Goal: Task Accomplishment & Management: Manage account settings

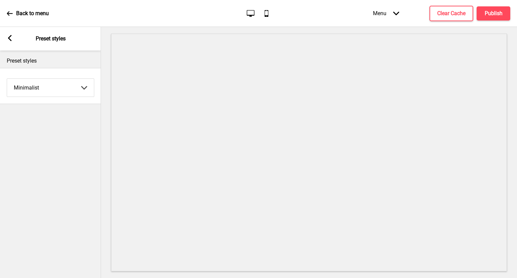
select select "minimalist"
click at [443, 18] on button "Clear Cache" at bounding box center [452, 13] width 44 height 15
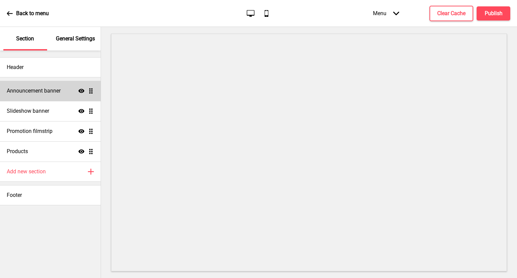
click at [47, 86] on div "Announcement banner Show Drag" at bounding box center [50, 91] width 101 height 20
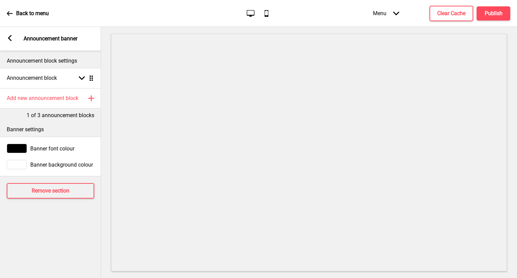
click at [8, 38] on icon at bounding box center [10, 38] width 4 height 6
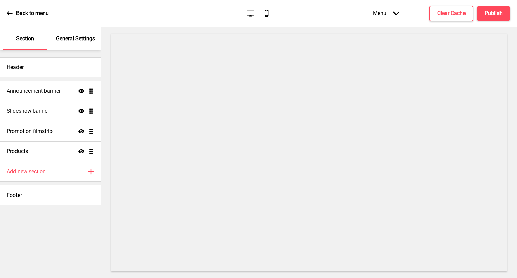
click at [31, 18] on div "Back to menu" at bounding box center [28, 13] width 42 height 18
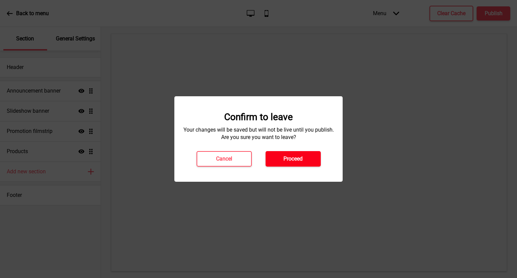
click at [289, 157] on h4 "Proceed" at bounding box center [293, 158] width 19 height 7
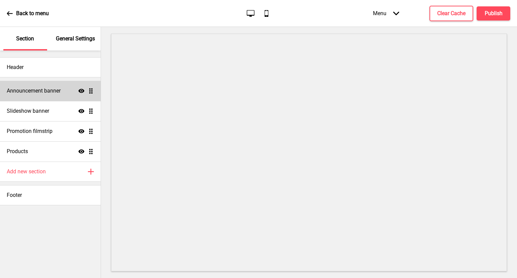
click at [40, 95] on div "Announcement banner Show Drag" at bounding box center [50, 91] width 101 height 20
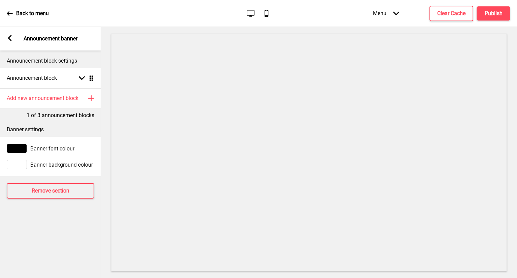
click at [7, 39] on rect at bounding box center [10, 38] width 6 height 6
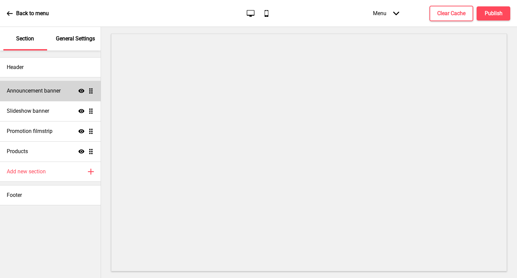
click at [81, 89] on icon "Show" at bounding box center [81, 91] width 6 height 6
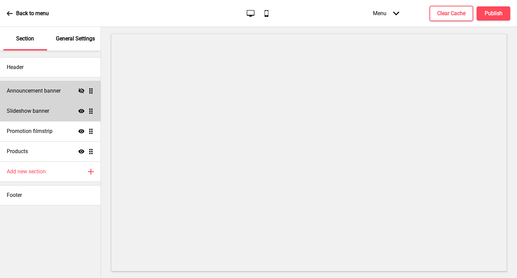
click at [81, 109] on icon "Show" at bounding box center [81, 111] width 6 height 6
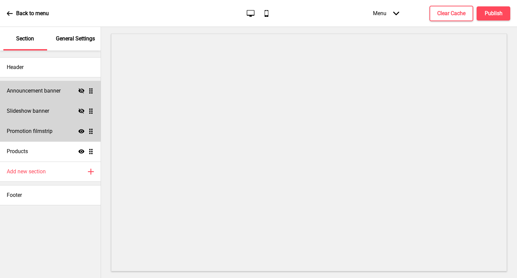
click at [50, 130] on h4 "Promotion filmstrip" at bounding box center [30, 131] width 46 height 7
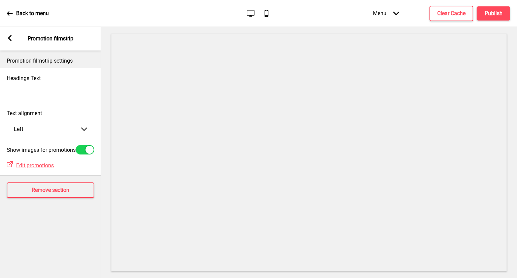
click at [6, 37] on div "Arrow left Promotion filmstrip" at bounding box center [50, 39] width 101 height 24
click at [9, 37] on icon at bounding box center [10, 38] width 4 height 6
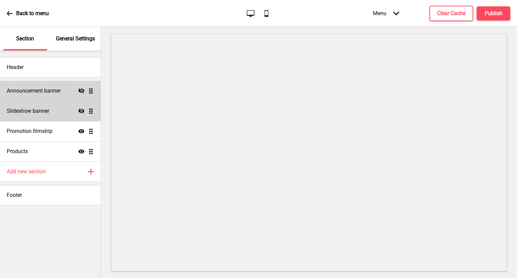
click at [91, 47] on div "General Settings" at bounding box center [76, 39] width 44 height 24
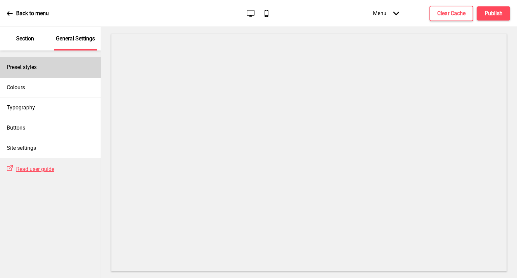
click at [62, 71] on div "Preset styles" at bounding box center [50, 67] width 101 height 20
select select "minimalist"
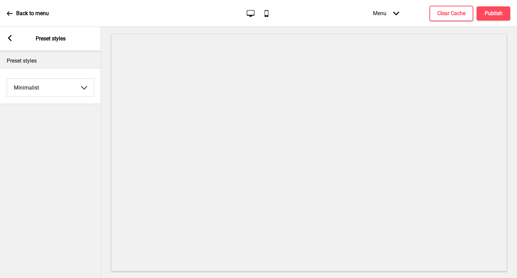
click at [6, 41] on div "Arrow left Preset styles" at bounding box center [50, 39] width 101 height 24
click at [7, 39] on rect at bounding box center [10, 38] width 6 height 6
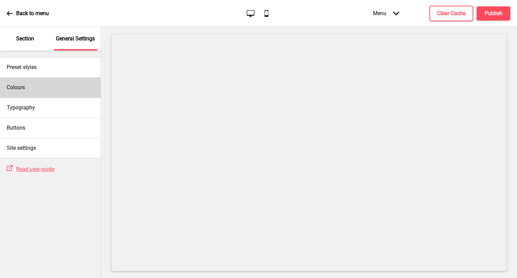
click at [48, 85] on div "Colours" at bounding box center [50, 87] width 101 height 20
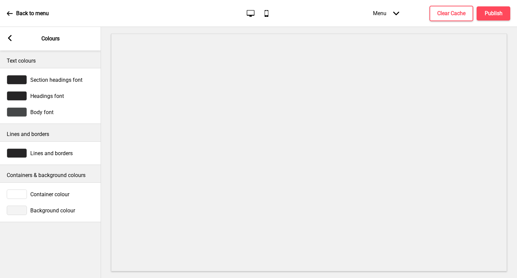
click at [51, 79] on span "Section headings font" at bounding box center [56, 80] width 52 height 6
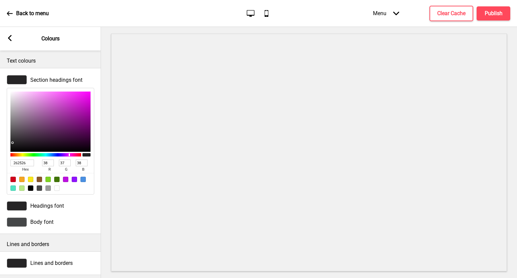
type input "DCBFDC"
type input "220"
type input "191"
type input "220"
type input "DEC1DE"
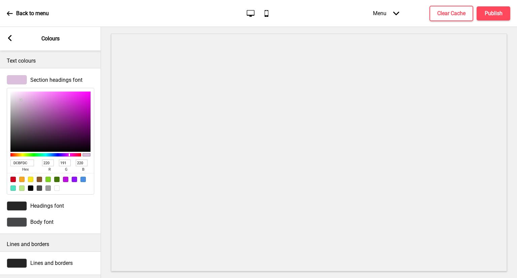
type input "222"
type input "193"
type input "222"
type input "F0D2F0"
type input "240"
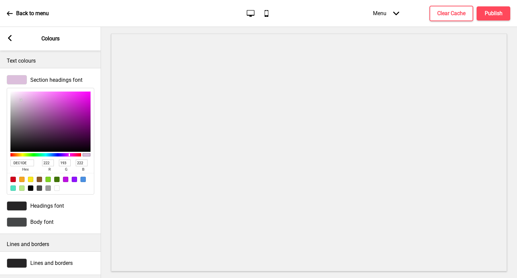
type input "210"
type input "240"
type input "FFDFFF"
type input "255"
type input "223"
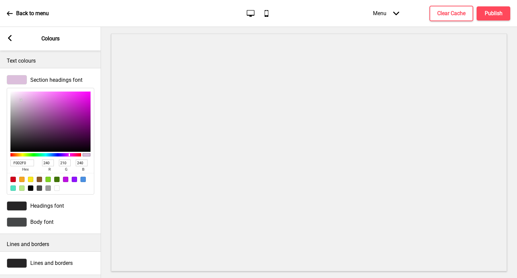
type input "255"
type input "FFE0FF"
type input "224"
type input "FFE6FF"
type input "230"
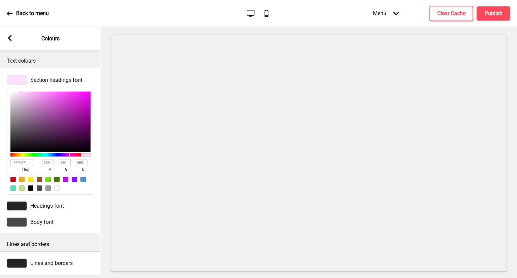
type input "FDF3FD"
type input "253"
type input "243"
type input "253"
type input "FAF9FA"
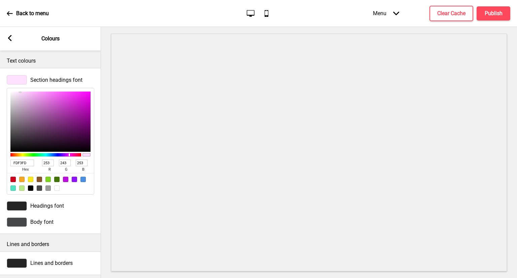
type input "250"
type input "249"
type input "250"
drag, startPoint x: 21, startPoint y: 100, endPoint x: 11, endPoint y: 93, distance: 12.3
click at [11, 93] on div at bounding box center [50, 122] width 80 height 60
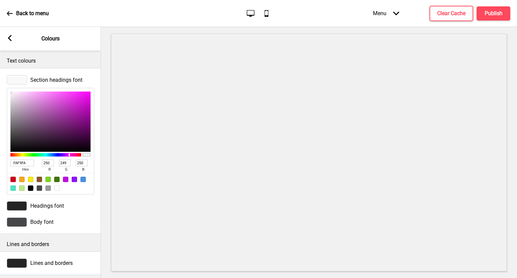
type input "D165D1"
type input "209"
type input "101"
type input "209"
type input "CF66CF"
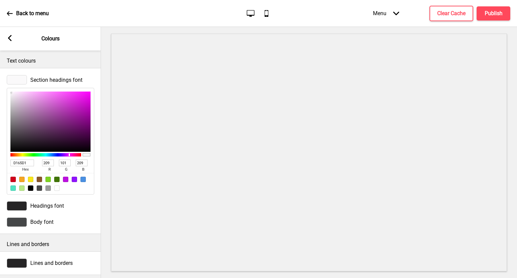
type input "207"
type input "102"
type input "207"
type input "C762C7"
type input "199"
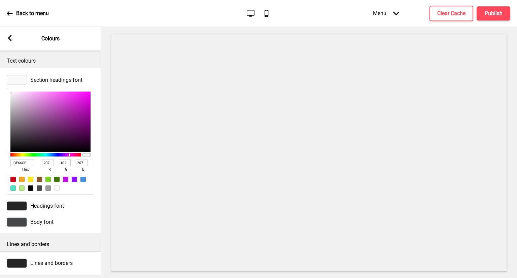
type input "98"
type input "199"
type input "000000"
type input "0"
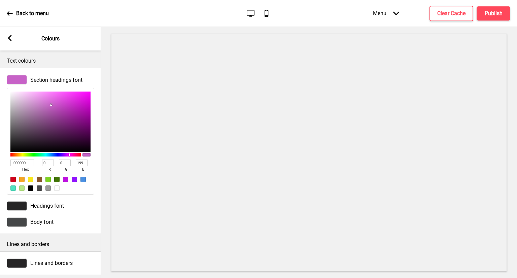
type input "0"
type input "0B070B"
type input "11"
type input "7"
type input "11"
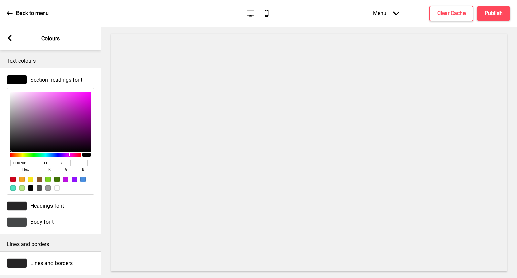
type input "241824"
type input "36"
type input "24"
type input "36"
type input "372537"
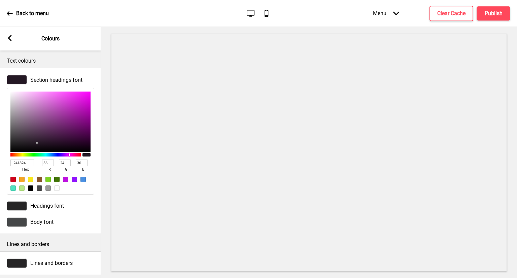
type input "55"
type input "37"
type input "55"
type input "3C2A3C"
type input "60"
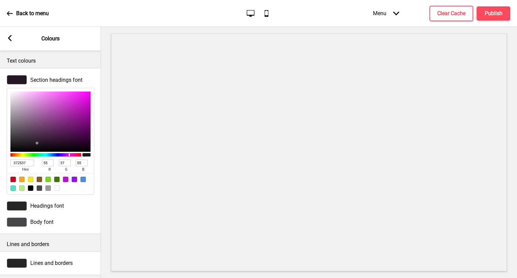
type input "42"
type input "60"
type input "443144"
type input "68"
type input "49"
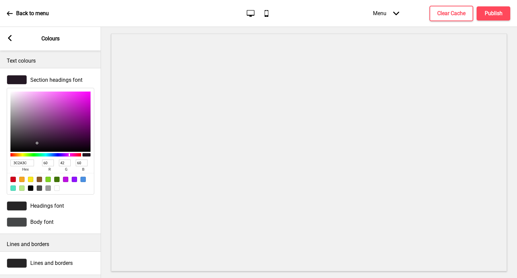
type input "68"
type input "523B52"
type input "82"
type input "59"
type input "82"
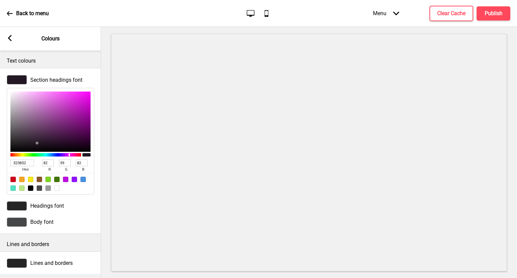
type input "584058"
type input "88"
type input "64"
type input "88"
type input "584158"
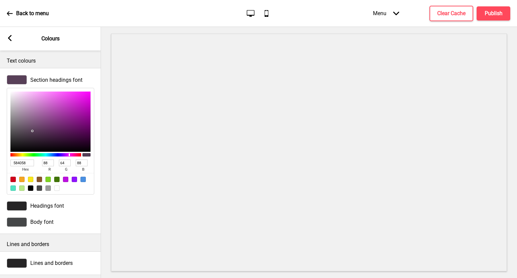
type input "65"
type input "584258"
type input "66"
type input "121012"
type input "18"
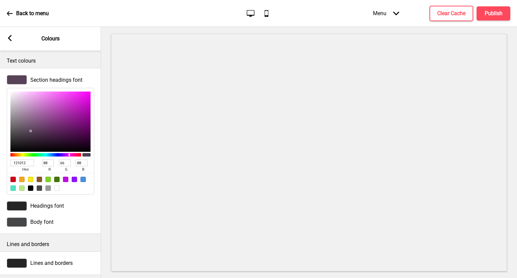
type input "16"
type input "18"
type input "151315"
type input "21"
type input "19"
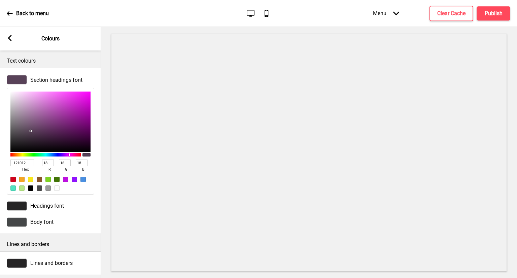
type input "21"
type input "1E1C1E"
type input "30"
type input "28"
type input "30"
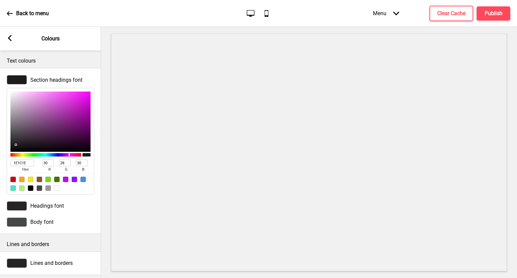
type input "201D20"
type input "32"
type input "29"
type input "32"
type input "242124"
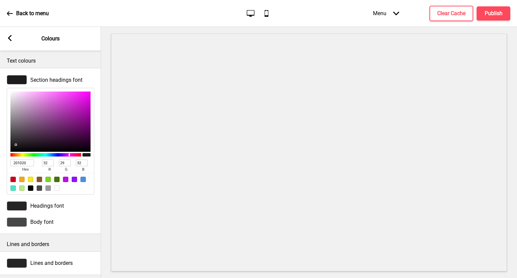
type input "36"
type input "33"
type input "36"
type input "262226"
type input "38"
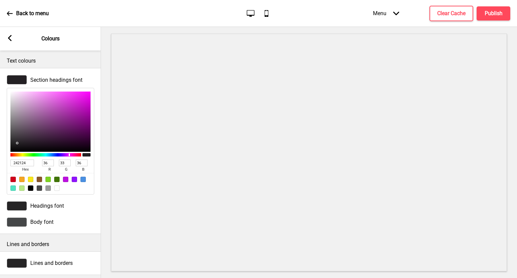
type input "34"
type input "38"
type input "2B262B"
type input "43"
type input "38"
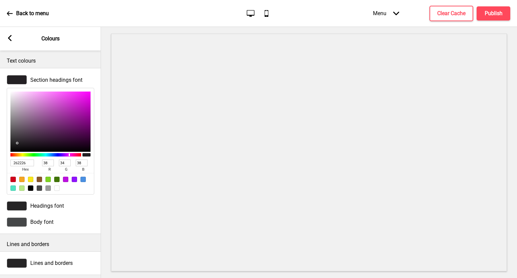
type input "43"
type input "302A30"
type input "48"
type input "42"
type input "48"
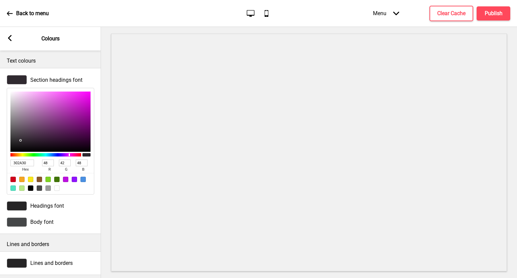
type input "2D272D"
type input "45"
type input "39"
type input "45"
type input "000000"
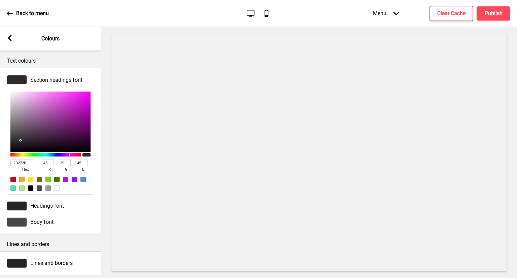
type input "0"
type input "FF00FF"
type input "255"
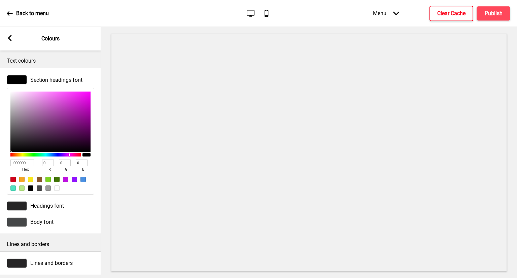
type input "255"
click at [286, 12] on div "Back to menu Desktop Mobile Menu Arrow down Product Page Store Information Chec…" at bounding box center [258, 13] width 517 height 27
click at [24, 164] on input "FF00FF" at bounding box center [22, 163] width 24 height 7
drag, startPoint x: 26, startPoint y: 163, endPoint x: 0, endPoint y: 162, distance: 26.3
click at [0, 162] on div "Section headings font FF00FF hex 255 r 0 g 255 b 100 a" at bounding box center [50, 135] width 101 height 126
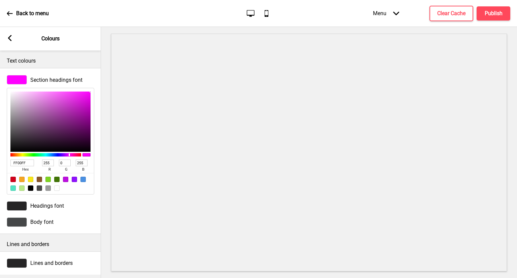
paste input "#c95a29"
type input "#c95a29"
type input "201"
type input "90"
type input "41"
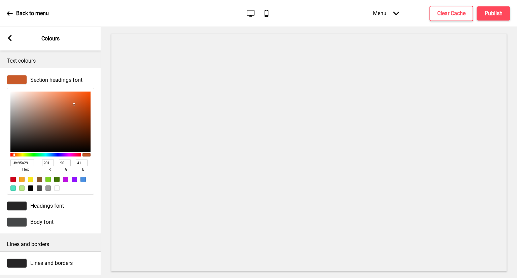
type input "C95A29"
click at [88, 215] on div "Body font" at bounding box center [50, 222] width 101 height 16
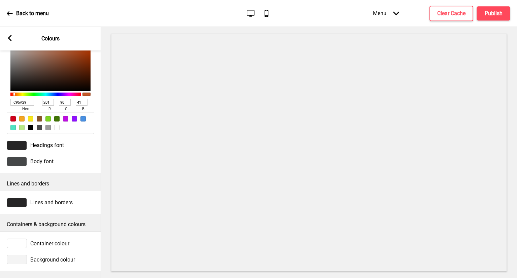
scroll to position [67, 0]
click at [50, 142] on span "Headings font" at bounding box center [47, 145] width 34 height 6
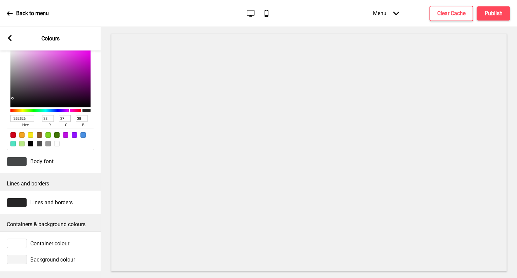
drag, startPoint x: 30, startPoint y: 115, endPoint x: 0, endPoint y: 121, distance: 30.2
click at [0, 121] on div "Headings font 262526 hex 38 r 37 g 38 b 100 a" at bounding box center [50, 90] width 101 height 126
paste input "#c95a29"
type input "#c95a29"
type input "201"
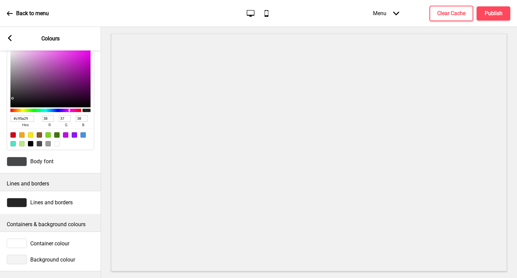
type input "90"
type input "41"
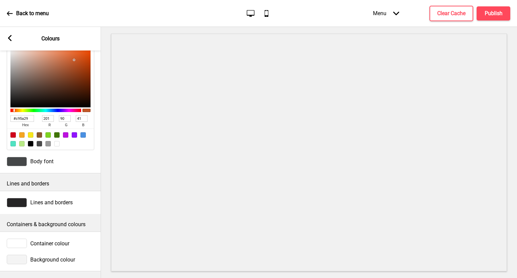
type input "C95A29"
click at [35, 161] on div "Body font" at bounding box center [51, 161] width 88 height 9
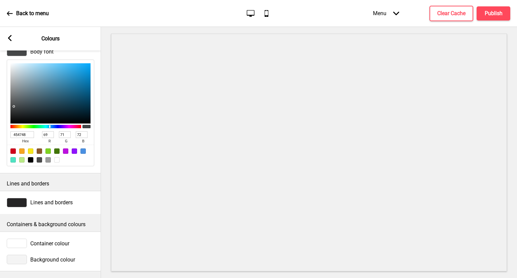
drag, startPoint x: 25, startPoint y: 128, endPoint x: 0, endPoint y: 120, distance: 25.7
click at [0, 120] on div "Body font 454748 hex 69 r 71 g 72 b 100 a" at bounding box center [50, 106] width 101 height 126
paste input "#c95a29"
type input "#c95a29"
type input "201"
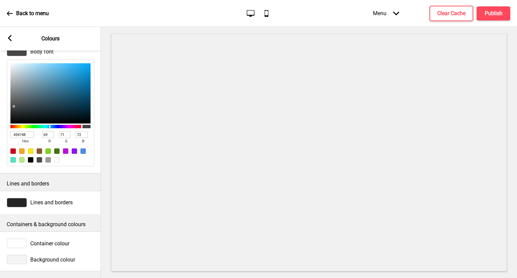
type input "90"
type input "41"
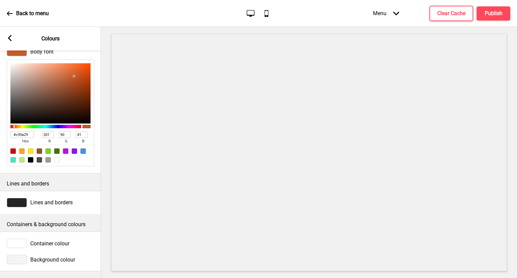
type input "C95A29"
drag, startPoint x: 86, startPoint y: 180, endPoint x: 71, endPoint y: 192, distance: 18.7
click at [86, 180] on p "Lines and borders" at bounding box center [51, 183] width 88 height 7
click at [66, 199] on span "Lines and borders" at bounding box center [51, 202] width 42 height 6
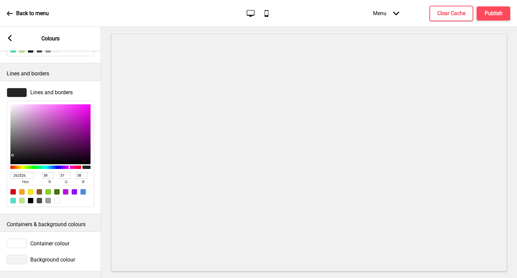
scroll to position [178, 0]
drag, startPoint x: 31, startPoint y: 169, endPoint x: 0, endPoint y: 168, distance: 31.0
click at [0, 168] on div "Lines and borders 262526 hex 38 r 37 g 38 b 100 a" at bounding box center [50, 148] width 101 height 126
paste input "#c95a29"
type input "#c95a29"
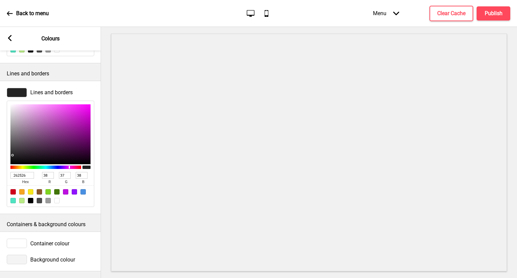
type input "201"
type input "90"
type input "41"
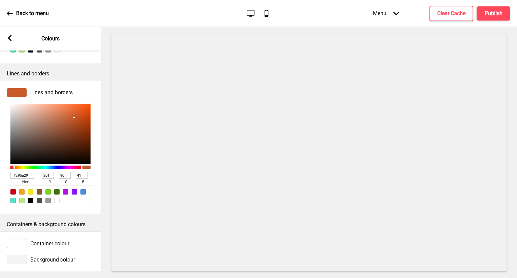
type input "C95A29"
click at [10, 36] on icon at bounding box center [10, 38] width 4 height 6
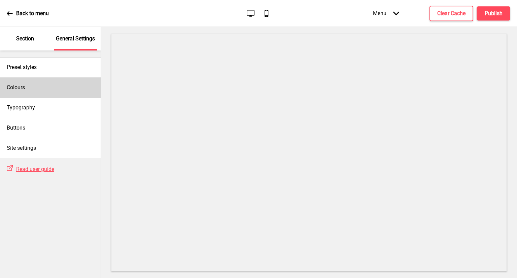
click at [63, 93] on div "Colours" at bounding box center [50, 87] width 101 height 20
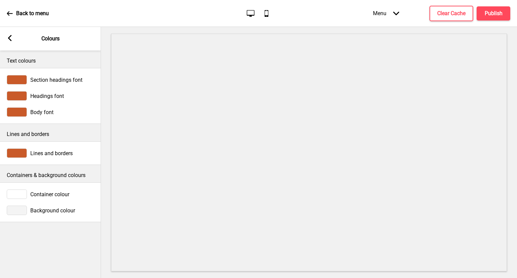
click at [46, 191] on span "Container colour" at bounding box center [49, 194] width 39 height 6
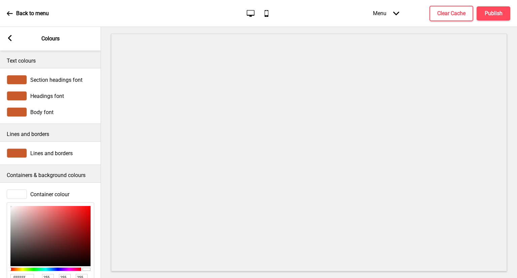
type input "DA7878"
type input "218"
type input "120"
type input "D87575"
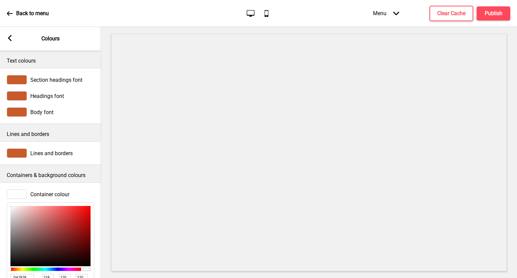
type input "216"
type input "117"
type input "E14040"
type input "225"
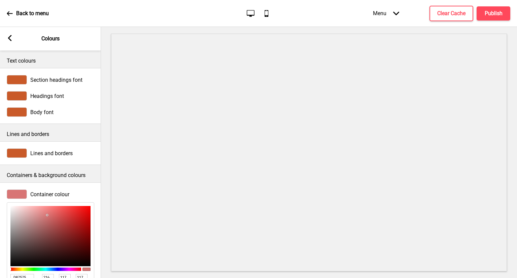
type input "64"
type input "EB0909"
type input "235"
type input "9"
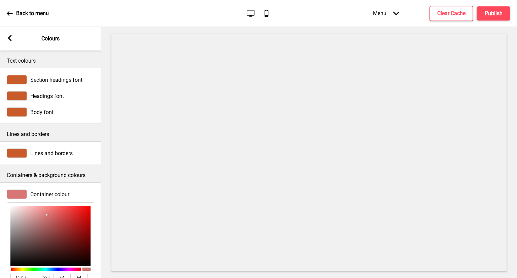
type input "9"
drag, startPoint x: 46, startPoint y: 215, endPoint x: 88, endPoint y: 210, distance: 41.3
click at [88, 210] on div at bounding box center [50, 236] width 80 height 60
type input "D37E7E"
type input "211"
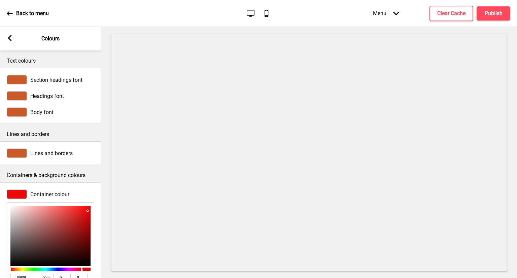
type input "126"
type input "D48D8D"
type input "212"
type input "141"
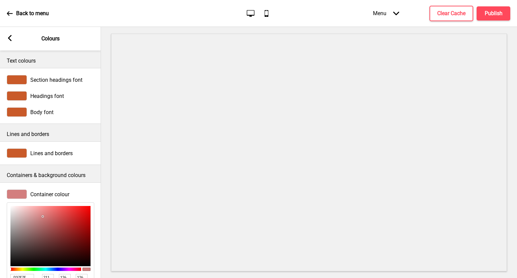
type input "141"
type input "E8CBCB"
type input "232"
type input "203"
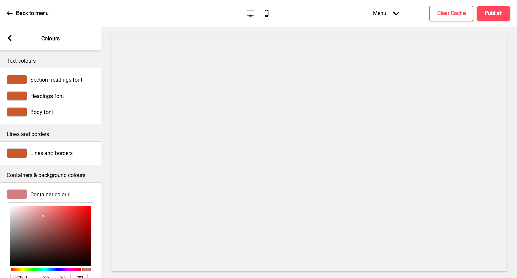
type input "EFDDDD"
type input "239"
type input "221"
type input "F0E1E1"
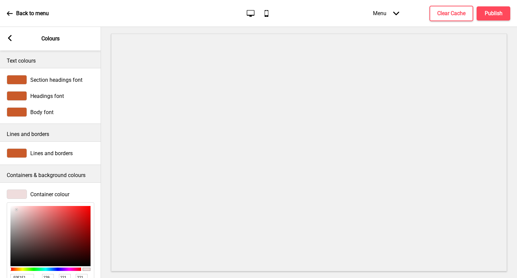
type input "240"
type input "225"
type input "FFFFFF"
type input "255"
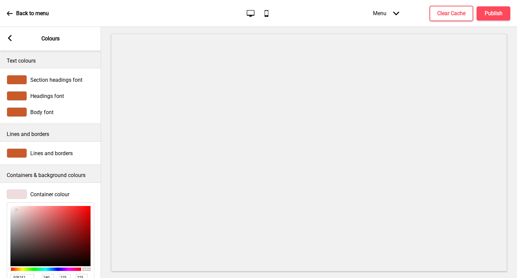
type input "255"
drag, startPoint x: 42, startPoint y: 216, endPoint x: 2, endPoint y: 196, distance: 44.7
click at [2, 196] on div "Container colour FFFFFF hex 255 r 255 g 255 b 100 a" at bounding box center [50, 249] width 101 height 126
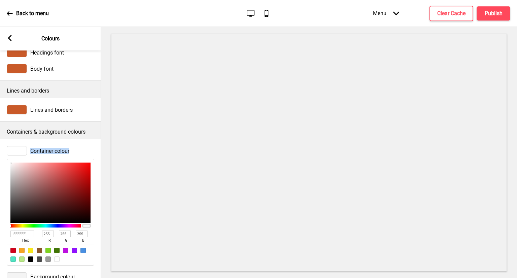
scroll to position [67, 0]
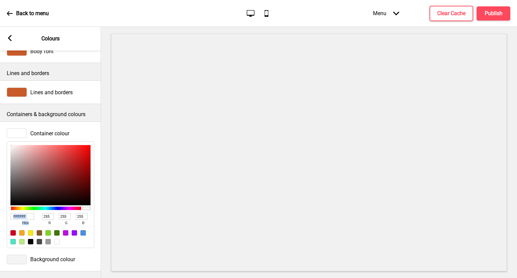
drag, startPoint x: 28, startPoint y: 215, endPoint x: 0, endPoint y: 209, distance: 28.9
click at [0, 209] on div "Container colour FFFFFF hex 255 r 255 g 255 b 100 a" at bounding box center [50, 188] width 101 height 126
click at [38, 213] on div "FFFFFF hex" at bounding box center [25, 220] width 30 height 14
drag, startPoint x: 31, startPoint y: 210, endPoint x: 0, endPoint y: 210, distance: 30.6
click at [0, 210] on div "Container colour FFFFFF hex 255 r 255 g 255 b 100 a" at bounding box center [50, 188] width 101 height 126
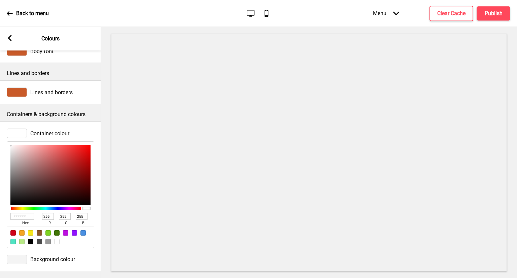
paste input "#c95a29"
type input "#c95a29"
type input "201"
type input "90"
type input "41"
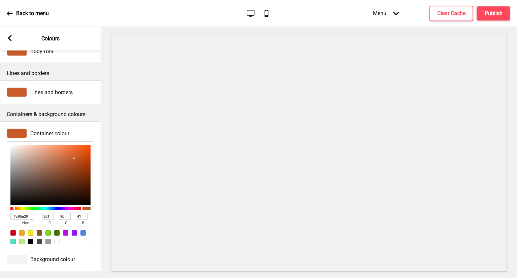
type input "EEA889"
type input "238"
type input "168"
type input "137"
type input "F1AA8B"
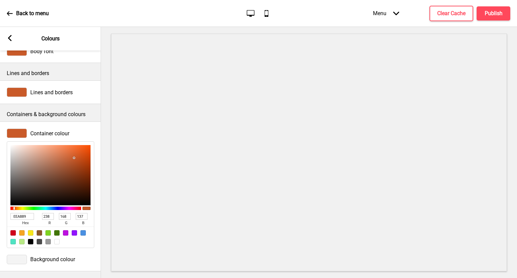
type input "241"
type input "170"
type input "139"
type input "FFE6DC"
type input "255"
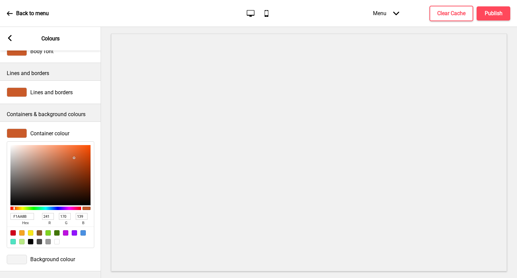
type input "230"
type input "220"
type input "FFFFFF"
type input "255"
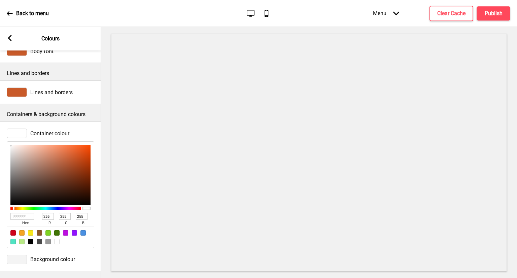
type input "FFE2D6"
drag, startPoint x: 44, startPoint y: 143, endPoint x: 6, endPoint y: 129, distance: 40.7
click at [6, 129] on div "Container colour FFFFFF hex 255 r 255 g 255 b 100 a" at bounding box center [50, 188] width 101 height 126
drag, startPoint x: 26, startPoint y: 211, endPoint x: 0, endPoint y: 211, distance: 25.6
click at [0, 211] on div "Container colour FFFFFF hex 255 r 255 g 255 b 100 a" at bounding box center [50, 188] width 101 height 126
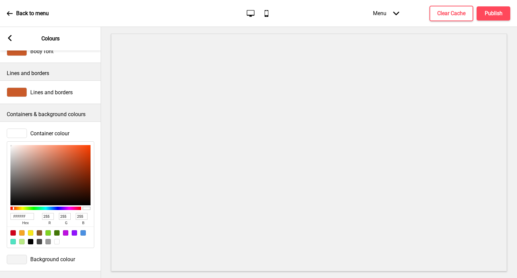
paste input "#f9f1da"
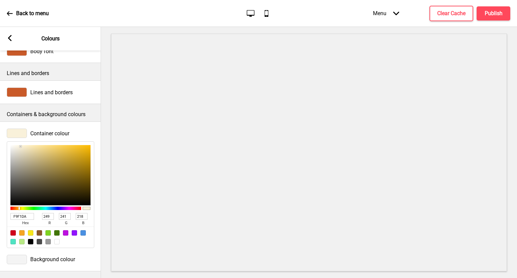
click at [55, 255] on div "Background colour" at bounding box center [51, 259] width 88 height 9
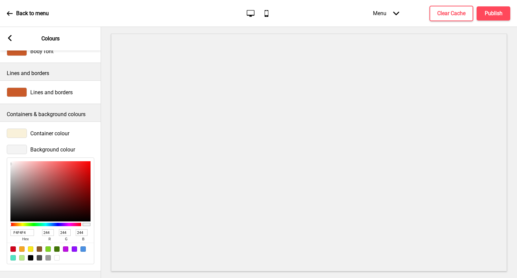
drag, startPoint x: 28, startPoint y: 227, endPoint x: 0, endPoint y: 228, distance: 27.6
click at [0, 228] on div "Background colour F4F4F4 hex 244 r 244 g 244 b 100 a" at bounding box center [50, 204] width 101 height 126
paste input "#f9f1da"
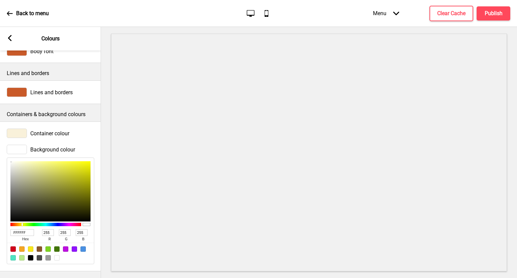
drag, startPoint x: 19, startPoint y: 156, endPoint x: 4, endPoint y: 154, distance: 15.7
click at [4, 154] on div "Background colour FFFFFF hex 255 r 255 g 255 b 100 a" at bounding box center [50, 204] width 101 height 126
click at [100, 240] on div "Background colour FFFFFF hex 255 r 255 g 255 b 100 a" at bounding box center [50, 204] width 101 height 126
drag, startPoint x: 66, startPoint y: 92, endPoint x: 66, endPoint y: 88, distance: 3.7
click at [66, 88] on div "Lines and borders" at bounding box center [50, 92] width 101 height 24
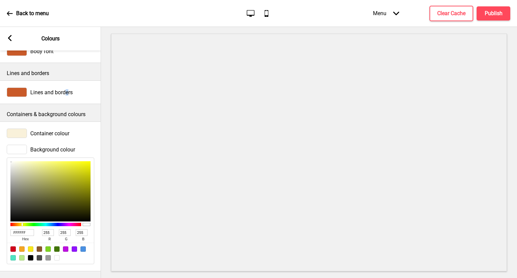
click at [66, 89] on span "Lines and borders" at bounding box center [51, 92] width 42 height 6
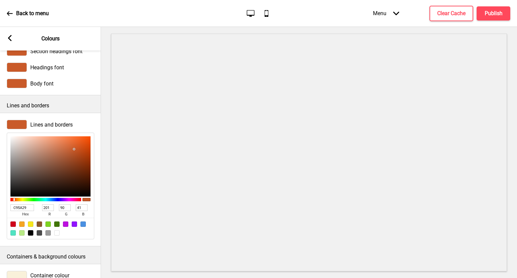
scroll to position [0, 0]
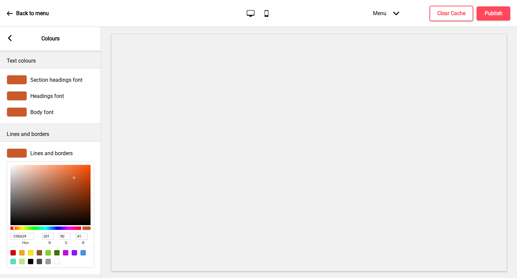
click at [9, 36] on icon at bounding box center [10, 38] width 4 height 6
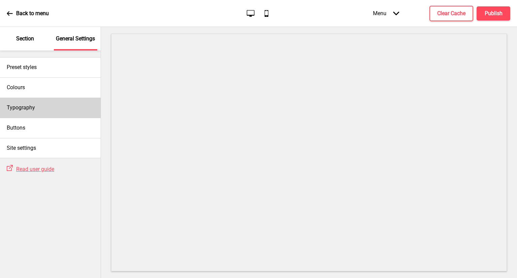
click at [69, 114] on div "Typography" at bounding box center [50, 108] width 101 height 20
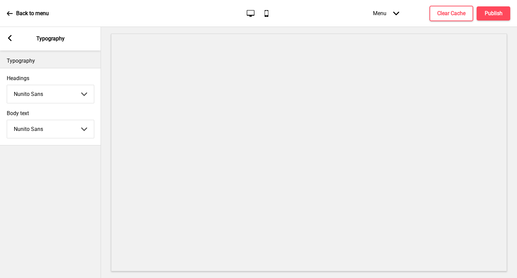
click at [9, 35] on div "Arrow left" at bounding box center [10, 38] width 6 height 7
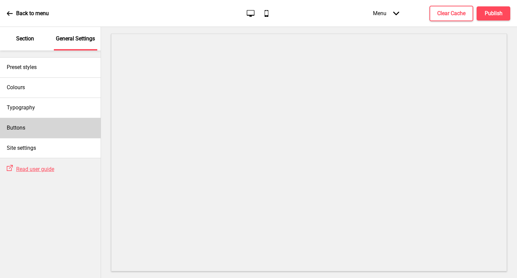
click at [27, 131] on div "Buttons" at bounding box center [50, 128] width 101 height 20
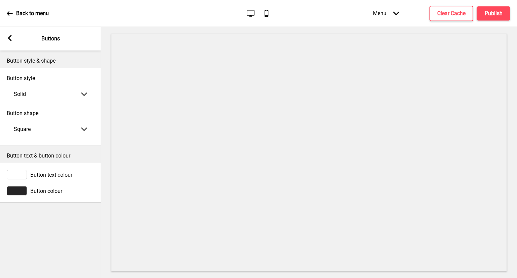
click at [19, 172] on div at bounding box center [17, 174] width 20 height 9
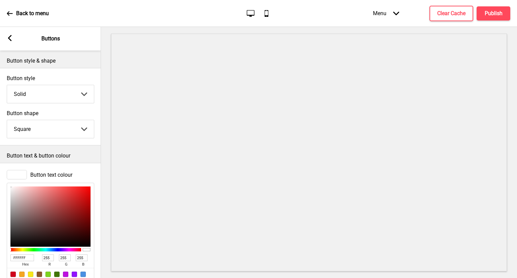
click at [19, 172] on div at bounding box center [17, 174] width 20 height 9
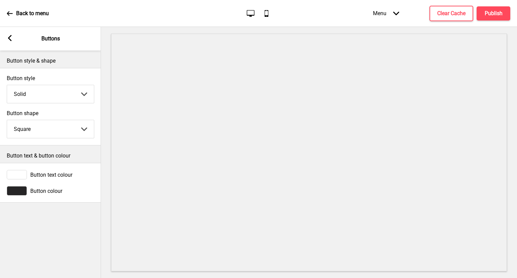
click at [18, 188] on div at bounding box center [17, 190] width 20 height 9
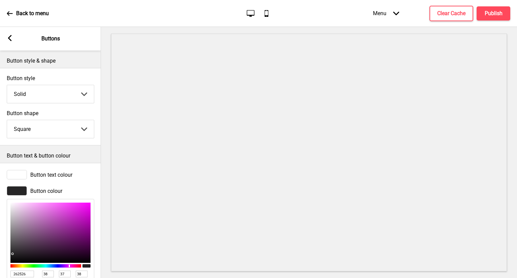
scroll to position [47, 0]
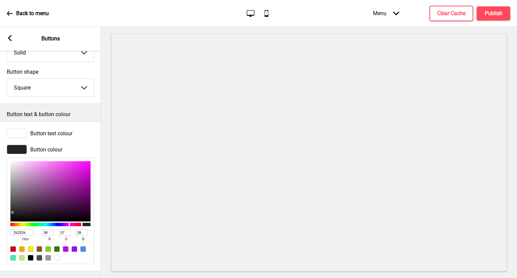
drag, startPoint x: 30, startPoint y: 229, endPoint x: 0, endPoint y: 225, distance: 29.9
click at [0, 225] on div "Button colour 262526 hex 38 r 37 g 38 b 100 a" at bounding box center [50, 204] width 101 height 126
paste input "#f9f1da"
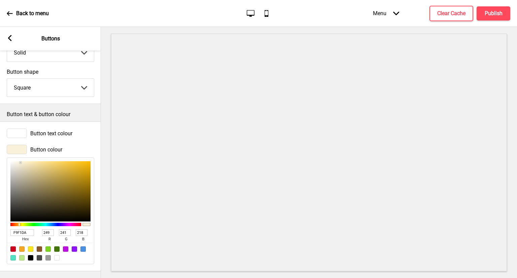
drag, startPoint x: 28, startPoint y: 225, endPoint x: 0, endPoint y: 228, distance: 27.8
click at [0, 228] on div "Button colour F9F1DA hex 249 r 241 g 218 b 100 a" at bounding box center [50, 204] width 101 height 126
paste input "#c95a29"
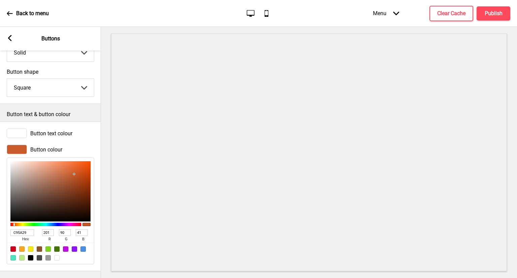
click at [90, 145] on div "Button colour" at bounding box center [51, 149] width 88 height 9
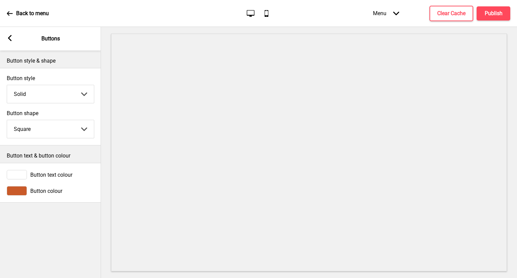
scroll to position [0, 0]
click at [61, 127] on select "Round Square Pill" at bounding box center [50, 129] width 87 height 18
click at [7, 120] on select "Round Square Pill" at bounding box center [50, 129] width 87 height 18
click at [51, 96] on select "Solid Outline Raised" at bounding box center [50, 94] width 87 height 18
click at [7, 85] on select "Solid Outline Raised" at bounding box center [50, 94] width 87 height 18
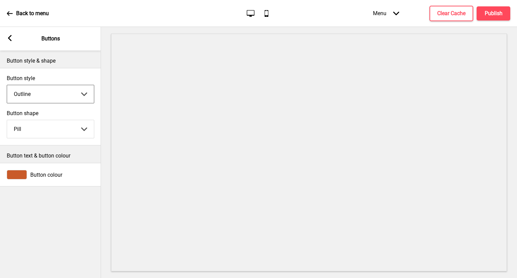
click at [54, 96] on select "Solid Outline Raised" at bounding box center [50, 94] width 87 height 18
click at [7, 85] on select "Solid Outline Raised" at bounding box center [50, 94] width 87 height 18
click at [60, 96] on select "Solid Outline Raised" at bounding box center [50, 94] width 87 height 18
click at [7, 85] on select "Solid Outline Raised" at bounding box center [50, 94] width 87 height 18
click at [60, 89] on select "Solid Outline Raised" at bounding box center [50, 94] width 87 height 18
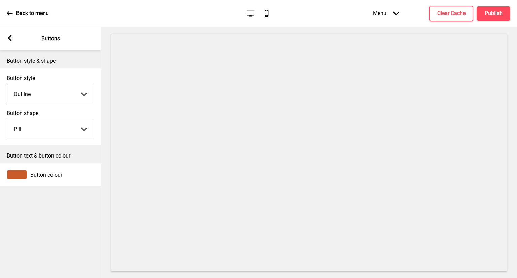
click at [7, 85] on select "Solid Outline Raised" at bounding box center [50, 94] width 87 height 18
click at [9, 39] on icon at bounding box center [10, 38] width 4 height 6
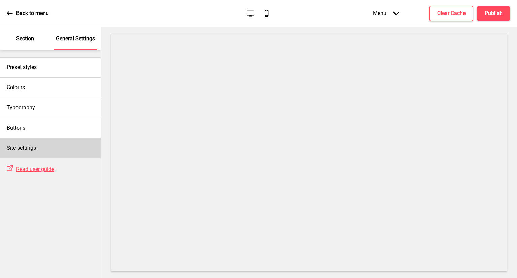
click at [53, 141] on div "Site settings" at bounding box center [50, 148] width 101 height 20
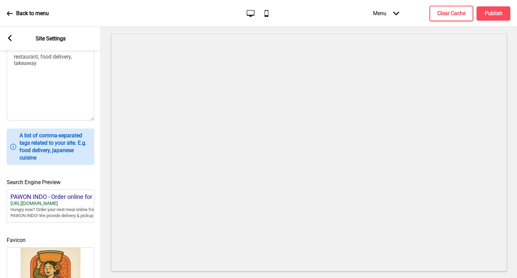
scroll to position [263, 0]
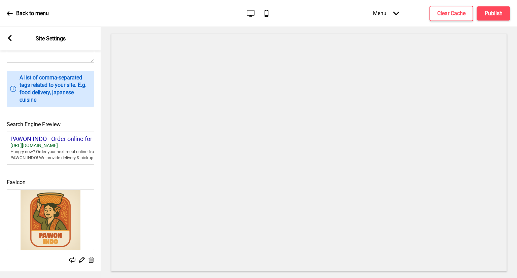
click at [13, 37] on div "Arrow left Site Settings" at bounding box center [50, 39] width 101 height 24
click at [7, 37] on rect at bounding box center [10, 38] width 6 height 6
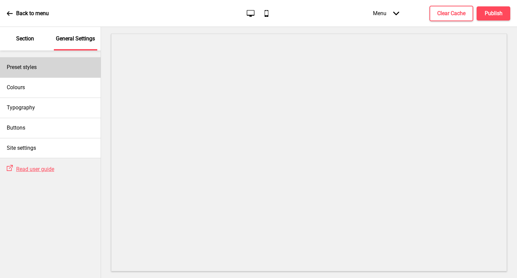
click at [57, 62] on div "Preset styles" at bounding box center [50, 67] width 101 height 20
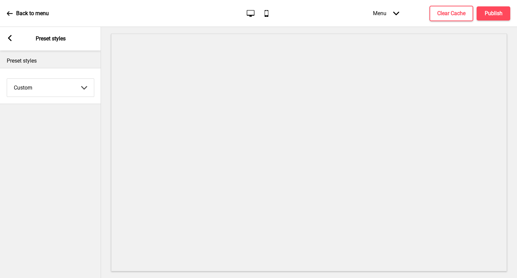
click at [68, 89] on select "Coffee Contrast Dark Earth Marine Minimalist Modern Oddle Pastel Yellow Fruits …" at bounding box center [50, 88] width 87 height 18
click at [7, 34] on div "Arrow left Preset styles" at bounding box center [50, 39] width 101 height 24
click at [9, 39] on icon at bounding box center [10, 38] width 4 height 6
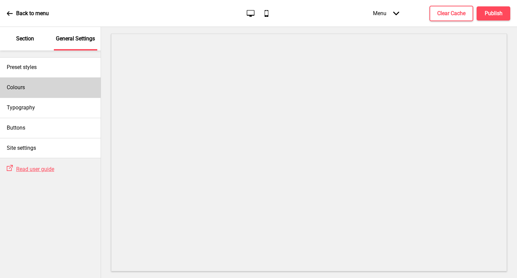
click at [36, 89] on div "Colours" at bounding box center [50, 87] width 101 height 20
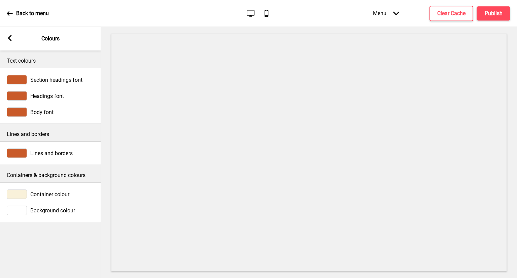
click at [59, 155] on span "Lines and borders" at bounding box center [51, 153] width 42 height 6
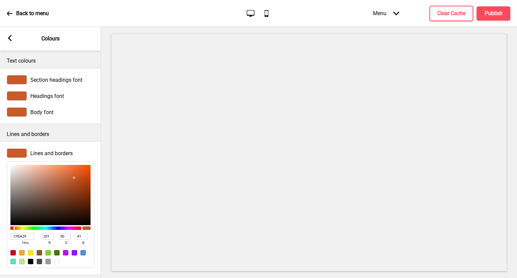
click at [57, 111] on div "Body font" at bounding box center [51, 111] width 88 height 9
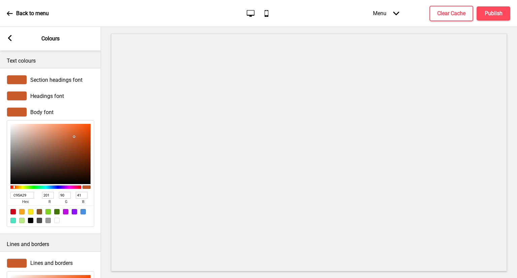
click at [56, 98] on span "Headings font" at bounding box center [47, 96] width 34 height 6
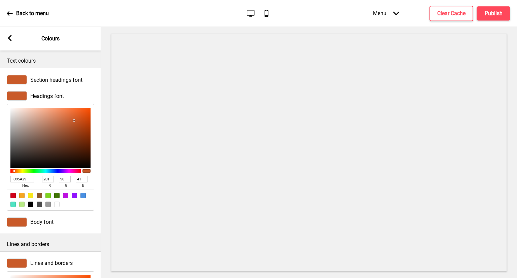
click at [61, 78] on span "Section headings font" at bounding box center [56, 80] width 52 height 6
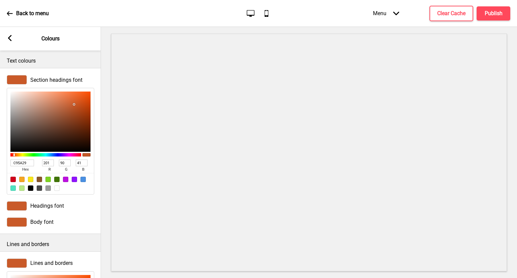
click at [10, 39] on icon at bounding box center [10, 38] width 4 height 6
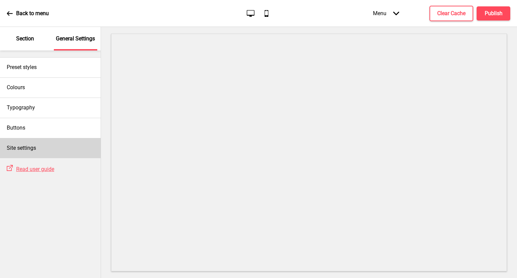
click at [27, 143] on div "Site settings" at bounding box center [50, 148] width 101 height 20
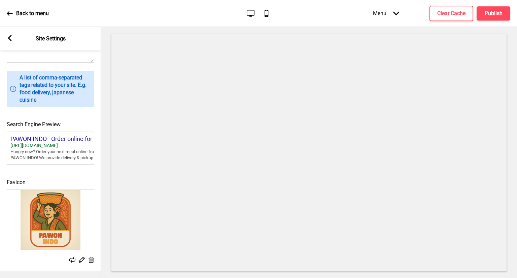
click at [80, 256] on rect at bounding box center [81, 259] width 7 height 7
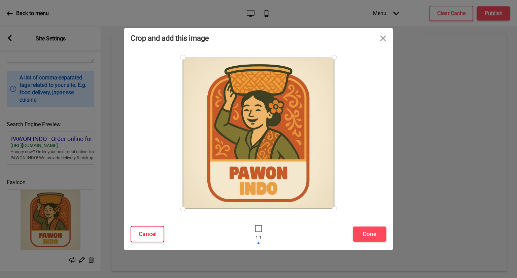
click at [152, 234] on button "Cancel" at bounding box center [148, 234] width 34 height 17
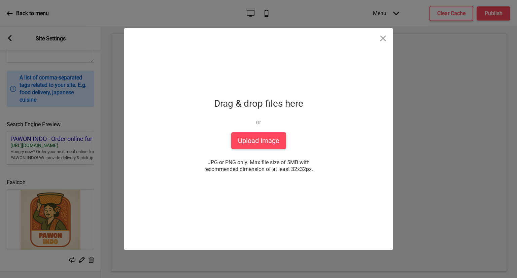
drag, startPoint x: 94, startPoint y: 197, endPoint x: 100, endPoint y: 194, distance: 6.8
click at [94, 197] on div "Crop and add this image Cancel Done Drop a file here Drag & drop files here or …" at bounding box center [258, 139] width 517 height 278
click at [382, 35] on button "Close" at bounding box center [383, 38] width 20 height 20
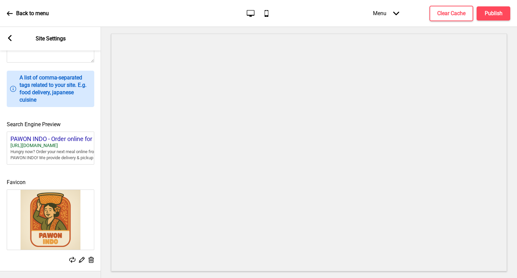
click at [54, 208] on img at bounding box center [50, 220] width 87 height 60
click at [83, 256] on rect at bounding box center [81, 259] width 7 height 7
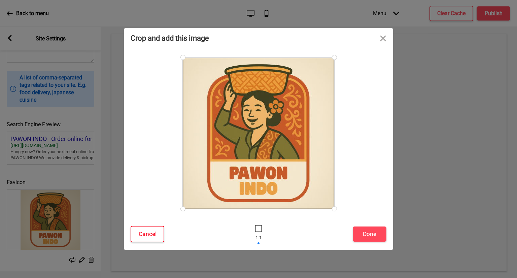
click at [139, 241] on button "Cancel" at bounding box center [148, 234] width 34 height 17
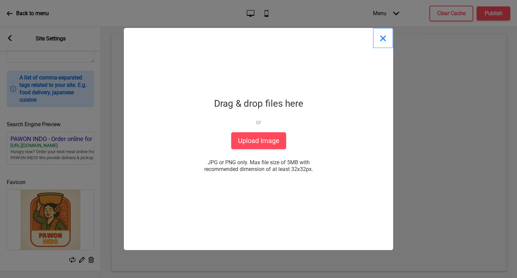
click at [385, 36] on button "Close" at bounding box center [383, 38] width 20 height 20
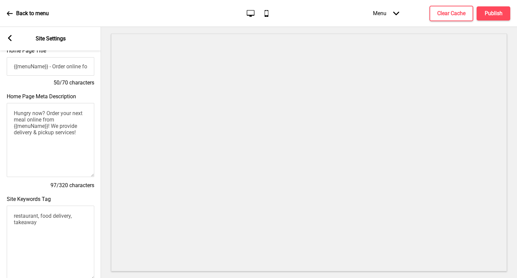
scroll to position [0, 0]
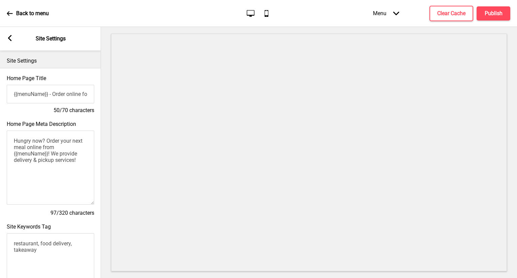
click at [11, 39] on rect at bounding box center [10, 38] width 6 height 6
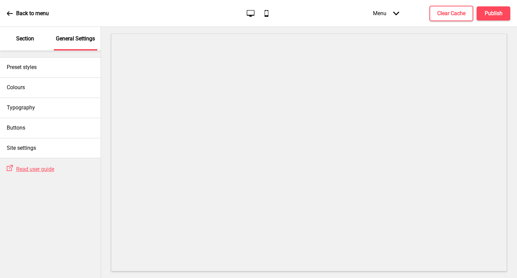
click at [11, 39] on div "Section" at bounding box center [25, 39] width 44 height 24
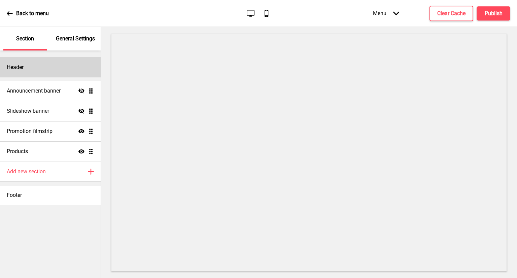
click at [48, 65] on div "Header" at bounding box center [50, 67] width 101 height 20
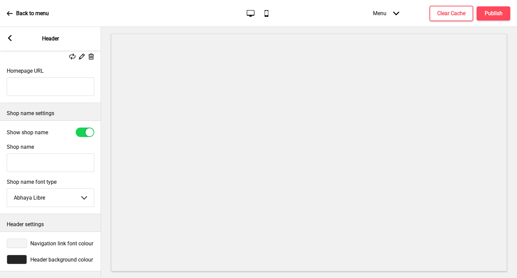
scroll to position [112, 0]
click at [15, 255] on div at bounding box center [17, 259] width 20 height 9
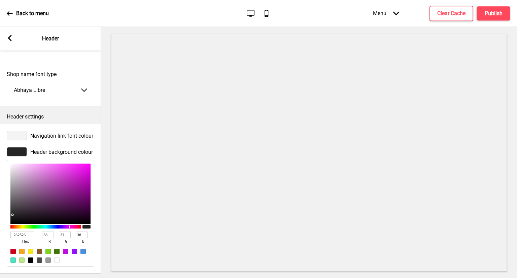
scroll to position [223, 0]
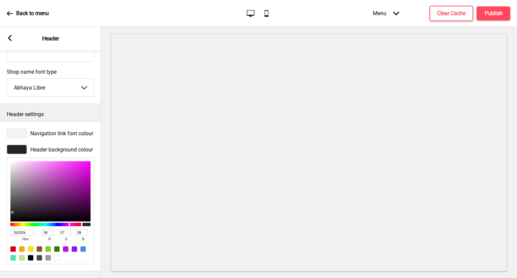
drag, startPoint x: 25, startPoint y: 225, endPoint x: 0, endPoint y: 228, distance: 25.4
click at [0, 228] on div "Header background colour 262526 hex 38 r 37 g 38 b 100 a" at bounding box center [50, 204] width 101 height 126
paste input "#f9f1da"
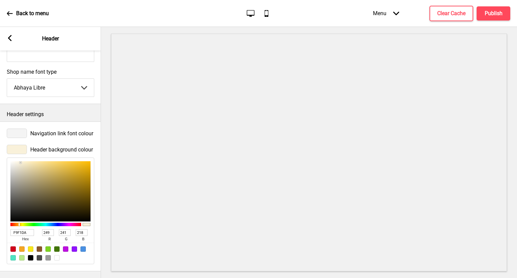
click at [14, 130] on div at bounding box center [17, 133] width 20 height 9
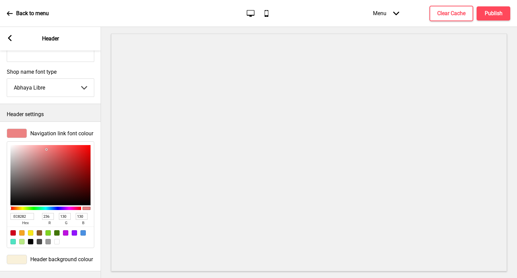
drag, startPoint x: 14, startPoint y: 140, endPoint x: 46, endPoint y: 143, distance: 32.1
click at [46, 145] on div at bounding box center [50, 175] width 80 height 60
drag, startPoint x: 26, startPoint y: 209, endPoint x: 0, endPoint y: 213, distance: 26.5
click at [0, 213] on div "Navigation link font colour 000000 hex 0 r 0 g 0 b 100 a" at bounding box center [50, 188] width 101 height 126
paste input "#c95a29"
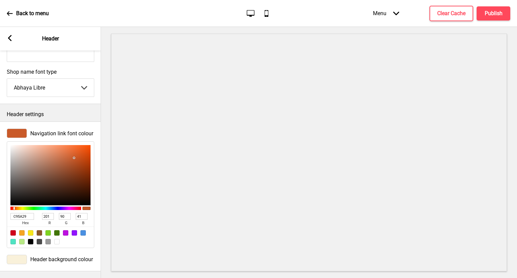
click at [22, 258] on div at bounding box center [17, 259] width 20 height 9
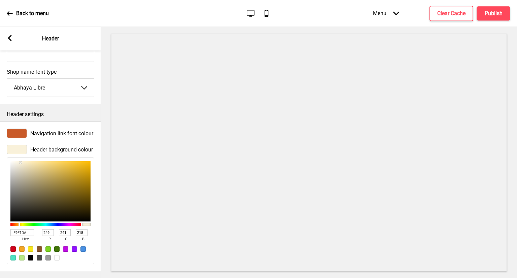
drag, startPoint x: 31, startPoint y: 225, endPoint x: 0, endPoint y: 225, distance: 30.6
click at [0, 225] on div "Header background colour F9F1DA hex 249 r 241 g 218 b 100 a" at bounding box center [50, 204] width 101 height 126
paste input "#faf1da"
click at [100, 151] on div "Header background colour FAF1DA hex 250 r 241 g 218 b 100 a" at bounding box center [50, 204] width 101 height 126
click at [64, 130] on span "Navigation link font colour" at bounding box center [61, 133] width 63 height 6
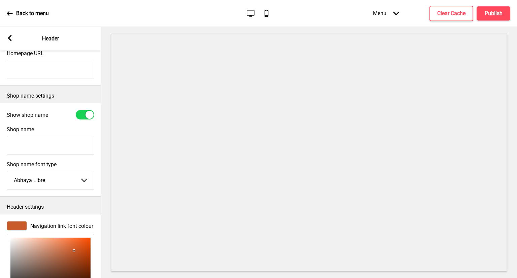
scroll to position [122, 0]
click at [66, 190] on select "Abhaya Libre Abril Fatface Adobe Garamond Pro Arimo Arsenal Arvo Berkshire Swas…" at bounding box center [50, 181] width 87 height 18
click at [7, 174] on select "Abhaya Libre Abril Fatface Adobe Garamond Pro Arimo Arsenal Arvo Berkshire Swas…" at bounding box center [50, 181] width 87 height 18
click at [80, 184] on select "Abhaya Libre Abril Fatface Adobe Garamond Pro Arimo Arsenal Arvo Berkshire Swas…" at bounding box center [50, 181] width 87 height 18
click at [7, 174] on select "Abhaya Libre Abril Fatface Adobe Garamond Pro Arimo Arsenal Arvo Berkshire Swas…" at bounding box center [50, 181] width 87 height 18
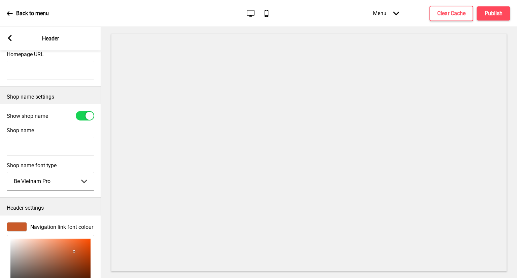
click at [67, 190] on select "Abhaya Libre Abril Fatface Adobe Garamond Pro Arimo Arsenal Arvo Berkshire Swas…" at bounding box center [50, 181] width 87 height 18
click at [7, 174] on select "Abhaya Libre Abril Fatface Adobe Garamond Pro Arimo Arsenal Arvo Berkshire Swas…" at bounding box center [50, 181] width 87 height 18
click at [79, 186] on select "Abhaya Libre Abril Fatface Adobe Garamond Pro Arimo Arsenal Arvo Berkshire Swas…" at bounding box center [50, 181] width 87 height 18
click at [7, 174] on select "Abhaya Libre Abril Fatface Adobe Garamond Pro Arimo Arsenal Arvo Berkshire Swas…" at bounding box center [50, 181] width 87 height 18
click at [61, 189] on select "Abhaya Libre Abril Fatface Adobe Garamond Pro Arimo Arsenal Arvo Berkshire Swas…" at bounding box center [50, 181] width 87 height 18
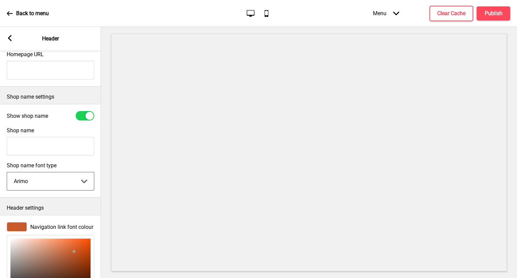
click at [7, 174] on select "Abhaya Libre Abril Fatface Adobe Garamond Pro Arimo Arsenal Arvo Berkshire Swas…" at bounding box center [50, 181] width 87 height 18
click at [66, 188] on select "Abhaya Libre Abril Fatface Adobe Garamond Pro Arimo Arsenal Arvo Berkshire Swas…" at bounding box center [50, 181] width 87 height 18
click at [7, 174] on select "Abhaya Libre Abril Fatface Adobe Garamond Pro Arimo Arsenal Arvo Berkshire Swas…" at bounding box center [50, 181] width 87 height 18
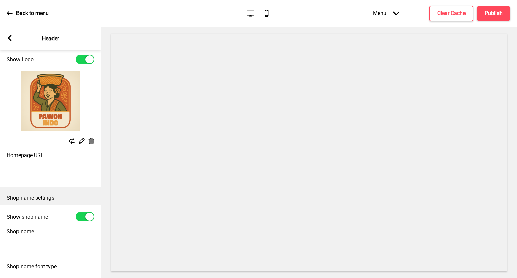
scroll to position [88, 0]
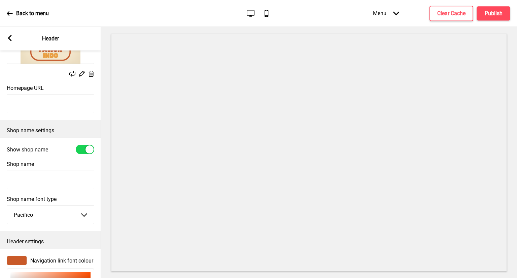
drag, startPoint x: 51, startPoint y: 220, endPoint x: 52, endPoint y: 213, distance: 7.1
click at [51, 220] on select "Abhaya Libre Abril Fatface Adobe Garamond Pro Arimo Arsenal Arvo Berkshire Swas…" at bounding box center [50, 215] width 87 height 18
click at [7, 207] on select "Abhaya Libre Abril Fatface Adobe Garamond Pro Arimo Arsenal Arvo Berkshire Swas…" at bounding box center [50, 215] width 87 height 18
click at [45, 217] on select "Abhaya Libre Abril Fatface Adobe Garamond Pro Arimo Arsenal Arvo Berkshire Swas…" at bounding box center [50, 215] width 87 height 18
click at [7, 207] on select "Abhaya Libre Abril Fatface Adobe Garamond Pro Arimo Arsenal Arvo Berkshire Swas…" at bounding box center [50, 215] width 87 height 18
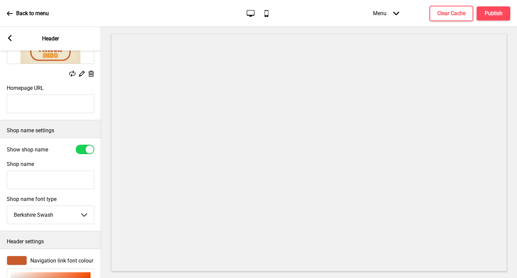
click at [77, 178] on input "Shop name" at bounding box center [51, 180] width 88 height 19
click at [59, 150] on div "Show shop name" at bounding box center [51, 149] width 88 height 9
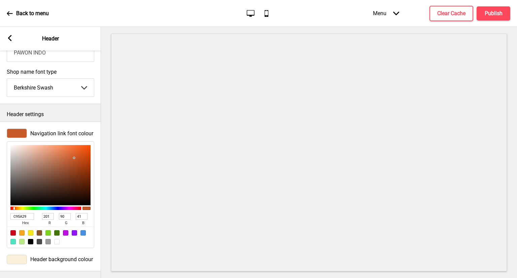
scroll to position [223, 0]
click at [10, 38] on rect at bounding box center [10, 38] width 6 height 6
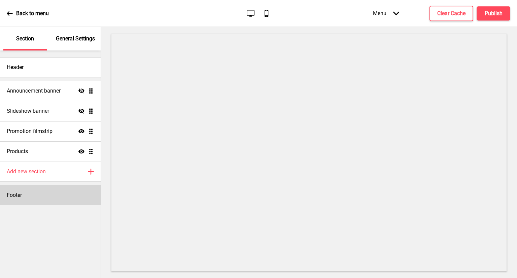
click at [53, 196] on div "Footer" at bounding box center [50, 195] width 101 height 20
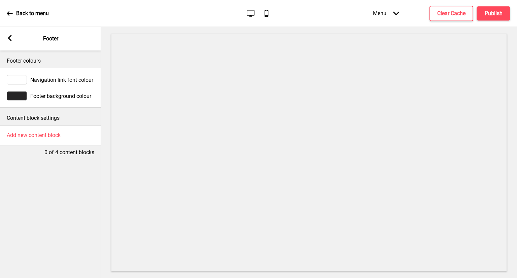
click at [31, 95] on span "Footer background colour" at bounding box center [60, 96] width 61 height 6
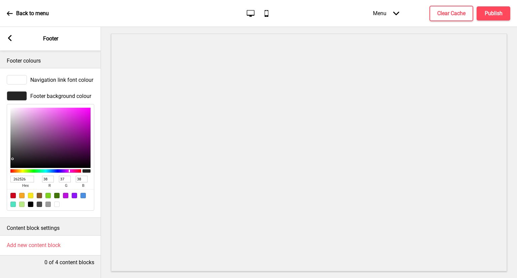
drag, startPoint x: 26, startPoint y: 181, endPoint x: 0, endPoint y: 182, distance: 26.3
click at [0, 182] on div "Footer background colour 262526 hex 38 r 37 g 38 b 100 a" at bounding box center [50, 151] width 101 height 126
paste input "#faf1da"
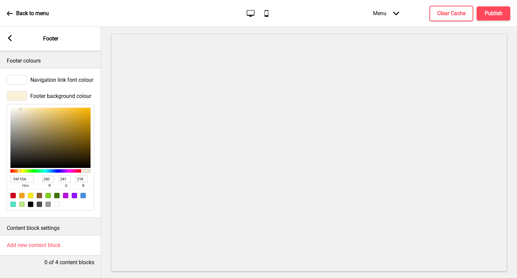
click at [91, 232] on p "Content block settings" at bounding box center [51, 228] width 88 height 7
click at [13, 77] on div at bounding box center [17, 79] width 20 height 9
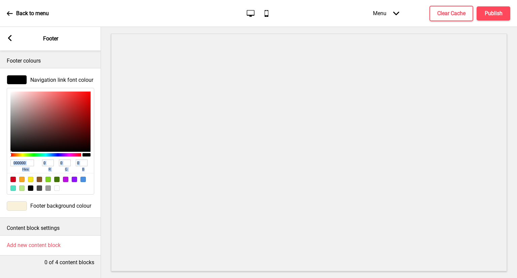
drag, startPoint x: 15, startPoint y: 123, endPoint x: 13, endPoint y: 179, distance: 56.9
click at [13, 179] on div "000000 hex 0 r 0 g 0 b 100 a" at bounding box center [51, 141] width 88 height 107
click at [30, 165] on input "000000" at bounding box center [22, 163] width 24 height 7
drag, startPoint x: 30, startPoint y: 165, endPoint x: 39, endPoint y: 169, distance: 10.0
click at [0, 168] on div "Navigation link font colour 000000 hex 0 r 0 g 0 b 100 a" at bounding box center [50, 135] width 101 height 126
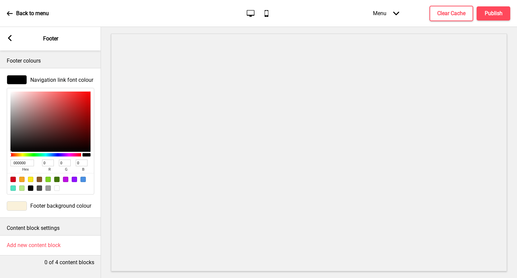
paste input "#c95a29"
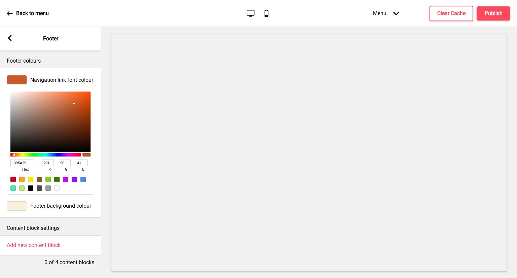
click at [83, 224] on div "Content block settings" at bounding box center [50, 227] width 101 height 18
click at [11, 38] on rect at bounding box center [10, 38] width 6 height 6
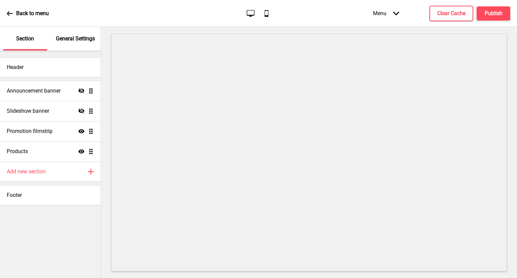
click at [67, 35] on p "General Settings" at bounding box center [75, 38] width 39 height 7
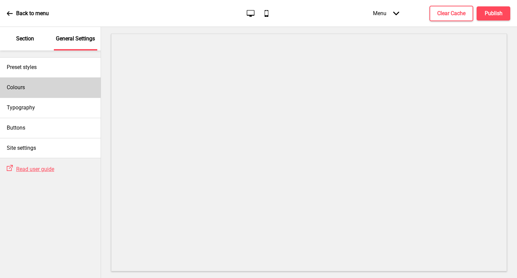
click at [52, 92] on div "Colours" at bounding box center [50, 87] width 101 height 20
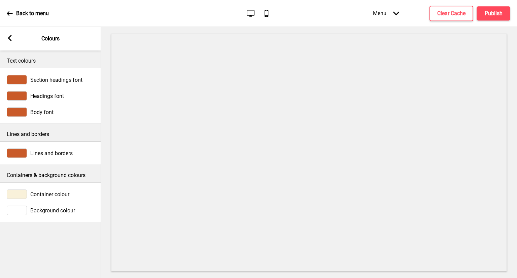
click at [10, 42] on div "Arrow left" at bounding box center [10, 38] width 6 height 7
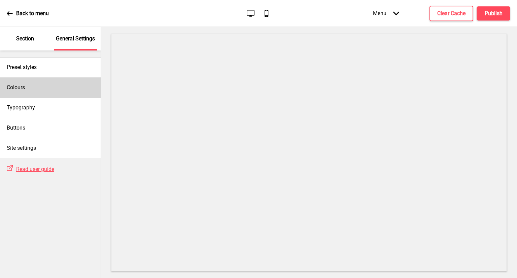
click at [55, 85] on div "Colours" at bounding box center [50, 87] width 101 height 20
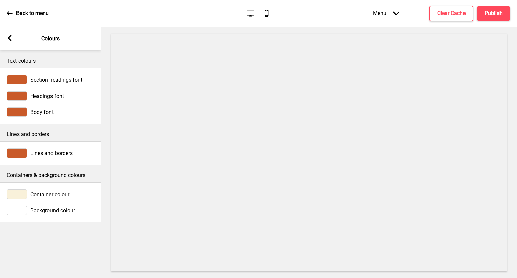
click at [66, 81] on span "Section headings font" at bounding box center [56, 80] width 52 height 6
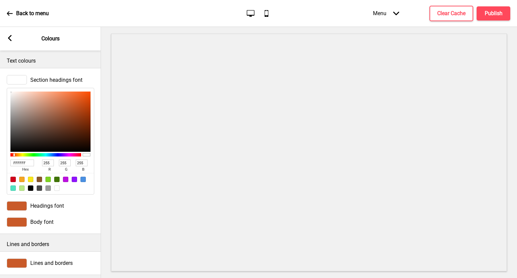
drag, startPoint x: 63, startPoint y: 105, endPoint x: 0, endPoint y: 89, distance: 64.7
click at [0, 89] on div "Section headings font FFFFFF hex 255 r 255 g 255 b 100 a" at bounding box center [50, 135] width 101 height 126
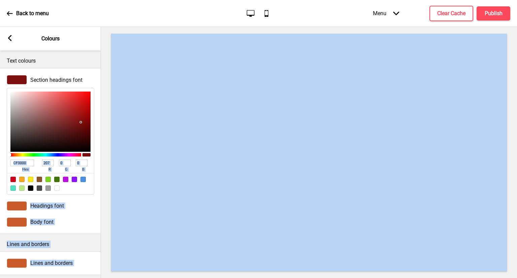
scroll to position [0, 0]
click at [71, 122] on div at bounding box center [71, 121] width 1 height 1
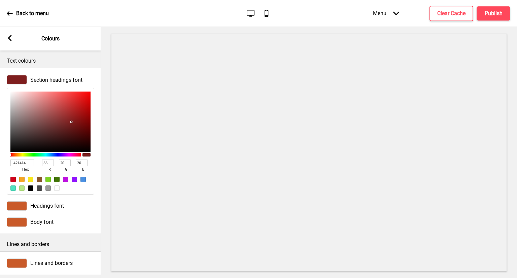
click at [66, 136] on div at bounding box center [50, 122] width 80 height 60
drag, startPoint x: 29, startPoint y: 164, endPoint x: 0, endPoint y: 164, distance: 29.0
click at [0, 164] on div "Section headings font 421414 hex 66 r 20 g 20 b 100 a" at bounding box center [50, 135] width 101 height 126
paste input "#6d843a"
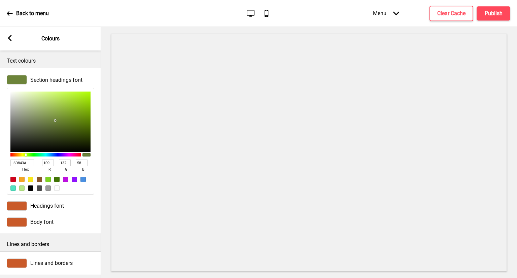
click at [50, 56] on div "Text colours" at bounding box center [50, 60] width 101 height 18
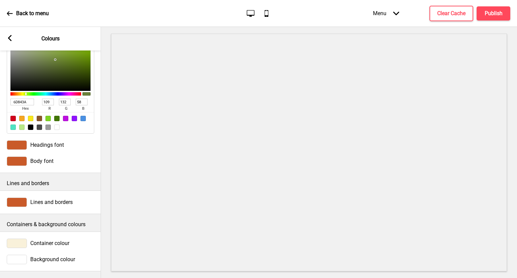
scroll to position [67, 0]
click at [39, 140] on div "Headings font" at bounding box center [51, 144] width 88 height 9
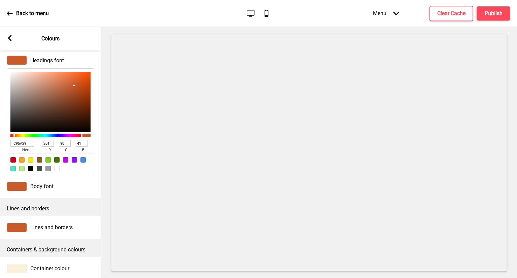
scroll to position [0, 0]
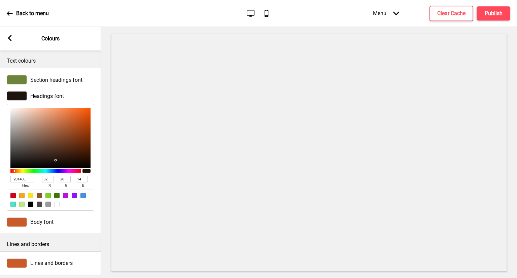
drag, startPoint x: 59, startPoint y: 129, endPoint x: 55, endPoint y: 160, distance: 31.7
click at [55, 160] on div at bounding box center [50, 138] width 80 height 60
drag, startPoint x: 25, startPoint y: 180, endPoint x: 0, endPoint y: 179, distance: 24.9
click at [0, 179] on div "Headings font 20140E hex 32 r 20 g 14 b 100 a" at bounding box center [50, 151] width 101 height 126
paste input "#6d843a"
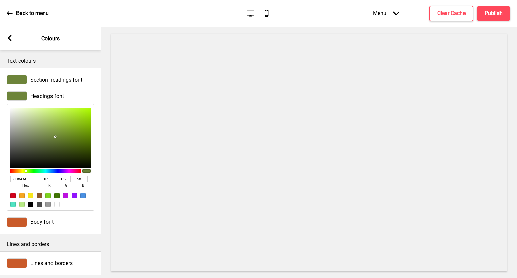
drag, startPoint x: 29, startPoint y: 178, endPoint x: 0, endPoint y: 179, distance: 29.0
click at [0, 179] on div "Headings font 6D843A hex 109 r 132 g 58 b 100 a" at bounding box center [50, 151] width 101 height 126
paste input "#c36638"
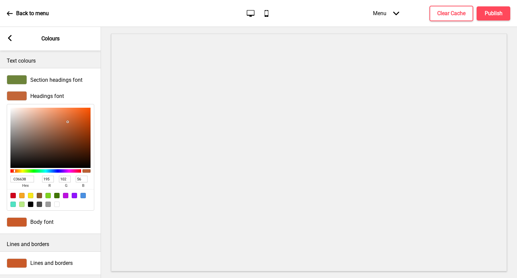
click at [42, 77] on span "Section headings font" at bounding box center [56, 80] width 52 height 6
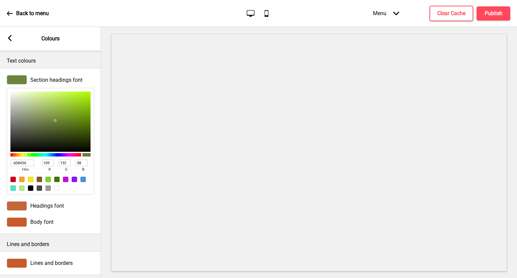
drag, startPoint x: 26, startPoint y: 166, endPoint x: 0, endPoint y: 164, distance: 26.3
click at [0, 164] on div "Section headings font 6D843A hex 109 r 132 g 58 b 100 a" at bounding box center [50, 135] width 101 height 126
paste input "#c36638"
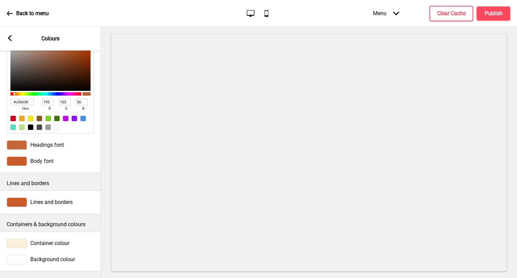
scroll to position [67, 0]
click at [50, 158] on span "Body font" at bounding box center [41, 161] width 23 height 6
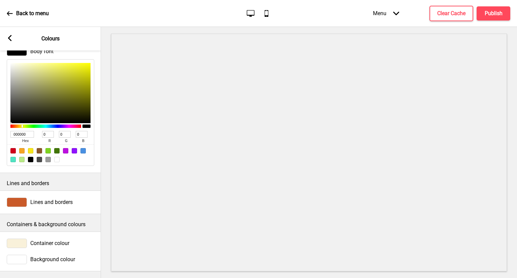
drag, startPoint x: 41, startPoint y: 99, endPoint x: 66, endPoint y: 117, distance: 30.9
click at [66, 117] on div "000000 hex 0 r 0 g 0 b 100 a" at bounding box center [51, 112] width 88 height 107
click at [85, 66] on div at bounding box center [84, 66] width 1 height 1
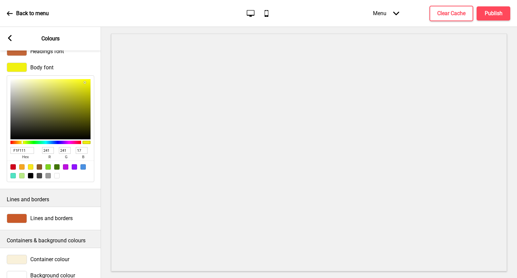
scroll to position [0, 0]
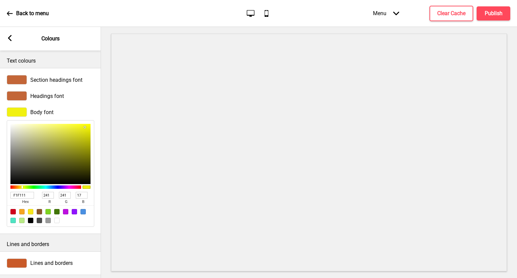
click at [38, 110] on span "Body font" at bounding box center [41, 112] width 23 height 6
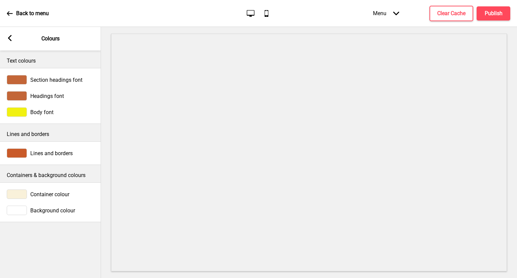
click at [48, 112] on span "Body font" at bounding box center [41, 112] width 23 height 6
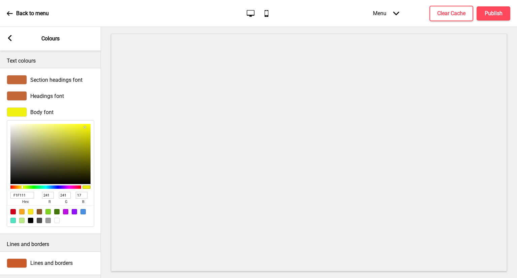
drag, startPoint x: 25, startPoint y: 195, endPoint x: 0, endPoint y: 200, distance: 25.1
click at [0, 200] on div "Body font F1F111 hex 241 r 241 g 17 b 100 a" at bounding box center [50, 167] width 101 height 126
paste input "#c36638"
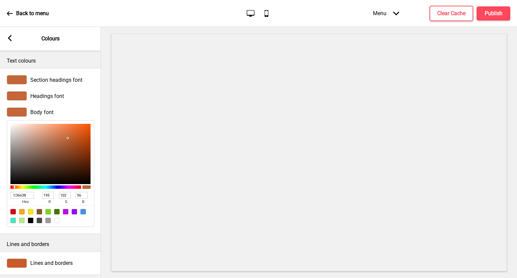
click at [9, 38] on icon at bounding box center [10, 38] width 4 height 6
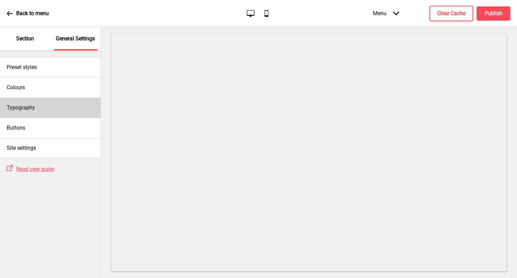
click at [35, 106] on div "Typography" at bounding box center [50, 108] width 101 height 20
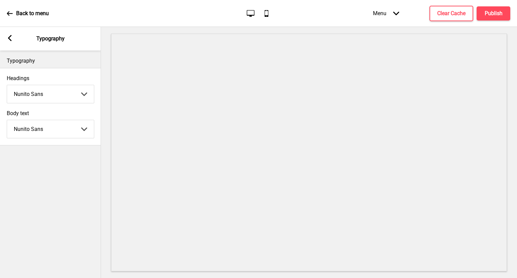
click at [42, 98] on select "Abhaya Libre Abril Fatface Adobe Garamond Pro Arimo Arsenal Arvo Berkshire Swas…" at bounding box center [50, 94] width 87 height 18
click at [7, 85] on select "Abhaya Libre Abril Fatface Adobe Garamond Pro Arimo Arsenal Arvo Berkshire Swas…" at bounding box center [50, 94] width 87 height 18
click at [69, 96] on select "Abhaya Libre Abril Fatface Adobe Garamond Pro Arimo Arsenal Arvo Berkshire Swas…" at bounding box center [50, 94] width 87 height 18
click at [7, 85] on select "Abhaya Libre Abril Fatface Adobe Garamond Pro Arimo Arsenal Arvo Berkshire Swas…" at bounding box center [50, 94] width 87 height 18
click at [70, 97] on select "Abhaya Libre Abril Fatface Adobe Garamond Pro Arimo Arsenal Arvo Berkshire Swas…" at bounding box center [50, 94] width 87 height 18
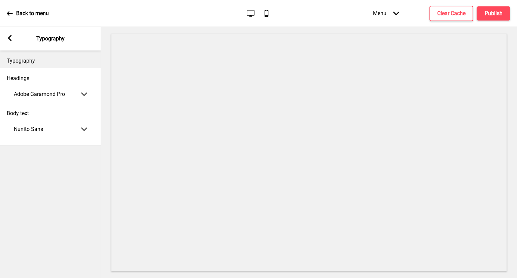
click at [7, 85] on select "Abhaya Libre Abril Fatface Adobe Garamond Pro Arimo Arsenal Arvo Berkshire Swas…" at bounding box center [50, 94] width 87 height 18
click at [64, 96] on select "Abhaya Libre Abril Fatface Adobe Garamond Pro Arimo Arsenal Arvo Berkshire Swas…" at bounding box center [50, 94] width 87 height 18
click at [7, 85] on select "Abhaya Libre Abril Fatface Adobe Garamond Pro Arimo Arsenal Arvo Berkshire Swas…" at bounding box center [50, 94] width 87 height 18
click at [66, 98] on select "Abhaya Libre Abril Fatface Adobe Garamond Pro Arimo Arsenal Arvo Berkshire Swas…" at bounding box center [50, 94] width 87 height 18
click at [7, 85] on select "Abhaya Libre Abril Fatface Adobe Garamond Pro Arimo Arsenal Arvo Berkshire Swas…" at bounding box center [50, 94] width 87 height 18
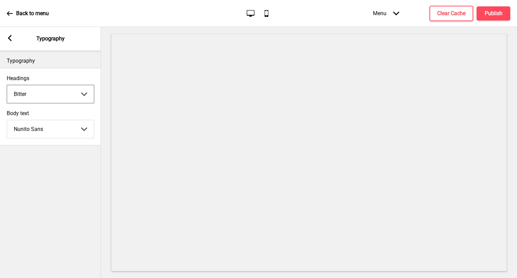
click at [78, 94] on select "Abhaya Libre Abril Fatface Adobe Garamond Pro Arimo Arsenal Arvo Berkshire Swas…" at bounding box center [50, 94] width 87 height 18
click at [7, 85] on select "Abhaya Libre Abril Fatface Adobe Garamond Pro Arimo Arsenal Arvo Berkshire Swas…" at bounding box center [50, 94] width 87 height 18
click at [55, 124] on select "Abhaya Libre Abril Fatface Adobe Garamond Pro Arimo Arsenal Arvo Berkshire Swas…" at bounding box center [50, 129] width 87 height 18
click at [7, 120] on select "Abhaya Libre Abril Fatface Adobe Garamond Pro Arimo Arsenal Arvo Berkshire Swas…" at bounding box center [50, 129] width 87 height 18
click at [58, 134] on select "Abhaya Libre Abril Fatface Adobe Garamond Pro Arimo Arsenal Arvo Berkshire Swas…" at bounding box center [50, 129] width 87 height 18
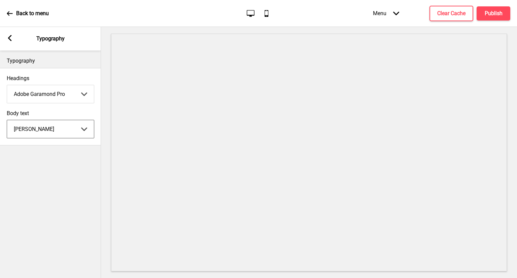
click at [7, 120] on select "Abhaya Libre Abril Fatface Adobe Garamond Pro Arimo Arsenal Arvo Berkshire Swas…" at bounding box center [50, 129] width 87 height 18
click at [66, 133] on select "Abhaya Libre Abril Fatface Adobe Garamond Pro Arimo Arsenal Arvo Berkshire Swas…" at bounding box center [50, 129] width 87 height 18
click at [7, 120] on select "Abhaya Libre Abril Fatface Adobe Garamond Pro Arimo Arsenal Arvo Berkshire Swas…" at bounding box center [50, 129] width 87 height 18
click at [65, 124] on select "Abhaya Libre Abril Fatface Adobe Garamond Pro Arimo Arsenal Arvo Berkshire Swas…" at bounding box center [50, 129] width 87 height 18
click at [7, 120] on select "Abhaya Libre Abril Fatface Adobe Garamond Pro Arimo Arsenal Arvo Berkshire Swas…" at bounding box center [50, 129] width 87 height 18
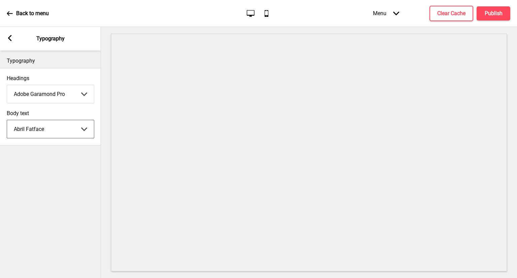
click at [59, 131] on select "Abhaya Libre Abril Fatface Adobe Garamond Pro Arimo Arsenal Arvo Berkshire Swas…" at bounding box center [50, 129] width 87 height 18
click at [7, 120] on select "Abhaya Libre Abril Fatface Adobe Garamond Pro Arimo Arsenal Arvo Berkshire Swas…" at bounding box center [50, 129] width 87 height 18
click at [88, 131] on select "Abhaya Libre Abril Fatface Adobe Garamond Pro Arimo Arsenal Arvo Berkshire Swas…" at bounding box center [50, 129] width 87 height 18
click at [7, 120] on select "Abhaya Libre Abril Fatface Adobe Garamond Pro Arimo Arsenal Arvo Berkshire Swas…" at bounding box center [50, 129] width 87 height 18
click at [74, 132] on select "Abhaya Libre Abril Fatface Adobe Garamond Pro Arimo Arsenal Arvo Berkshire Swas…" at bounding box center [50, 129] width 87 height 18
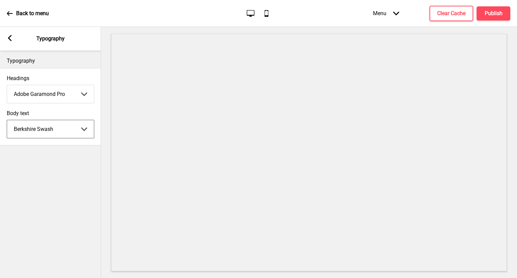
click at [7, 120] on select "Abhaya Libre Abril Fatface Adobe Garamond Pro Arimo Arsenal Arvo Berkshire Swas…" at bounding box center [50, 129] width 87 height 18
click at [13, 38] on div "Arrow left Typography" at bounding box center [50, 39] width 101 height 24
click at [9, 37] on icon at bounding box center [10, 38] width 4 height 6
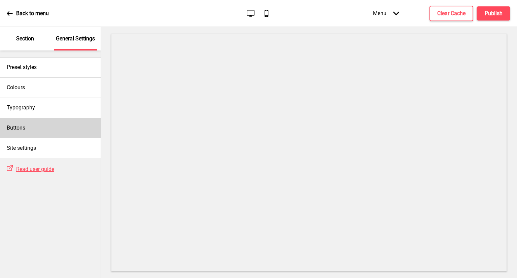
click at [56, 134] on div "Buttons" at bounding box center [50, 128] width 101 height 20
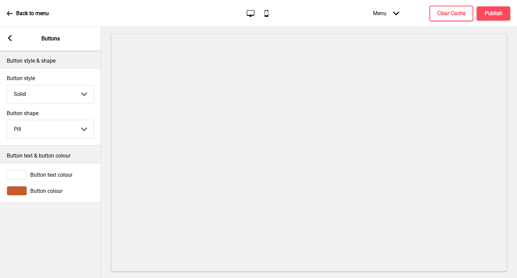
click at [5, 37] on div "Arrow left Buttons" at bounding box center [50, 39] width 101 height 24
click at [11, 37] on rect at bounding box center [10, 38] width 6 height 6
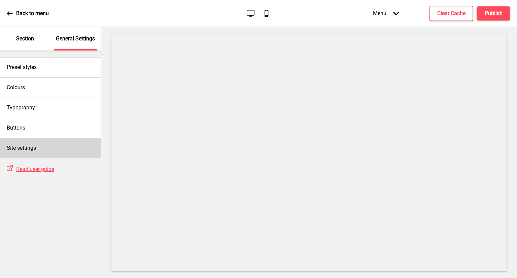
click at [46, 143] on div "Site settings" at bounding box center [50, 148] width 101 height 20
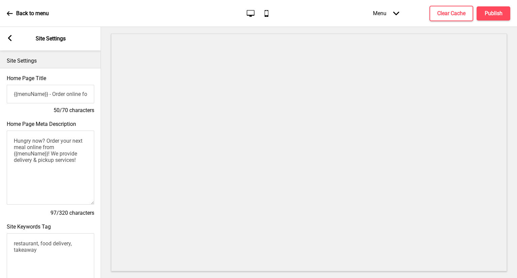
click at [9, 36] on rect at bounding box center [10, 38] width 6 height 6
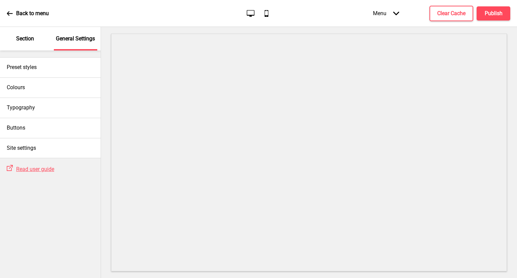
click at [11, 26] on div "Back to menu Desktop Mobile Menu Arrow down Product Page Store Information Chec…" at bounding box center [258, 13] width 517 height 27
click at [16, 37] on p "Section" at bounding box center [25, 38] width 18 height 7
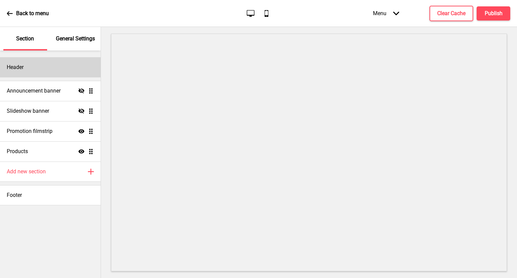
click at [62, 74] on div "Header" at bounding box center [50, 67] width 101 height 20
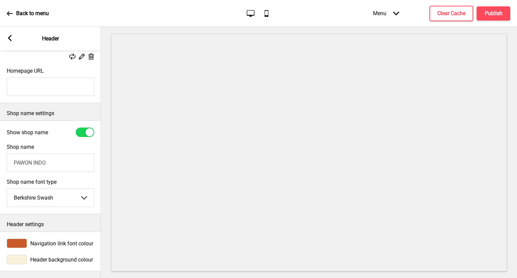
scroll to position [112, 0]
click at [62, 157] on input "PAWON INDO" at bounding box center [51, 163] width 88 height 19
click at [71, 193] on select "Abhaya Libre Abril Fatface Adobe Garamond Pro Arimo Arsenal Arvo Berkshire Swas…" at bounding box center [50, 198] width 87 height 18
click at [7, 189] on select "Abhaya Libre Abril Fatface Adobe Garamond Pro Arimo Arsenal Arvo Berkshire Swas…" at bounding box center [50, 198] width 87 height 18
click at [47, 196] on select "Abhaya Libre Abril Fatface Adobe Garamond Pro Arimo Arsenal Arvo Berkshire Swas…" at bounding box center [50, 198] width 87 height 18
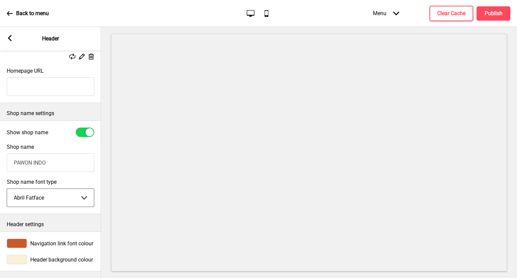
click at [43, 191] on select "Abhaya Libre Abril Fatface Adobe Garamond Pro Arimo Arsenal Arvo Berkshire Swas…" at bounding box center [50, 198] width 87 height 18
click at [7, 189] on select "Abhaya Libre Abril Fatface Adobe Garamond Pro Arimo Arsenal Arvo Berkshire Swas…" at bounding box center [50, 198] width 87 height 18
click at [13, 43] on div "Arrow left Header" at bounding box center [50, 39] width 101 height 24
click at [8, 42] on div "Arrow left" at bounding box center [10, 38] width 6 height 7
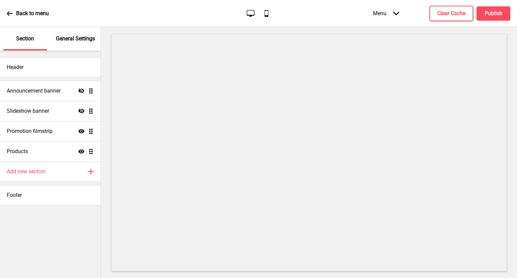
click at [79, 43] on div "General Settings" at bounding box center [76, 39] width 44 height 24
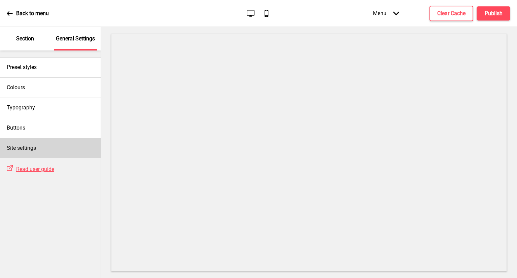
click at [57, 150] on div "Site settings" at bounding box center [50, 148] width 101 height 20
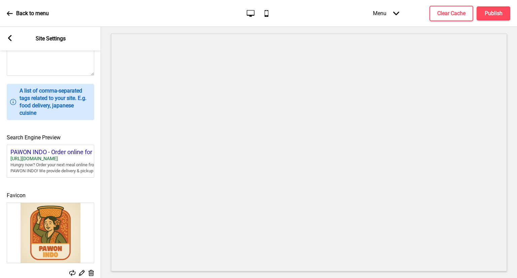
scroll to position [263, 0]
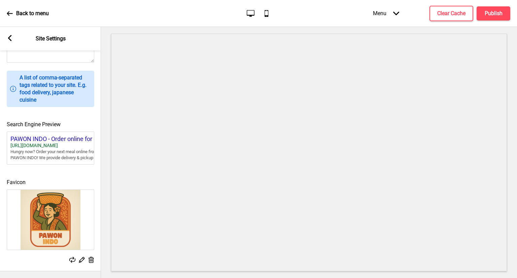
click at [68, 203] on img at bounding box center [50, 220] width 87 height 60
click at [78, 256] on rect at bounding box center [81, 259] width 7 height 7
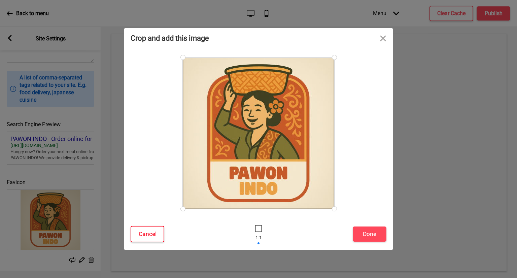
click at [155, 235] on button "Cancel" at bounding box center [148, 234] width 34 height 17
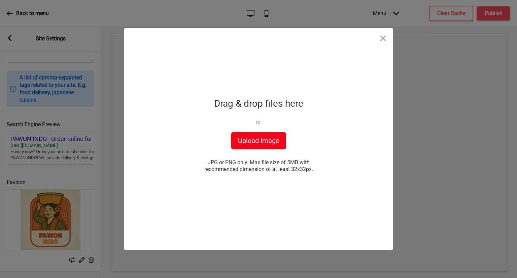
click at [237, 138] on button "Upload Image" at bounding box center [258, 140] width 55 height 17
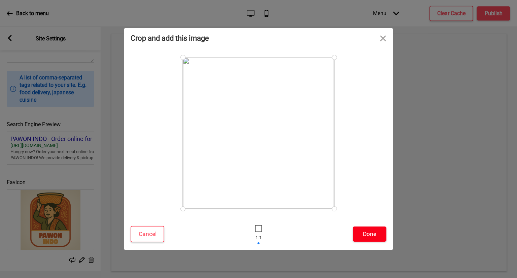
click at [378, 235] on button "Done" at bounding box center [370, 234] width 34 height 15
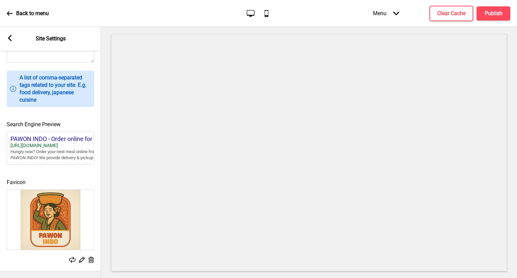
click at [15, 41] on div "Arrow left Site Settings" at bounding box center [50, 39] width 101 height 24
click at [13, 38] on div "Arrow left Site Settings" at bounding box center [50, 39] width 101 height 24
click at [9, 37] on icon at bounding box center [10, 38] width 4 height 6
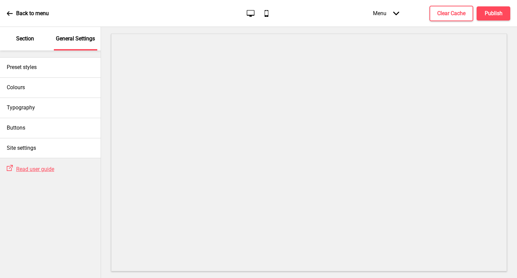
click at [9, 10] on icon at bounding box center [10, 13] width 6 height 6
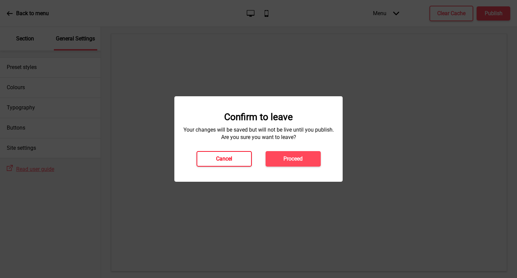
click at [236, 160] on button "Cancel" at bounding box center [224, 158] width 55 height 15
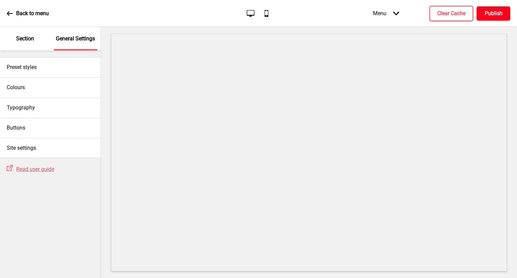
click at [491, 12] on h4 "Publish" at bounding box center [494, 13] width 18 height 7
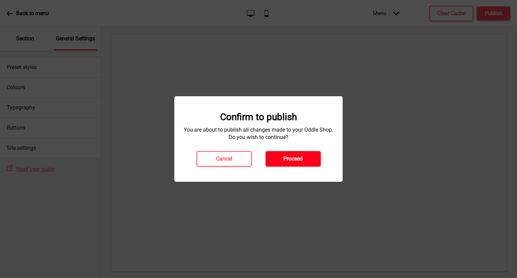
click at [297, 157] on h4 "Proceed" at bounding box center [293, 158] width 19 height 7
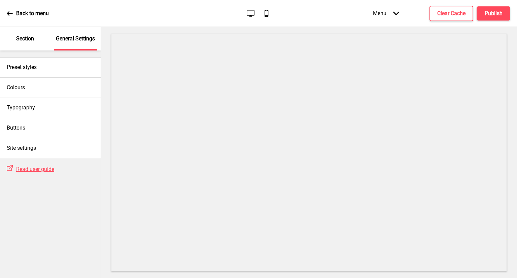
click at [36, 41] on div "Section" at bounding box center [25, 39] width 44 height 24
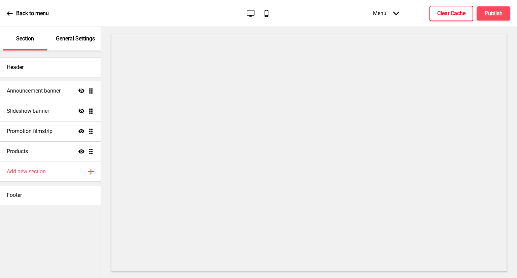
click at [445, 11] on h4 "Clear Cache" at bounding box center [451, 13] width 28 height 7
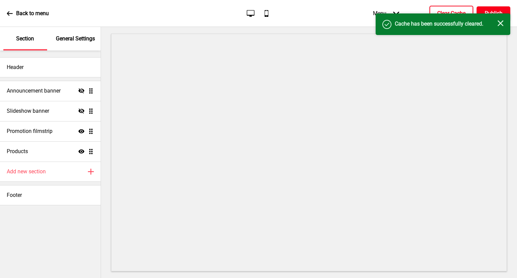
click at [495, 10] on h4 "Publish" at bounding box center [494, 13] width 18 height 7
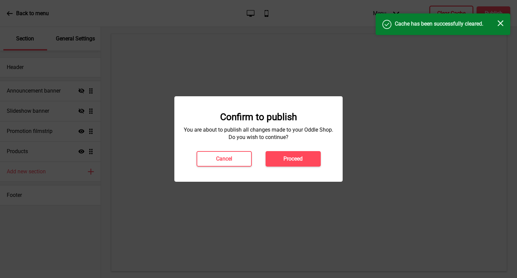
click at [296, 166] on div "Confirm to publish You are about to publish all changes made to your Oddle Shop…" at bounding box center [258, 139] width 168 height 86
click at [297, 158] on h4 "Proceed" at bounding box center [293, 158] width 19 height 7
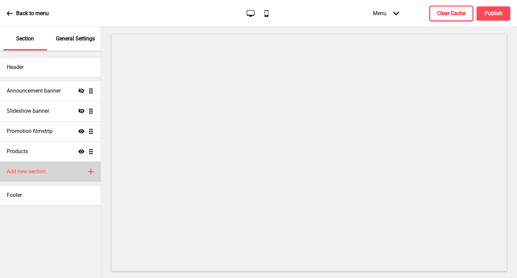
click at [48, 171] on div "Add new section Plus" at bounding box center [50, 172] width 101 height 20
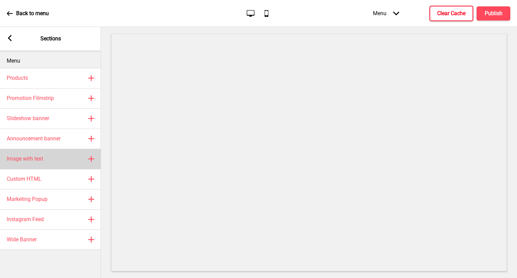
click at [49, 156] on div "Image with text Plus" at bounding box center [50, 159] width 101 height 20
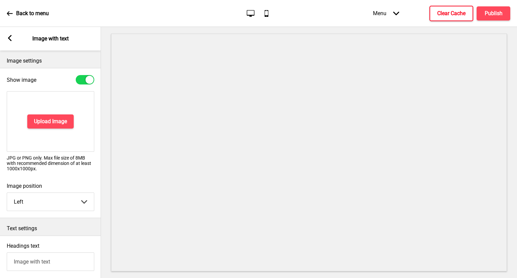
click at [11, 38] on rect at bounding box center [10, 38] width 6 height 6
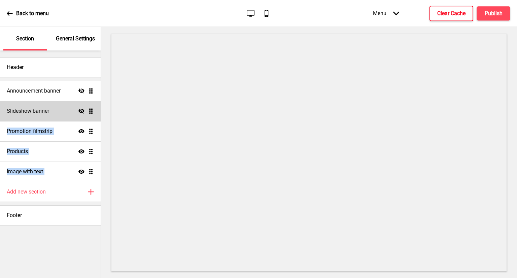
drag, startPoint x: 63, startPoint y: 174, endPoint x: 60, endPoint y: 105, distance: 69.1
click at [60, 105] on ul "Announcement banner Hide Drag Slideshow banner Hide Drag Promotion filmstrip Sh…" at bounding box center [50, 131] width 101 height 101
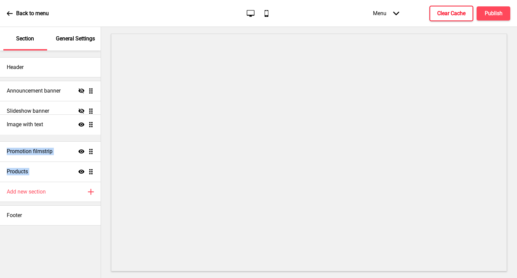
click at [95, 126] on ul "Announcement banner Hide Drag Slideshow banner Hide Drag Promotion filmstrip Sh…" at bounding box center [50, 131] width 101 height 101
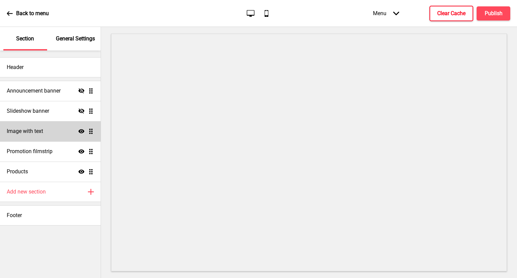
click at [80, 131] on icon at bounding box center [81, 131] width 6 height 4
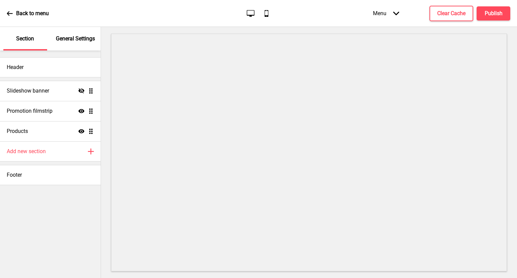
click at [63, 35] on p "General Settings" at bounding box center [75, 38] width 39 height 7
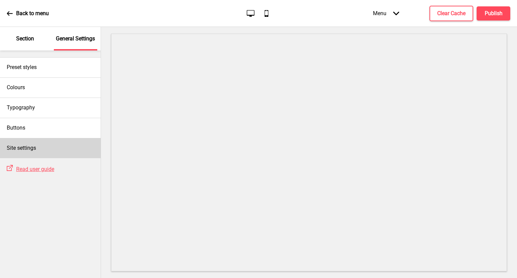
click at [50, 147] on div "Site settings" at bounding box center [50, 148] width 101 height 20
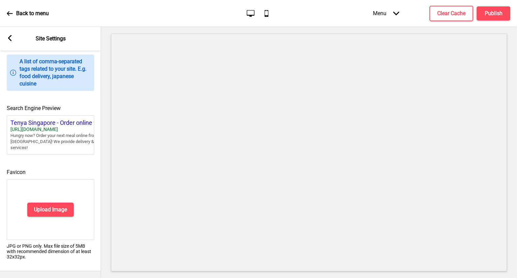
scroll to position [273, 0]
click at [46, 206] on h4 "Upload Image" at bounding box center [50, 209] width 33 height 7
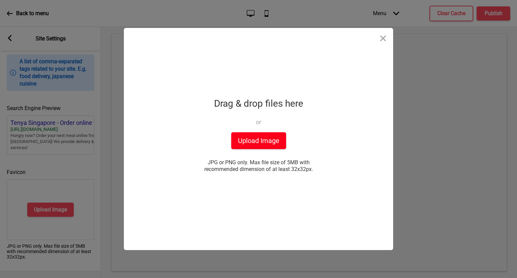
click at [252, 139] on button "Upload Image" at bounding box center [258, 140] width 55 height 17
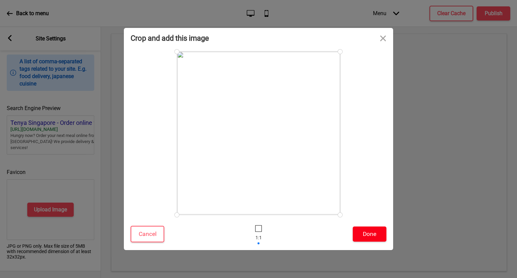
click at [377, 238] on button "Done" at bounding box center [370, 234] width 34 height 15
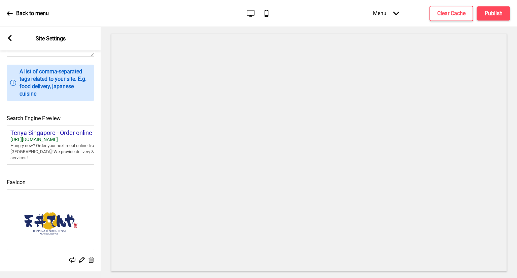
scroll to position [263, 0]
click at [13, 35] on div "Arrow left Site Settings" at bounding box center [50, 39] width 101 height 24
click at [9, 35] on rect at bounding box center [10, 38] width 6 height 6
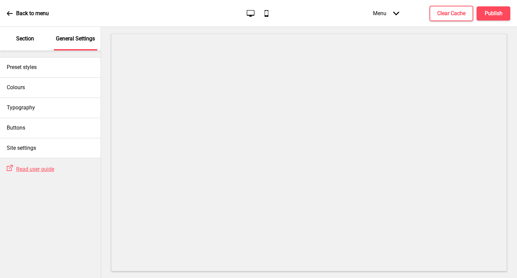
click at [15, 38] on div "Section" at bounding box center [25, 39] width 44 height 24
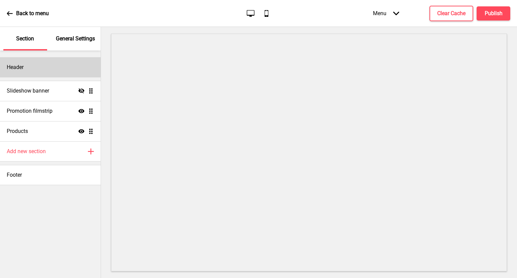
click at [50, 75] on div "Header" at bounding box center [50, 67] width 101 height 20
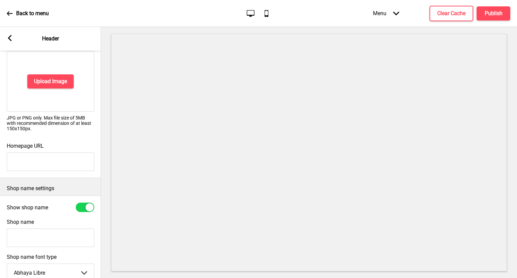
scroll to position [0, 0]
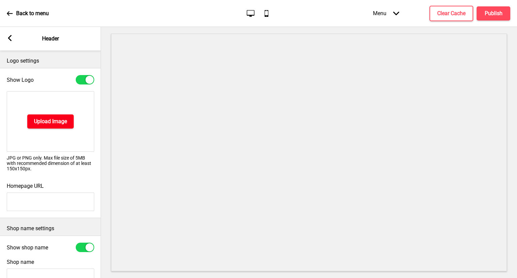
click at [57, 120] on h4 "Upload Image" at bounding box center [50, 121] width 33 height 7
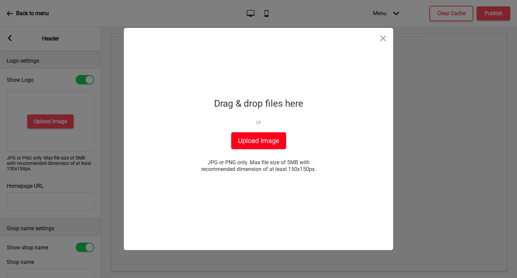
click at [246, 136] on button "Upload Image" at bounding box center [258, 140] width 55 height 17
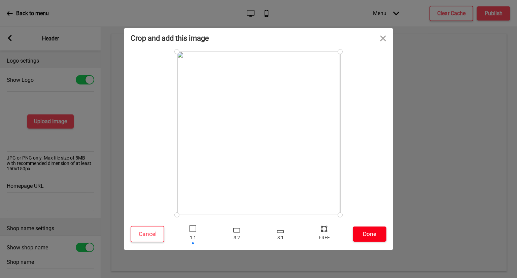
click at [381, 231] on button "Done" at bounding box center [370, 234] width 34 height 15
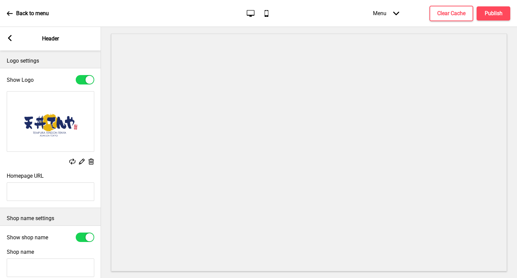
click at [5, 35] on div "Arrow left Header" at bounding box center [50, 39] width 101 height 24
click at [9, 36] on rect at bounding box center [10, 38] width 6 height 6
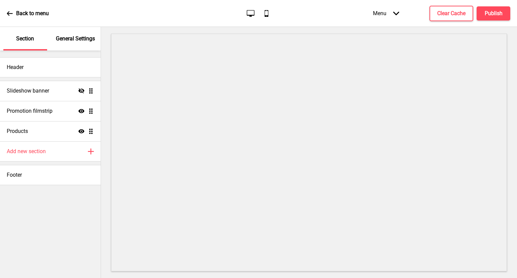
click at [66, 37] on p "General Settings" at bounding box center [75, 38] width 39 height 7
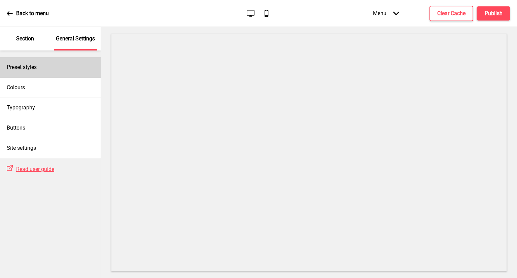
click at [61, 74] on div "Preset styles" at bounding box center [50, 67] width 101 height 20
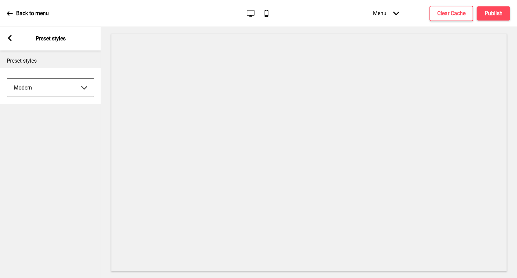
click at [68, 86] on select "Coffee Contrast Dark Earth Marine Minimalist Modern Oddle Pastel Yellow Fruits …" at bounding box center [50, 88] width 87 height 18
select select "minimalist"
click at [7, 79] on select "Coffee Contrast Dark Earth Marine Minimalist Modern Oddle Pastel Yellow Fruits …" at bounding box center [50, 88] width 87 height 18
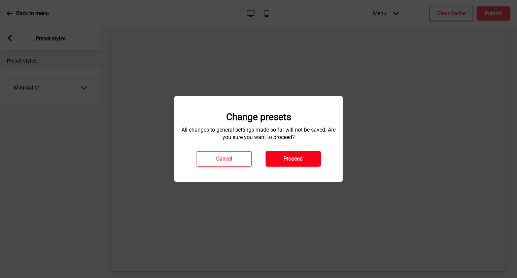
click at [298, 163] on button "Proceed" at bounding box center [293, 158] width 55 height 15
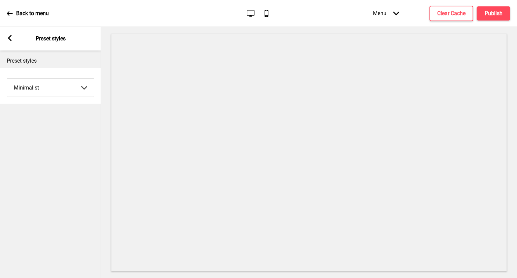
click at [7, 41] on rect at bounding box center [10, 38] width 6 height 6
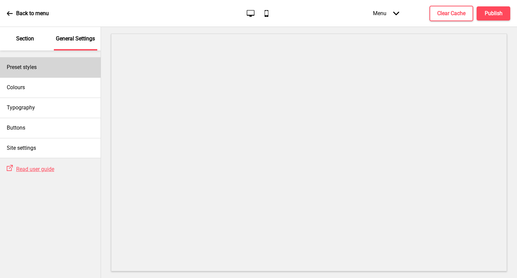
click at [47, 67] on div "Preset styles" at bounding box center [50, 67] width 101 height 20
select select "minimalist"
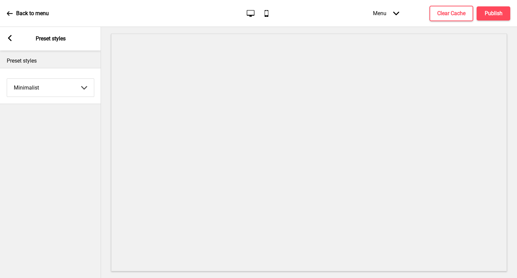
click at [9, 37] on icon at bounding box center [10, 38] width 4 height 6
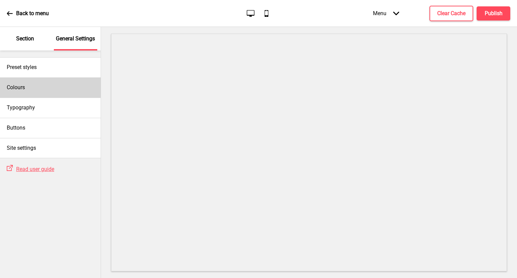
click at [73, 93] on div "Colours" at bounding box center [50, 87] width 101 height 20
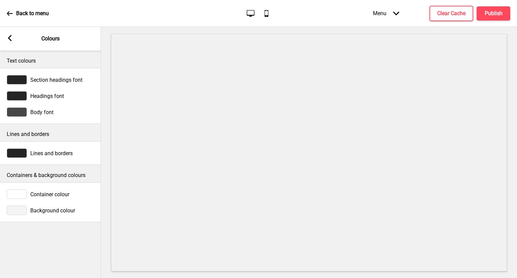
click at [69, 78] on span "Section headings font" at bounding box center [56, 80] width 52 height 6
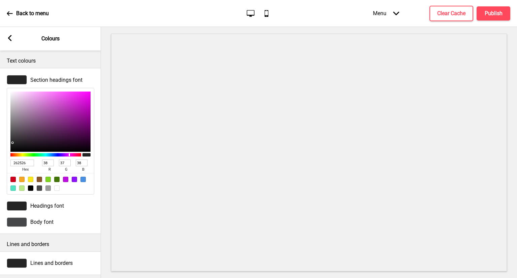
click at [69, 78] on span "Section headings font" at bounding box center [56, 80] width 52 height 6
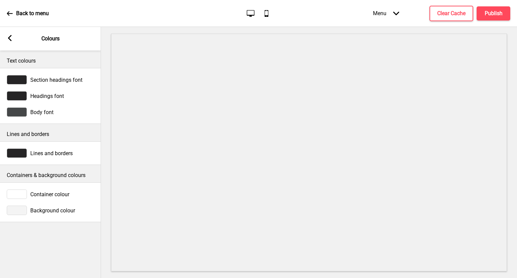
click at [29, 157] on div "Lines and borders" at bounding box center [51, 153] width 88 height 9
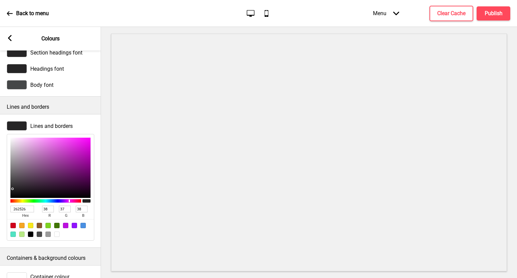
scroll to position [67, 0]
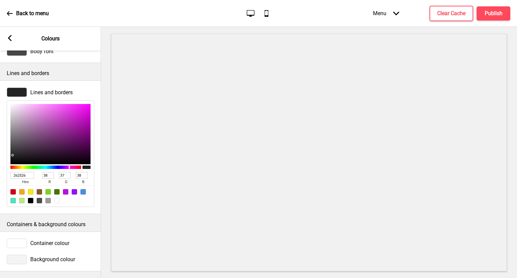
click at [52, 240] on span "Container colour" at bounding box center [49, 243] width 39 height 6
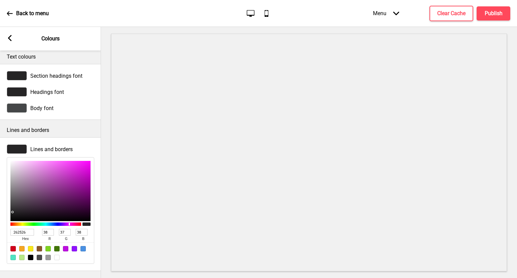
scroll to position [0, 0]
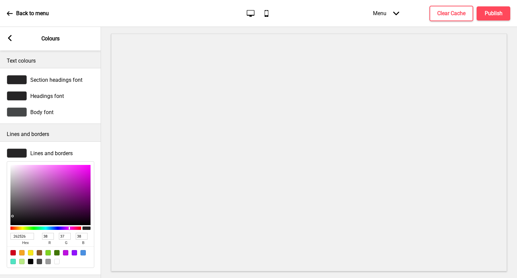
click at [62, 78] on span "Section headings font" at bounding box center [56, 80] width 52 height 6
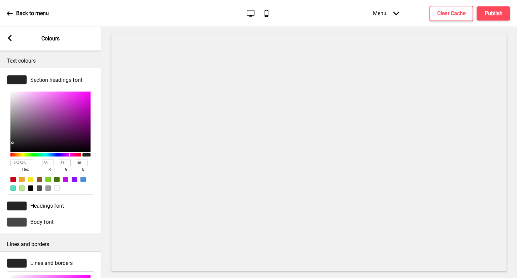
click at [62, 78] on span "Section headings font" at bounding box center [56, 80] width 52 height 6
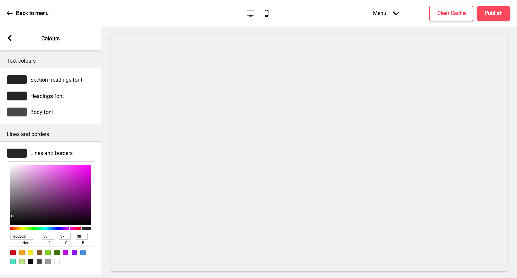
scroll to position [34, 0]
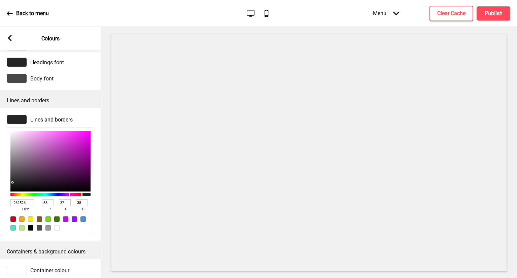
type input "D7C1D7"
type input "215"
type input "193"
type input "215"
type input "D9C4D9"
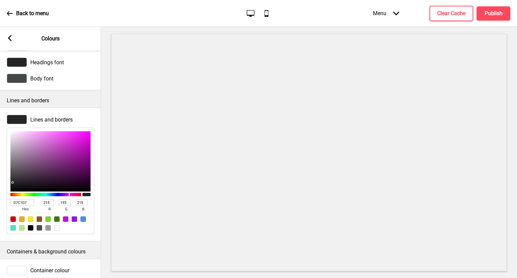
type input "217"
type input "196"
type input "217"
type input "DCC7DC"
type input "220"
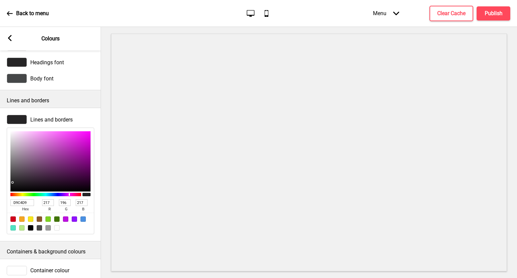
type input "199"
type input "220"
type input "EAD9EA"
type input "234"
type input "217"
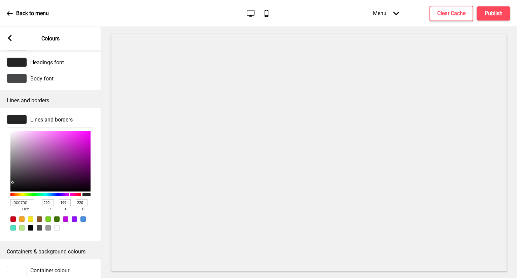
type input "234"
type input "FFF5FF"
type input "255"
type input "245"
type input "255"
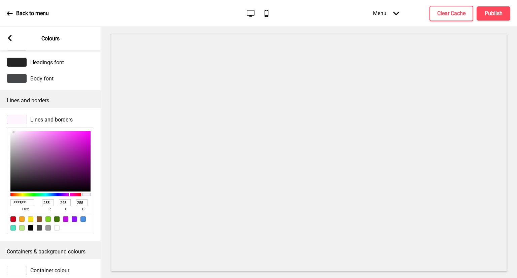
type input "FFFCFF"
type input "252"
drag, startPoint x: 18, startPoint y: 139, endPoint x: 11, endPoint y: 129, distance: 12.5
click at [11, 129] on div "FFFCFF hex 255 r 252 g 255 b 100 a" at bounding box center [51, 181] width 88 height 107
type input "906190"
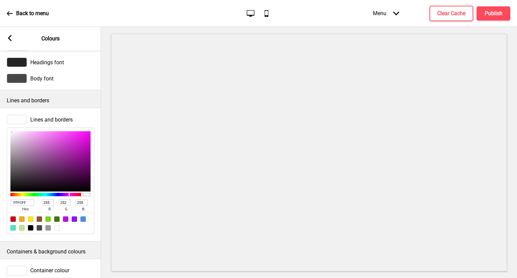
type input "144"
type input "97"
type input "144"
type input "8F608F"
type input "143"
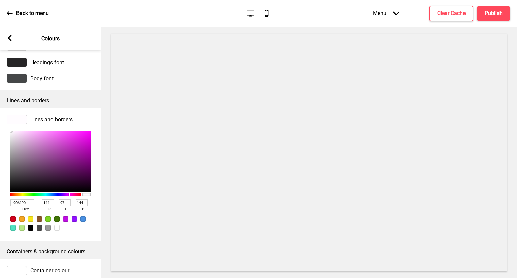
type input "96"
type input "143"
type input "785178"
type input "120"
type input "81"
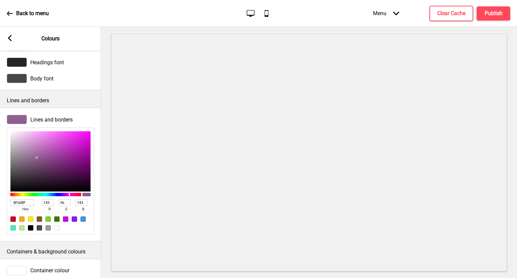
type input "120"
type input "644464"
type input "100"
type input "68"
type input "100"
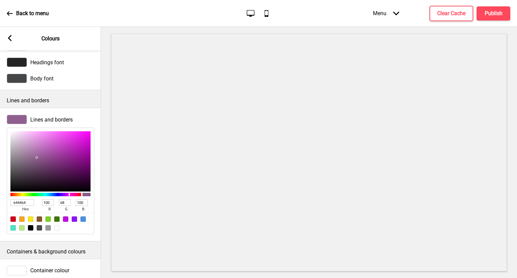
type input "5A3E5A"
type input "90"
type input "62"
type input "90"
type input "493249"
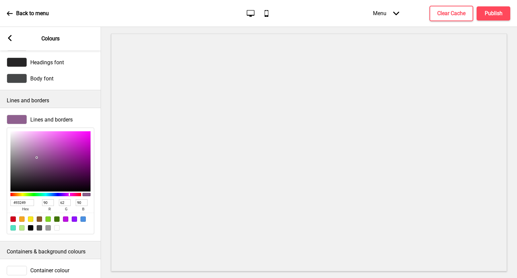
type input "73"
type input "50"
type input "73"
type input "2F212F"
type input "47"
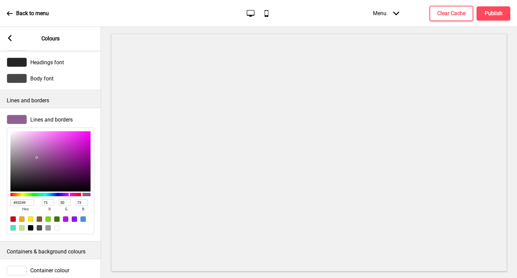
type input "33"
type input "47"
type input "251A25"
type input "37"
type input "26"
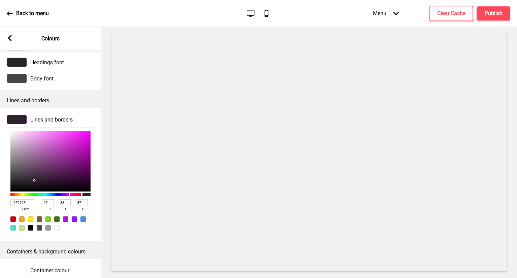
type input "37"
type input "211721"
type input "33"
type input "23"
type input "33"
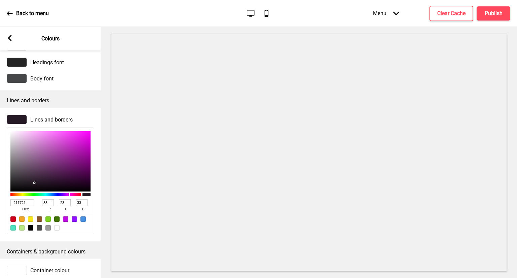
type input "151015"
type input "21"
type input "16"
type input "21"
type input "0D0A0D"
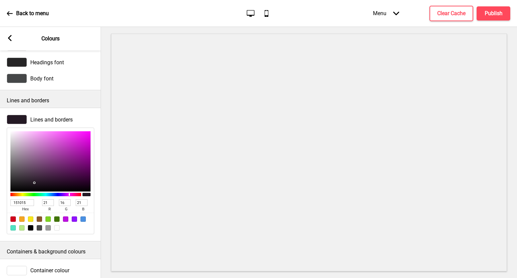
type input "13"
type input "10"
type input "13"
drag, startPoint x: 37, startPoint y: 157, endPoint x: 31, endPoint y: 188, distance: 31.5
click at [31, 188] on div at bounding box center [50, 161] width 80 height 60
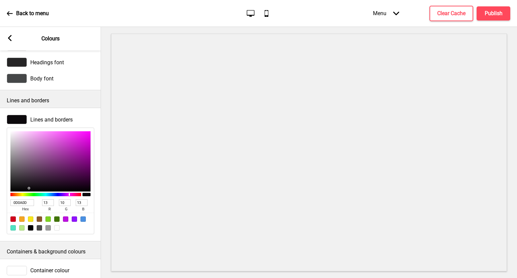
click at [9, 31] on div "Arrow left Colours" at bounding box center [50, 39] width 101 height 24
click at [9, 34] on div "Arrow left Colours" at bounding box center [50, 39] width 101 height 24
click at [9, 39] on icon at bounding box center [10, 38] width 4 height 6
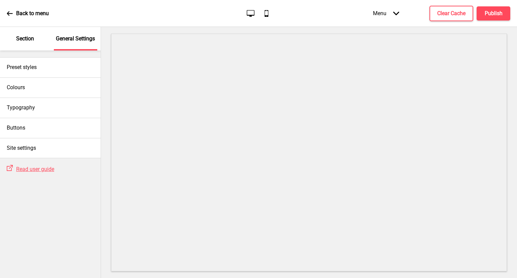
click at [10, 42] on div "Section" at bounding box center [25, 39] width 44 height 24
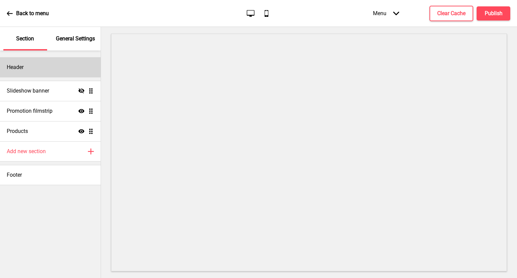
click at [48, 69] on div "Header" at bounding box center [50, 67] width 101 height 20
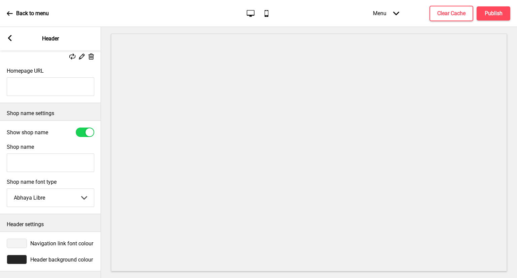
scroll to position [112, 0]
click at [51, 255] on div "Header background colour" at bounding box center [51, 259] width 88 height 9
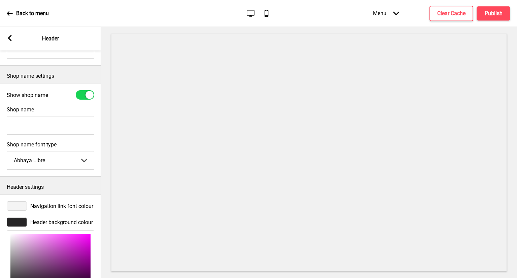
scroll to position [179, 0]
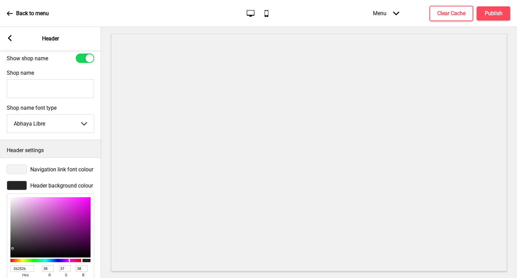
type input "AA92AA"
type input "170"
type input "146"
type input "170"
type input "BFA7BF"
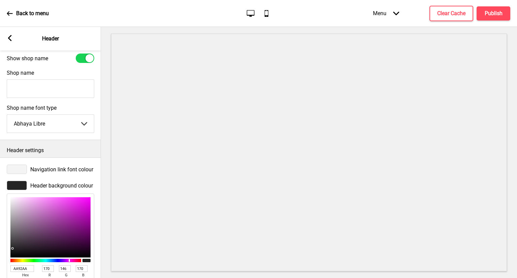
type input "191"
type input "167"
type input "191"
type input "DDC6DD"
type input "221"
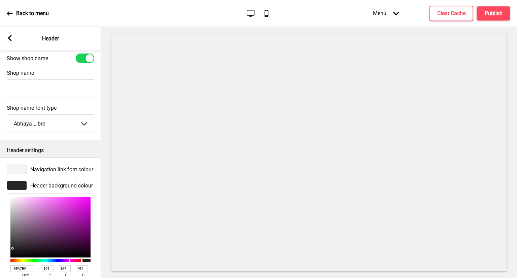
type input "198"
type input "221"
type input "FFF4FF"
type input "255"
type input "244"
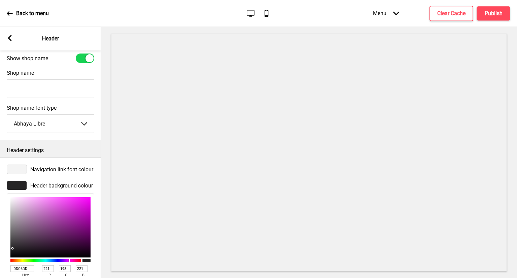
type input "255"
type input "FFFBFF"
type input "251"
type input "FFFCFF"
type input "252"
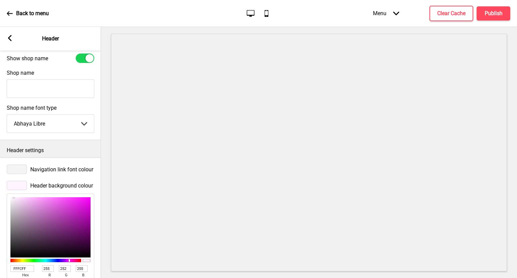
type input "FFFDFF"
type input "253"
type input "FFFFFF"
type input "255"
type input "FCFCFC"
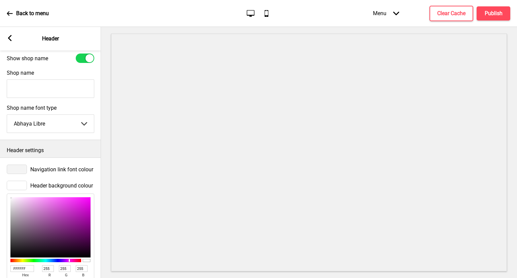
type input "252"
type input "FBFBFB"
type input "251"
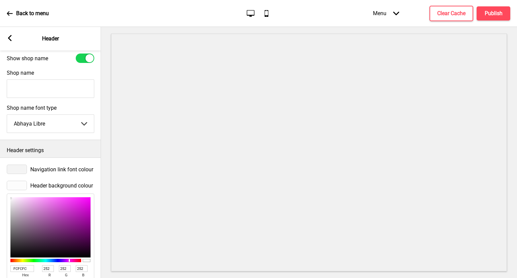
type input "251"
type input "FCFBFC"
type input "252"
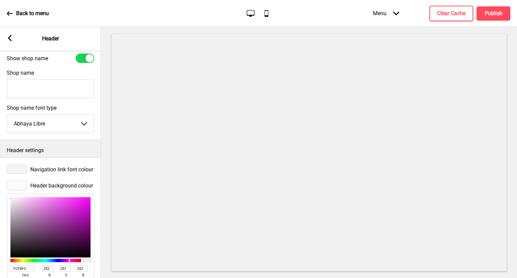
type input "FFFEFF"
type input "255"
type input "254"
type input "255"
type input "FFFFFF"
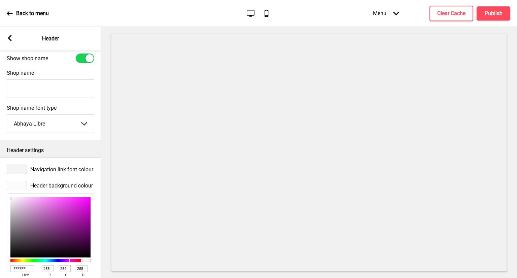
type input "255"
drag, startPoint x: 21, startPoint y: 215, endPoint x: 3, endPoint y: 190, distance: 30.7
click at [3, 190] on div "Header background colour FFFFFF hex 255 r 255 g 255 b 100 a" at bounding box center [50, 240] width 101 height 126
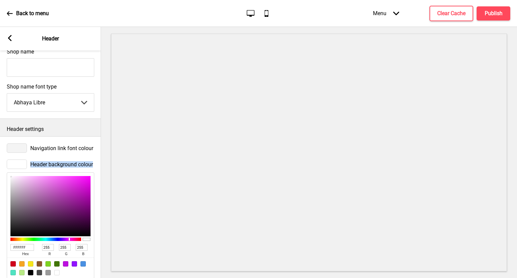
scroll to position [223, 0]
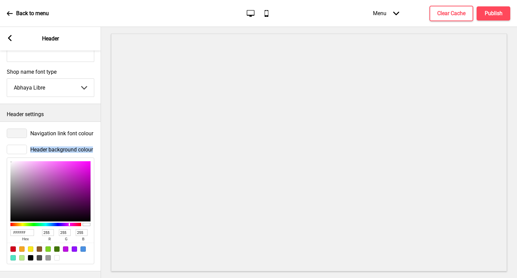
type input "846584"
type input "132"
type input "101"
type input "132"
type input "816281"
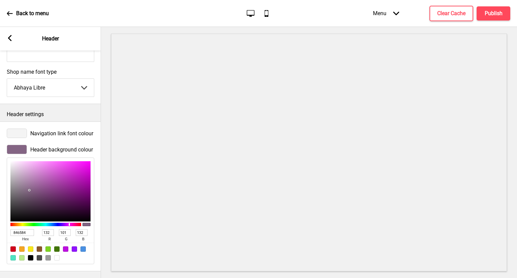
type input "129"
type input "98"
type input "129"
type input "5F445F"
type input "95"
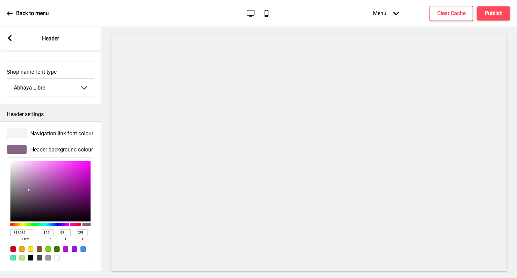
type input "68"
type input "95"
type input "412B41"
type input "65"
type input "43"
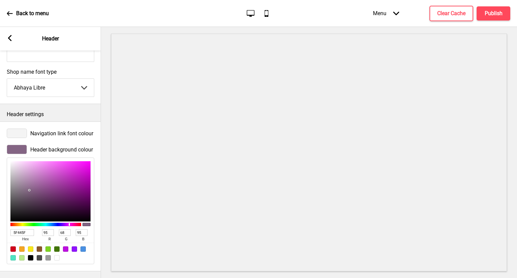
type input "65"
type input "3C273C"
type input "60"
type input "39"
type input "60"
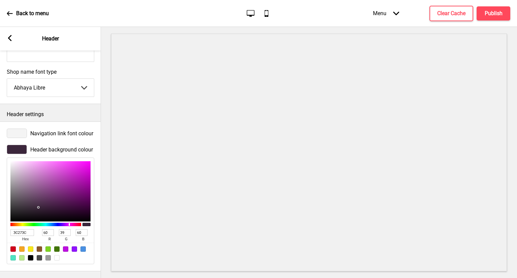
type input "3F293F"
type input "63"
type input "41"
type input "63"
type input "785A78"
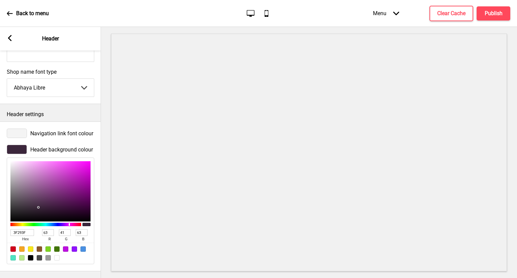
type input "120"
type input "90"
type input "120"
type input "CDBECD"
type input "205"
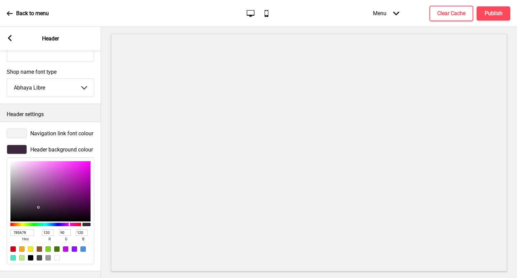
type input "190"
type input "205"
type input "EDEDED"
type input "237"
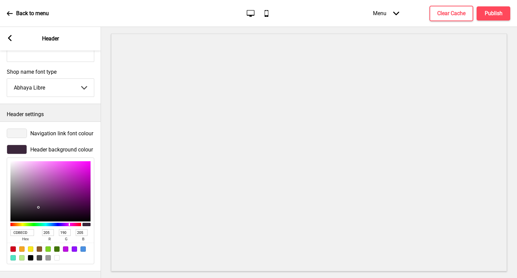
type input "237"
type input "F0F0F0"
type input "240"
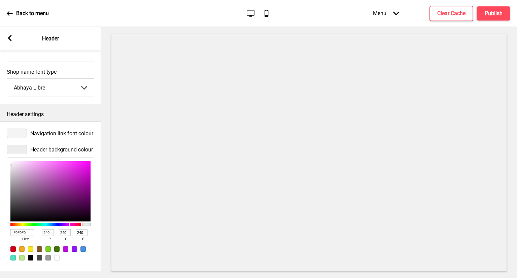
type input "FAFAFA"
type input "250"
type input "FFFFFF"
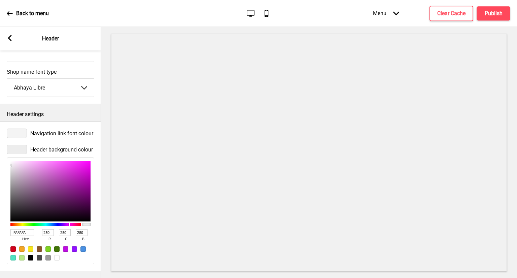
type input "255"
drag, startPoint x: 29, startPoint y: 184, endPoint x: 6, endPoint y: 146, distance: 45.1
click at [6, 146] on div "Header background colour FFFFFF hex 255 r 255 g 255 b 100 a" at bounding box center [50, 204] width 101 height 126
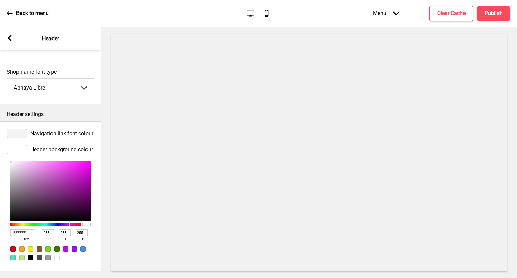
click at [8, 130] on div at bounding box center [17, 133] width 20 height 9
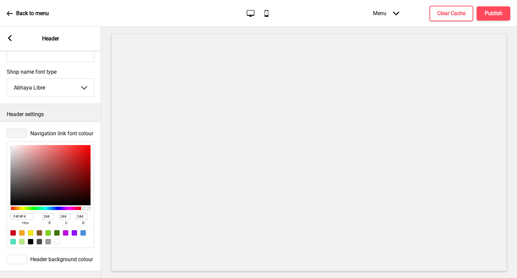
drag, startPoint x: 32, startPoint y: 208, endPoint x: 0, endPoint y: 195, distance: 34.0
click at [0, 195] on div "Navigation link font colour F4F4F4 hex 244 r 244 g 244 b 100 a" at bounding box center [50, 188] width 101 height 126
paste input "#1e2d66"
type input "#1e2d66"
type input "30"
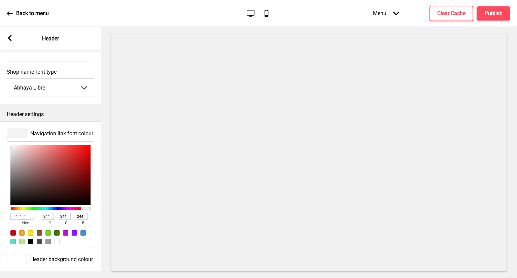
type input "45"
type input "102"
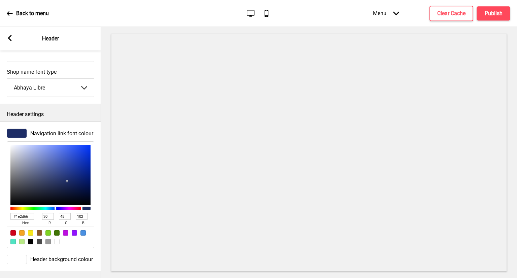
type input "1E2D66"
click at [40, 83] on select "Abhaya Libre Abril Fatface Adobe Garamond Pro Arimo Arsenal Arvo Berkshire Swas…" at bounding box center [50, 88] width 87 height 18
click at [7, 79] on select "Abhaya Libre Abril Fatface Adobe Garamond Pro Arimo Arsenal Arvo Berkshire Swas…" at bounding box center [50, 88] width 87 height 18
click at [77, 81] on select "Abhaya Libre Abril Fatface Adobe Garamond Pro Arimo Arsenal Arvo Berkshire Swas…" at bounding box center [50, 88] width 87 height 18
select select "Adobe Garamond Pro"
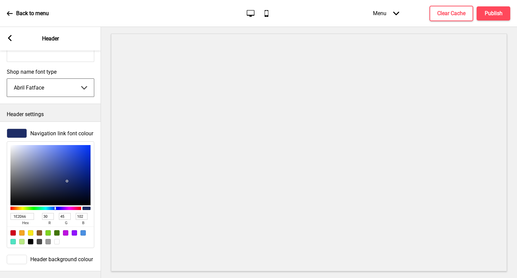
click at [7, 79] on select "Abhaya Libre Abril Fatface Adobe Garamond Pro Arimo Arsenal Arvo Berkshire Swas…" at bounding box center [50, 88] width 87 height 18
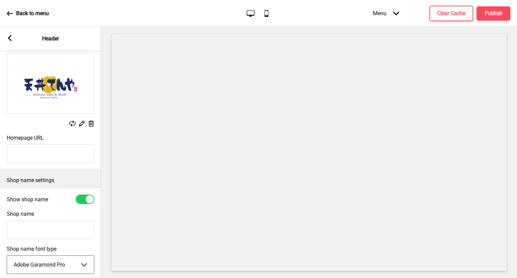
scroll to position [54, 0]
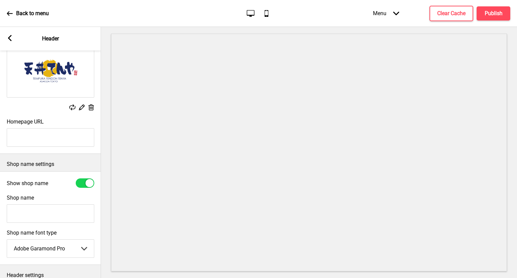
click at [52, 202] on div "Shop name" at bounding box center [50, 208] width 101 height 35
click at [43, 211] on input "Shop name" at bounding box center [51, 213] width 88 height 19
type input "T"
click at [43, 139] on input "Homepage URL" at bounding box center [51, 137] width 88 height 19
type input "T"
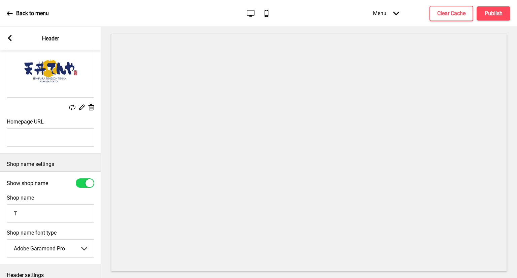
click at [36, 211] on input "T" at bounding box center [51, 213] width 88 height 19
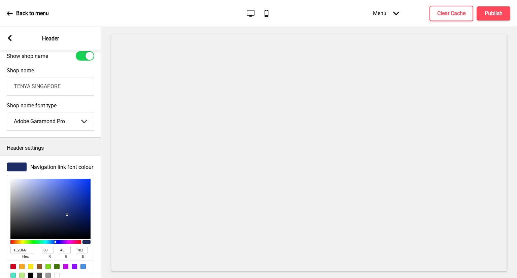
scroll to position [223, 0]
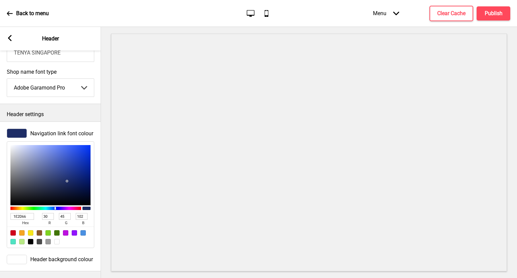
type input "TENYA SINGAPORE"
click at [8, 36] on rect at bounding box center [10, 38] width 6 height 6
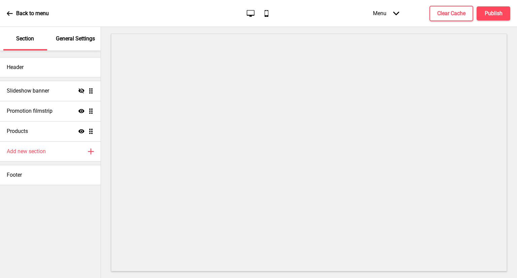
click at [77, 39] on p "General Settings" at bounding box center [75, 38] width 39 height 7
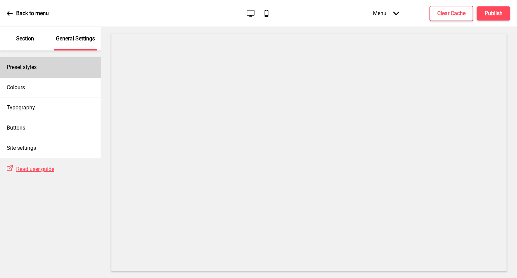
click at [64, 66] on div "Preset styles" at bounding box center [50, 67] width 101 height 20
select select "Custom"
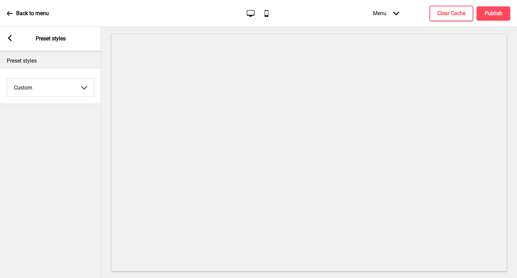
click at [6, 43] on div "Arrow left Preset styles" at bounding box center [50, 39] width 101 height 24
click at [7, 41] on rect at bounding box center [10, 38] width 6 height 6
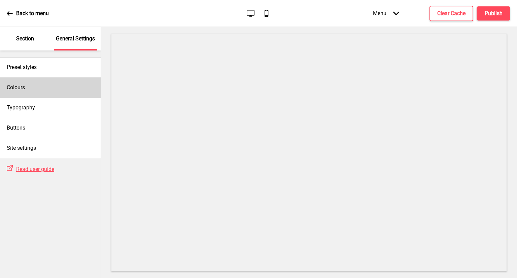
click at [57, 87] on div "Colours" at bounding box center [50, 87] width 101 height 20
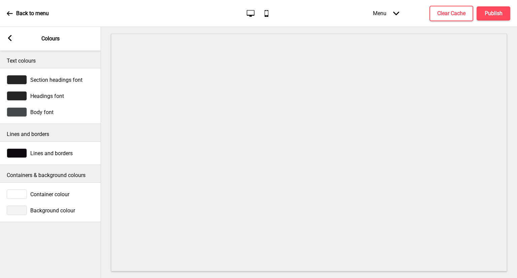
click at [47, 195] on span "Container colour" at bounding box center [49, 194] width 39 height 6
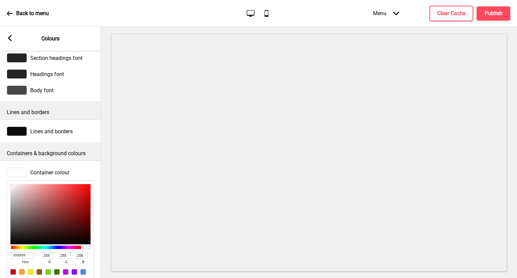
scroll to position [34, 0]
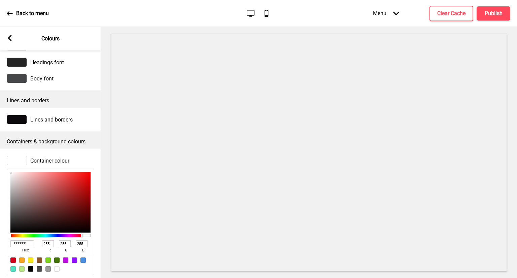
type input "794040"
type input "121"
type input "64"
type input "7E4343"
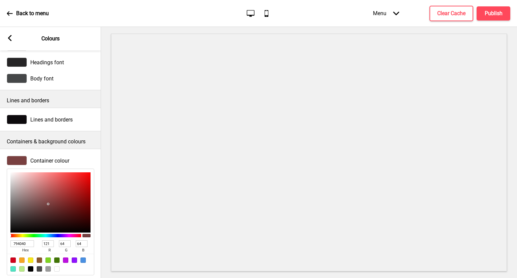
type input "126"
type input "67"
type input "B24A4A"
type input "178"
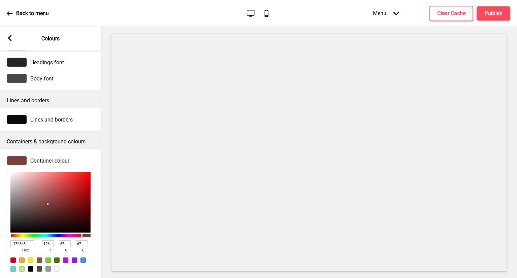
type input "74"
type input "CE4646"
type input "206"
type input "70"
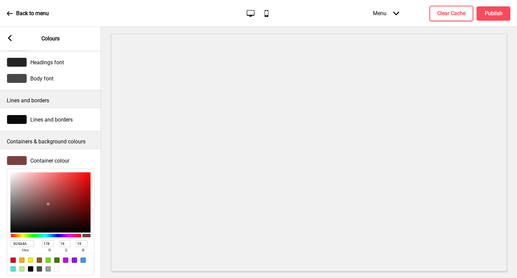
type input "70"
type input "D34646"
type input "211"
type input "FF3939"
type input "255"
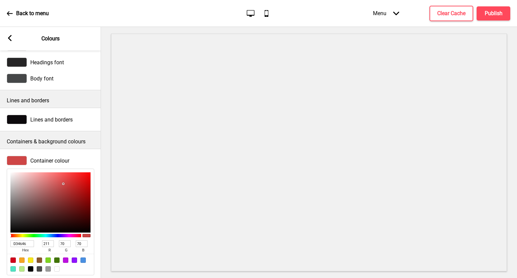
type input "57"
type input "FF1616"
type input "22"
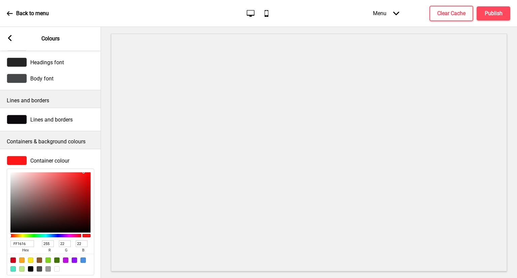
drag, startPoint x: 48, startPoint y: 204, endPoint x: 84, endPoint y: 156, distance: 59.9
click at [84, 156] on div "Container colour FF1616 hex 255 r 22 g 22 b 100 a" at bounding box center [50, 216] width 101 height 126
type input "FC4646"
type input "252"
type input "70"
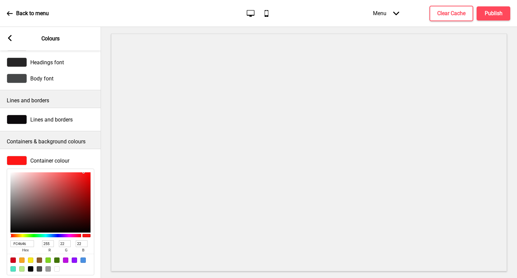
type input "70"
type input "FC4949"
type input "73"
drag, startPoint x: 68, startPoint y: 173, endPoint x: 3, endPoint y: 174, distance: 65.7
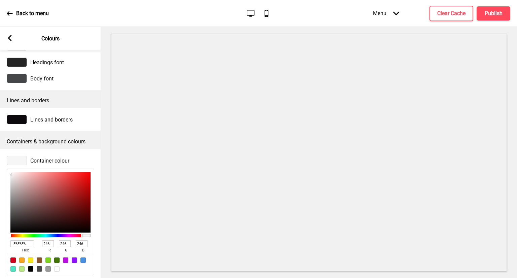
click at [3, 174] on div "Container colour F6F6F6 hex 246 r 246 g 246 b 100 a" at bounding box center [50, 216] width 101 height 126
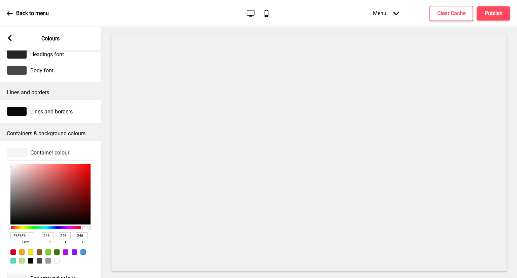
scroll to position [67, 0]
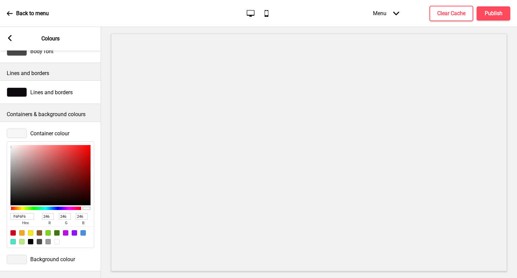
drag, startPoint x: 27, startPoint y: 209, endPoint x: 0, endPoint y: 206, distance: 27.2
click at [0, 206] on div "Container colour F6F6F6 hex 246 r 246 g 246 b 100 a" at bounding box center [50, 188] width 101 height 126
paste input "#1e2d6"
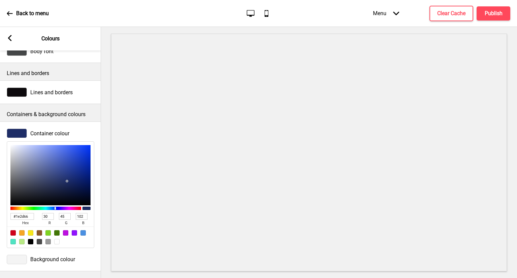
scroll to position [0, 0]
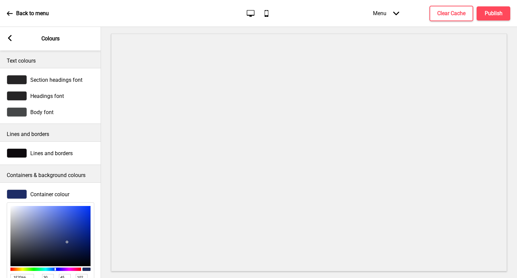
click at [57, 79] on span "Section headings font" at bounding box center [56, 80] width 52 height 6
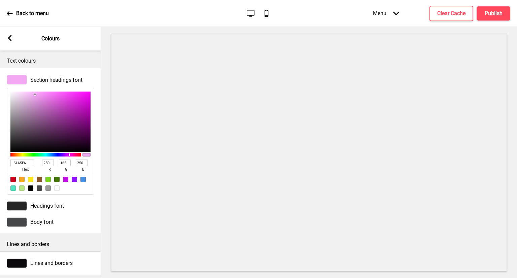
drag, startPoint x: 29, startPoint y: 100, endPoint x: 38, endPoint y: 93, distance: 11.5
click at [38, 93] on div at bounding box center [50, 122] width 80 height 60
click at [48, 207] on span "Headings font" at bounding box center [47, 206] width 34 height 6
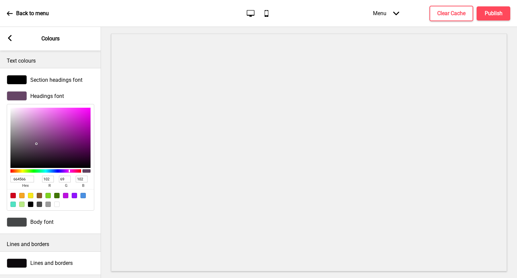
drag, startPoint x: 54, startPoint y: 124, endPoint x: 36, endPoint y: 144, distance: 26.5
click at [36, 144] on div at bounding box center [50, 138] width 80 height 60
click at [14, 108] on div at bounding box center [14, 108] width 1 height 1
click at [22, 220] on div at bounding box center [17, 222] width 20 height 9
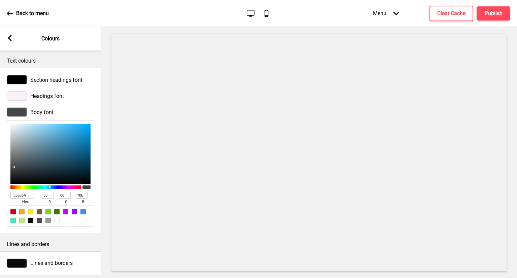
click at [51, 159] on div at bounding box center [50, 154] width 80 height 60
drag, startPoint x: 51, startPoint y: 159, endPoint x: 14, endPoint y: 129, distance: 46.7
click at [14, 129] on div at bounding box center [50, 154] width 80 height 60
click at [13, 126] on div at bounding box center [50, 154] width 80 height 60
drag, startPoint x: 10, startPoint y: 124, endPoint x: 8, endPoint y: 122, distance: 3.6
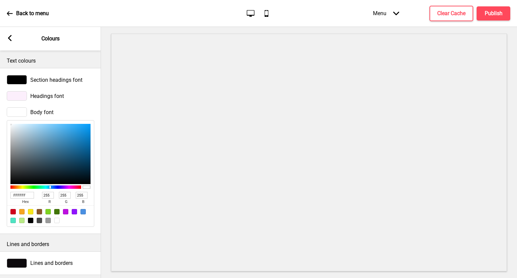
click at [8, 122] on div "FFFFFF hex 255 r 255 g 255 b 100 a" at bounding box center [51, 173] width 88 height 107
click at [34, 76] on div "Section headings font" at bounding box center [51, 79] width 88 height 9
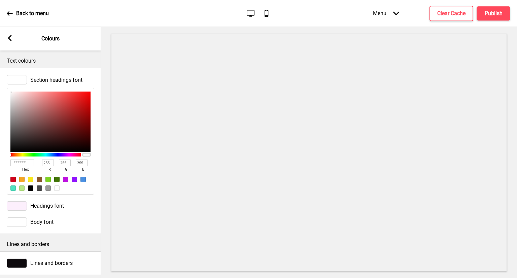
drag, startPoint x: 21, startPoint y: 105, endPoint x: 9, endPoint y: 87, distance: 20.7
click at [9, 87] on div "FFFFFF hex 255 r 255 g 255 b 100 a" at bounding box center [51, 140] width 88 height 110
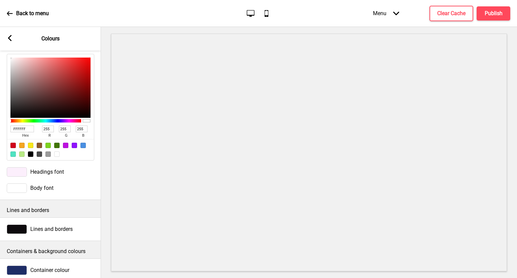
scroll to position [101, 0]
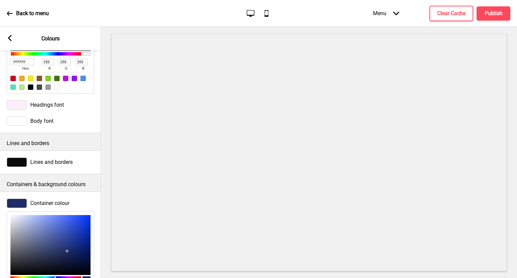
click at [52, 165] on span "Lines and borders" at bounding box center [51, 162] width 42 height 6
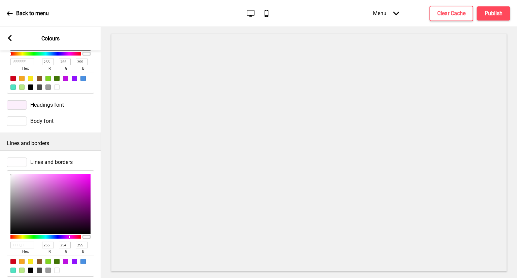
drag, startPoint x: 16, startPoint y: 186, endPoint x: 11, endPoint y: 170, distance: 16.0
click at [11, 170] on div "FFFEFF hex 255 r 254 g 255 b 100 a" at bounding box center [51, 222] width 88 height 110
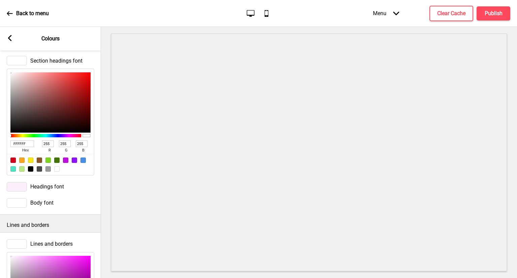
scroll to position [0, 0]
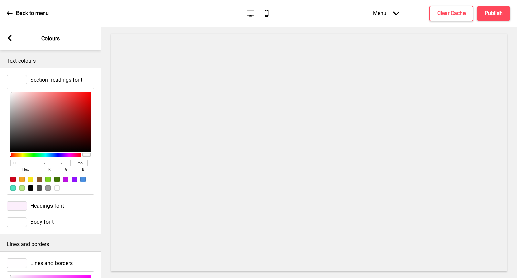
click at [68, 66] on div "Text colours" at bounding box center [50, 60] width 101 height 18
click at [9, 38] on icon at bounding box center [10, 38] width 4 height 6
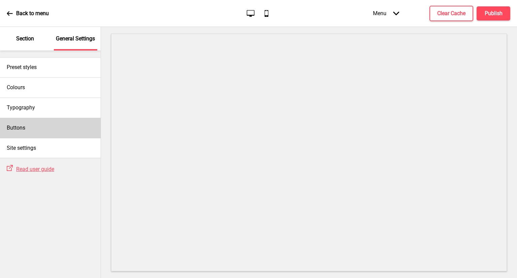
click at [45, 129] on div "Buttons" at bounding box center [50, 128] width 101 height 20
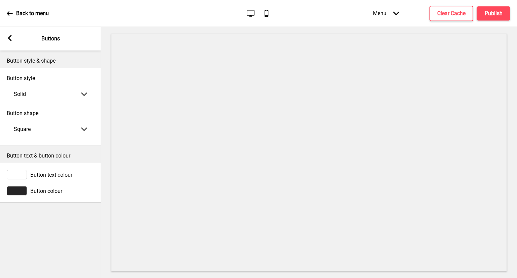
click at [9, 37] on icon at bounding box center [10, 38] width 4 height 6
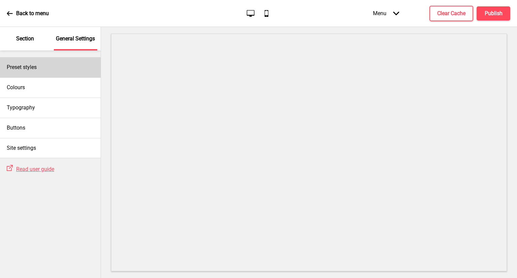
click at [34, 67] on h4 "Preset styles" at bounding box center [22, 67] width 30 height 7
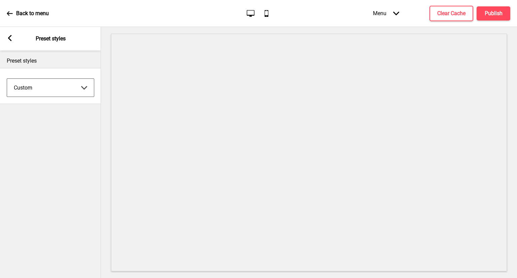
click at [39, 87] on select "Coffee Contrast Dark Earth Marine Minimalist Modern Oddle Pastel Yellow Fruits …" at bounding box center [50, 88] width 87 height 18
drag, startPoint x: 39, startPoint y: 87, endPoint x: 38, endPoint y: 83, distance: 4.4
click at [39, 87] on select "Coffee Contrast Dark Earth Marine Minimalist Modern Oddle Pastel Yellow Fruits …" at bounding box center [50, 88] width 87 height 18
click at [8, 31] on div "Arrow left Preset styles" at bounding box center [50, 39] width 101 height 24
click at [14, 42] on div "Arrow left Preset styles" at bounding box center [50, 39] width 101 height 24
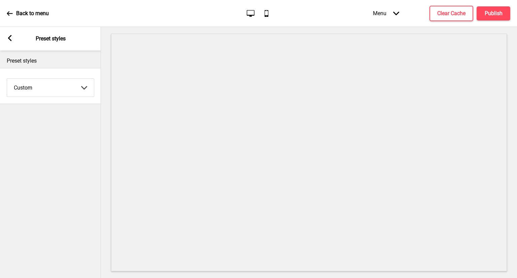
click at [11, 41] on icon at bounding box center [10, 38] width 4 height 6
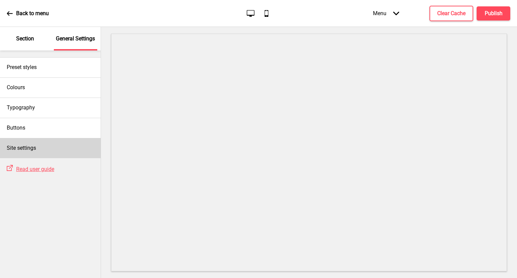
click at [51, 153] on div "Site settings" at bounding box center [50, 148] width 101 height 20
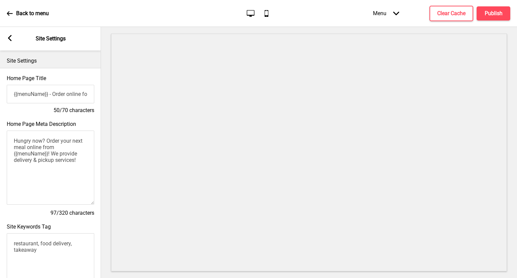
click at [9, 35] on rect at bounding box center [10, 38] width 6 height 6
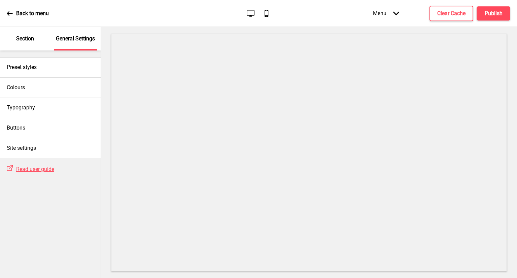
click at [29, 45] on div "Section" at bounding box center [25, 39] width 44 height 24
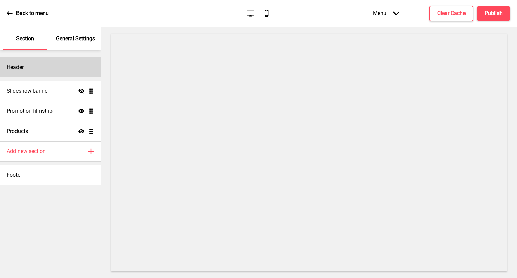
click at [48, 70] on div "Header" at bounding box center [50, 67] width 101 height 20
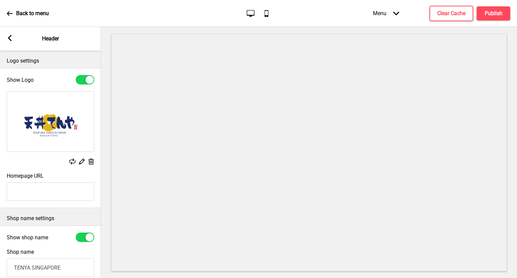
click at [10, 38] on rect at bounding box center [10, 38] width 6 height 6
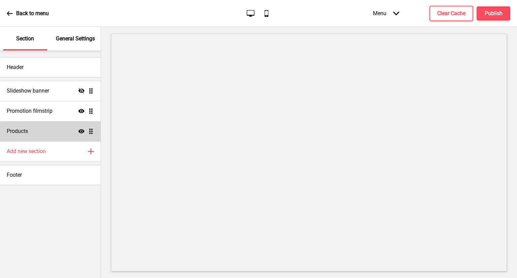
click at [58, 135] on div "Products Show Drag" at bounding box center [50, 131] width 101 height 20
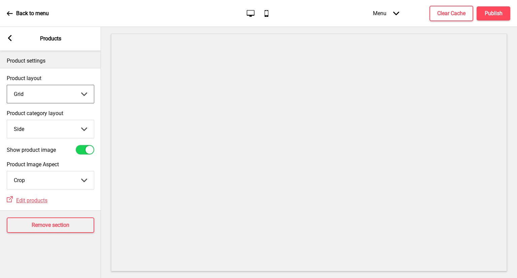
click at [54, 95] on select "Grid List" at bounding box center [50, 94] width 87 height 18
click at [7, 85] on select "Grid List" at bounding box center [50, 94] width 87 height 18
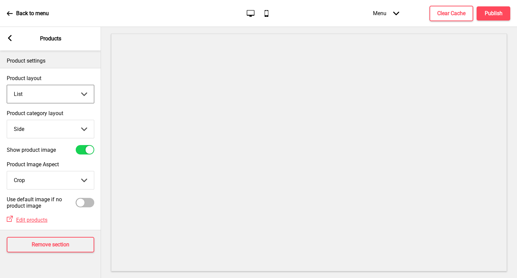
click at [59, 90] on select "Grid List" at bounding box center [50, 94] width 87 height 18
click at [7, 85] on select "Grid List" at bounding box center [50, 94] width 87 height 18
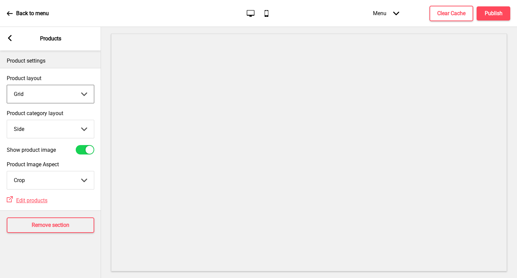
click at [48, 123] on select "Top Side" at bounding box center [50, 129] width 87 height 18
click at [7, 120] on select "Top Side" at bounding box center [50, 129] width 87 height 18
click at [9, 39] on icon at bounding box center [10, 38] width 4 height 6
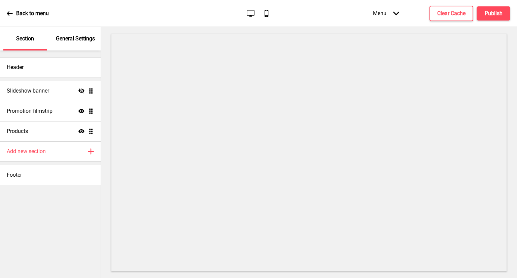
click at [71, 38] on p "General Settings" at bounding box center [75, 38] width 39 height 7
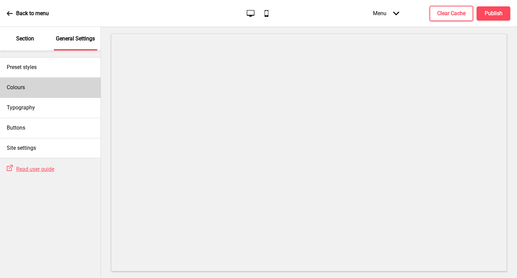
click at [47, 89] on div "Colours" at bounding box center [50, 87] width 101 height 20
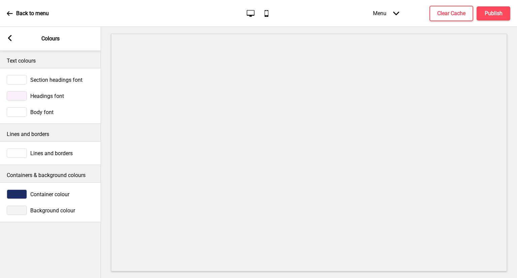
click at [9, 38] on icon at bounding box center [10, 38] width 4 height 6
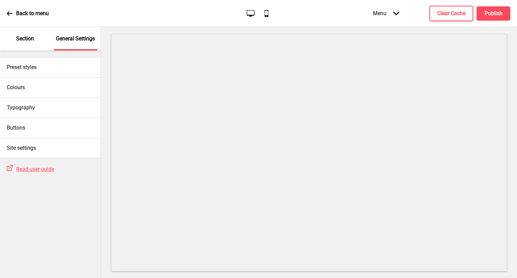
click at [18, 38] on p "Section" at bounding box center [25, 38] width 18 height 7
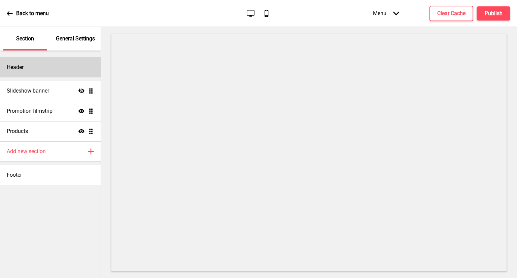
click at [39, 67] on div "Header" at bounding box center [50, 67] width 101 height 20
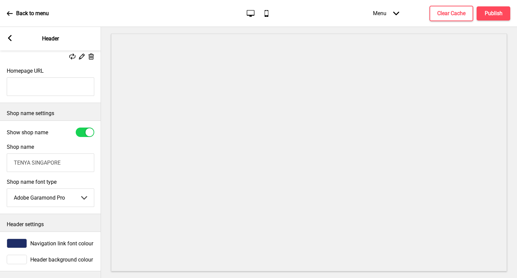
scroll to position [112, 0]
click at [45, 240] on span "Navigation link font colour" at bounding box center [61, 243] width 63 height 6
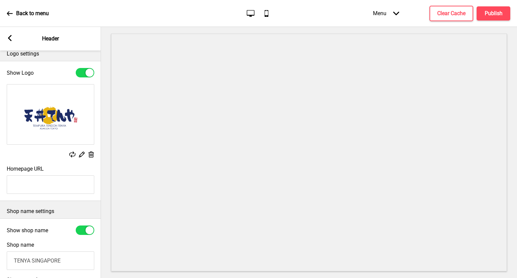
scroll to position [0, 0]
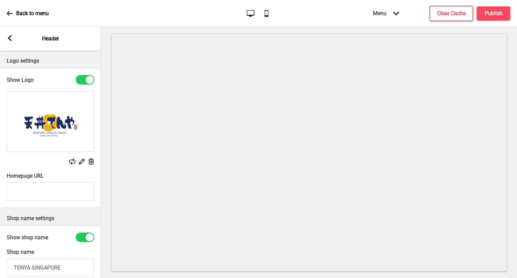
click at [54, 41] on p "Header" at bounding box center [50, 38] width 17 height 7
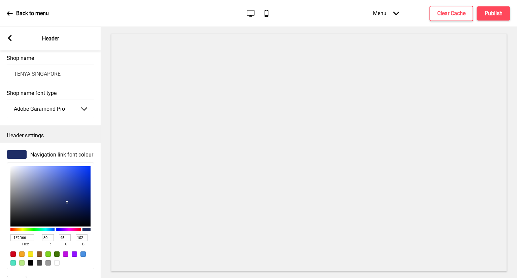
scroll to position [223, 0]
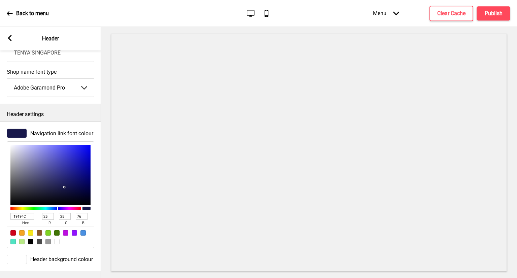
drag, startPoint x: 46, startPoint y: 158, endPoint x: 64, endPoint y: 181, distance: 30.0
click at [64, 181] on div at bounding box center [50, 175] width 80 height 60
drag, startPoint x: 26, startPoint y: 211, endPoint x: 0, endPoint y: 197, distance: 29.4
click at [0, 197] on div "Navigation link font colour 19194C hex 25 r 25 g 76 b 100 a" at bounding box center [50, 188] width 101 height 126
paste input "#1e2d66"
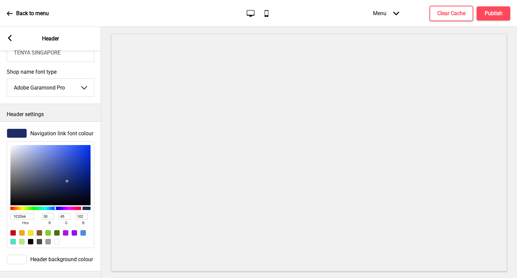
click at [7, 39] on rect at bounding box center [10, 38] width 6 height 6
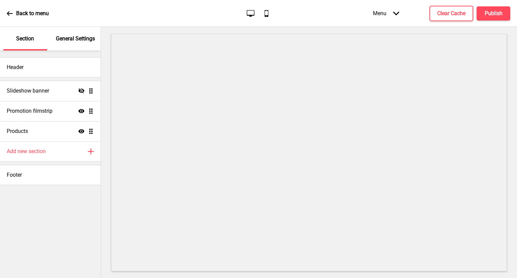
click at [77, 41] on p "General Settings" at bounding box center [75, 38] width 39 height 7
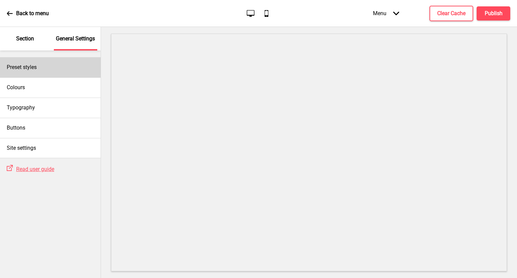
click at [47, 68] on div "Preset styles" at bounding box center [50, 67] width 101 height 20
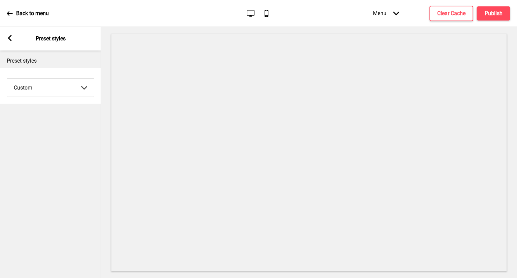
click at [10, 39] on icon at bounding box center [10, 38] width 4 height 6
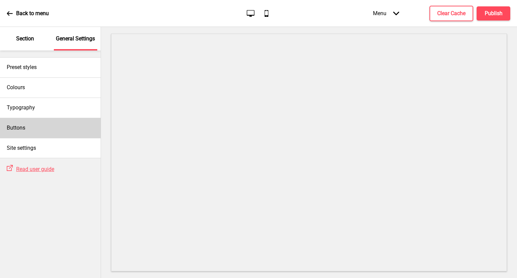
click at [39, 134] on div "Buttons" at bounding box center [50, 128] width 101 height 20
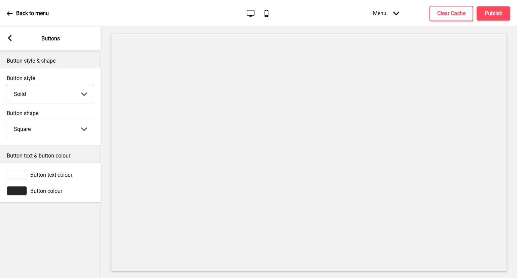
click at [54, 88] on select "Solid Outline Raised" at bounding box center [50, 94] width 87 height 18
click at [19, 189] on div at bounding box center [17, 190] width 20 height 9
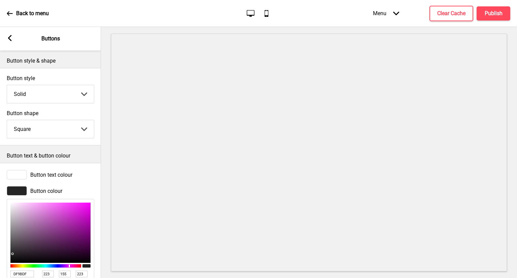
click at [35, 210] on div at bounding box center [50, 233] width 80 height 60
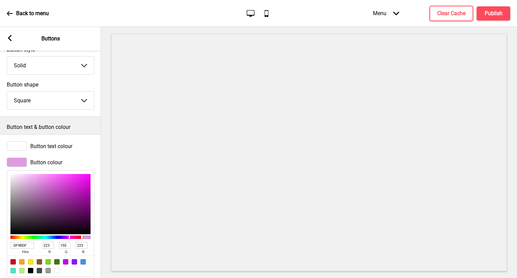
scroll to position [47, 0]
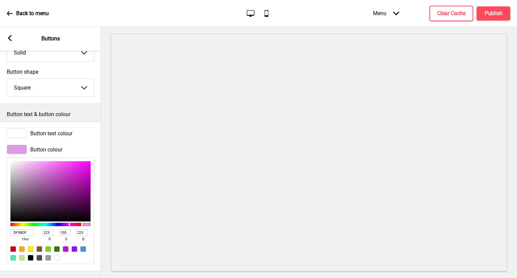
drag, startPoint x: 27, startPoint y: 228, endPoint x: 0, endPoint y: 227, distance: 27.3
click at [0, 227] on div "Button colour DF9BDF hex 223 r 155 g 223 b 100 a" at bounding box center [50, 204] width 101 height 126
paste input "#e6b312"
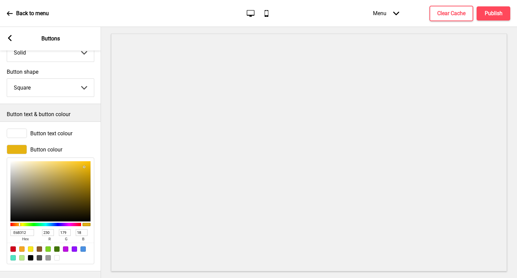
click at [99, 237] on div "Button colour E6B312 hex 230 r 179 g 18 b 100 a" at bounding box center [50, 204] width 101 height 126
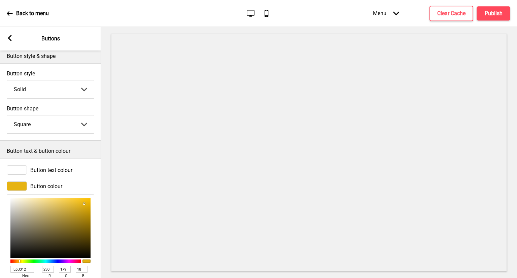
scroll to position [0, 0]
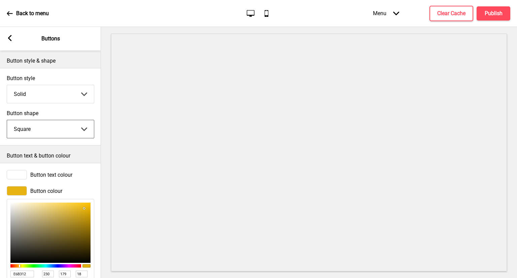
click at [38, 124] on select "Round Square Pill" at bounding box center [50, 129] width 87 height 18
click at [7, 120] on select "Round Square Pill" at bounding box center [50, 129] width 87 height 18
click at [59, 123] on select "Round Square Pill" at bounding box center [50, 129] width 87 height 18
click at [7, 120] on select "Round Square Pill" at bounding box center [50, 129] width 87 height 18
click at [64, 94] on select "Solid Outline Raised" at bounding box center [50, 94] width 87 height 18
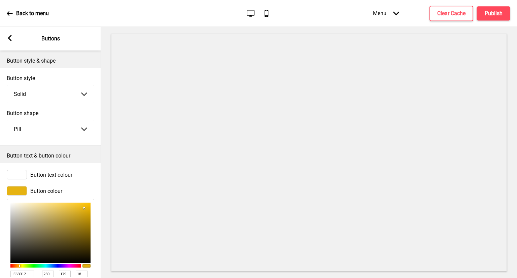
click at [7, 85] on select "Solid Outline Raised" at bounding box center [50, 94] width 87 height 18
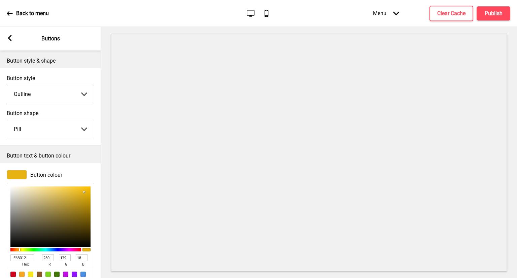
click at [63, 91] on select "Solid Outline Raised" at bounding box center [50, 94] width 87 height 18
click at [7, 85] on select "Solid Outline Raised" at bounding box center [50, 94] width 87 height 18
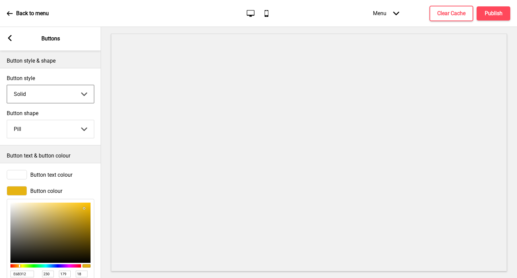
click at [9, 33] on div "Arrow left Buttons" at bounding box center [50, 39] width 101 height 24
click at [9, 37] on icon at bounding box center [10, 38] width 4 height 6
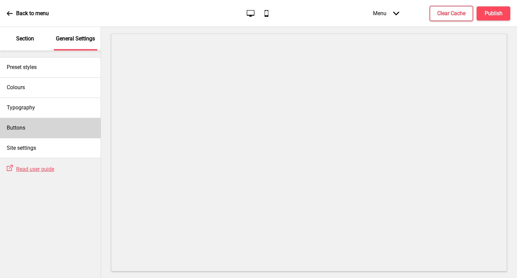
click at [16, 126] on h4 "Buttons" at bounding box center [16, 127] width 19 height 7
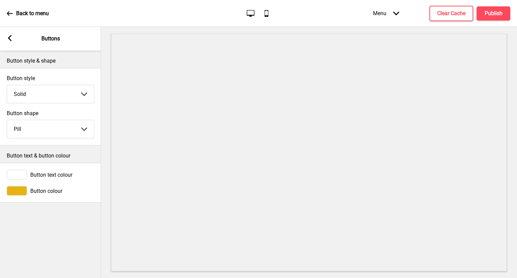
click at [7, 39] on rect at bounding box center [10, 38] width 6 height 6
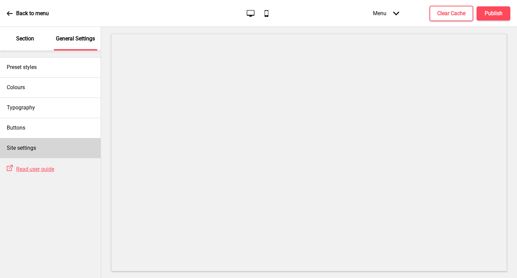
click at [32, 148] on h4 "Site settings" at bounding box center [21, 147] width 29 height 7
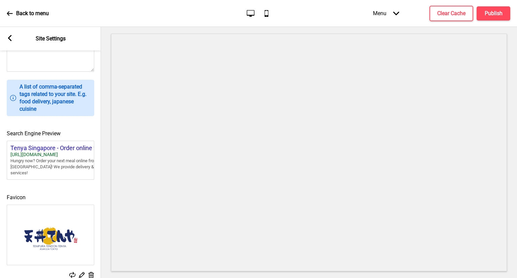
scroll to position [263, 0]
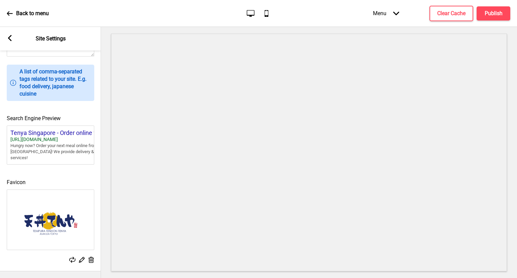
click at [11, 39] on rect at bounding box center [10, 38] width 6 height 6
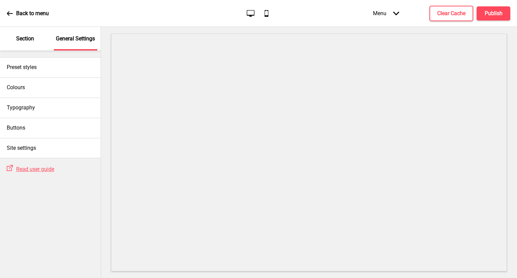
click at [11, 39] on div "Section" at bounding box center [25, 39] width 44 height 24
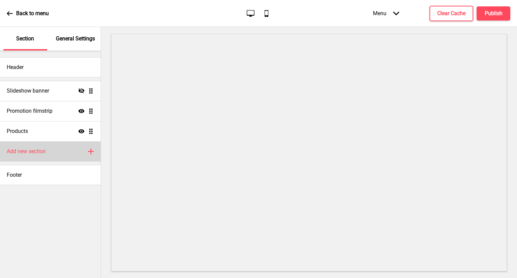
click at [42, 153] on h4 "Add new section" at bounding box center [26, 151] width 39 height 7
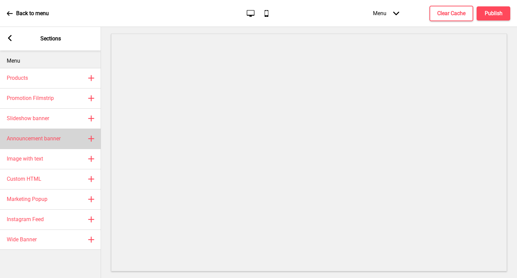
click at [58, 135] on h4 "Announcement banner" at bounding box center [34, 138] width 54 height 7
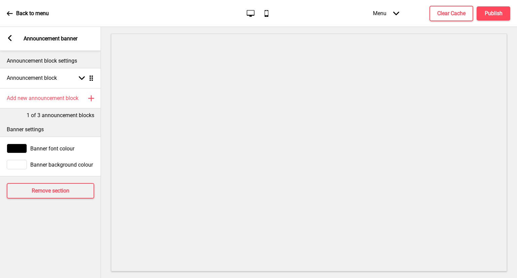
click at [9, 35] on rect at bounding box center [10, 38] width 6 height 6
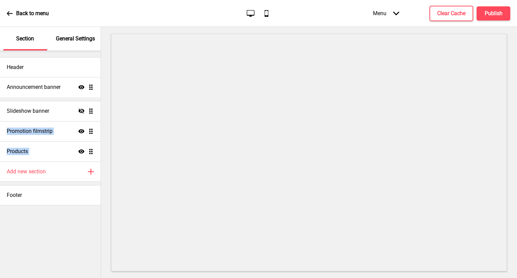
drag, startPoint x: 90, startPoint y: 152, endPoint x: 91, endPoint y: 87, distance: 64.3
click at [91, 87] on ul "Slideshow banner Hide Drag Promotion filmstrip Show Drag Products Show Drag Ann…" at bounding box center [50, 121] width 101 height 81
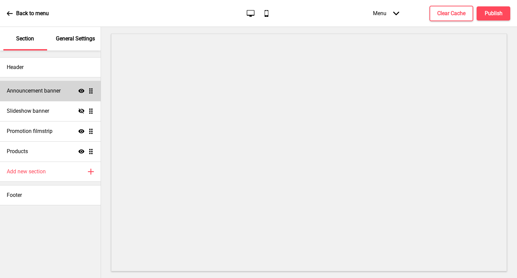
click at [80, 91] on icon "Show" at bounding box center [81, 91] width 6 height 6
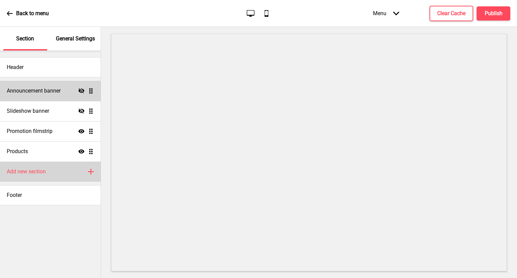
click at [54, 168] on div "Add new section Plus" at bounding box center [50, 172] width 101 height 20
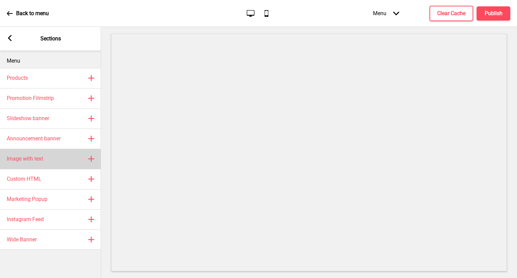
click at [57, 158] on div "Image with text Plus" at bounding box center [50, 159] width 101 height 20
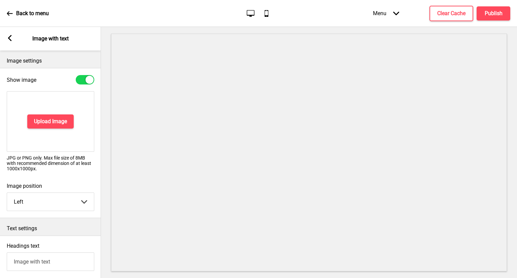
click at [9, 38] on icon at bounding box center [10, 38] width 4 height 6
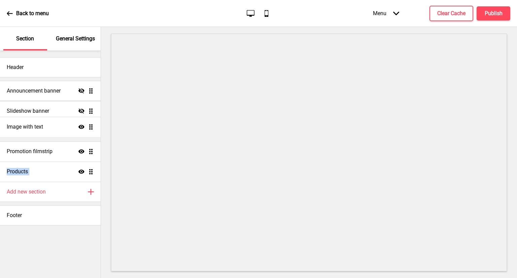
drag, startPoint x: 89, startPoint y: 174, endPoint x: 93, endPoint y: 129, distance: 44.9
click at [93, 129] on ul "Announcement banner Hide Drag Slideshow banner Hide Drag Promotion filmstrip Sh…" at bounding box center [50, 131] width 101 height 101
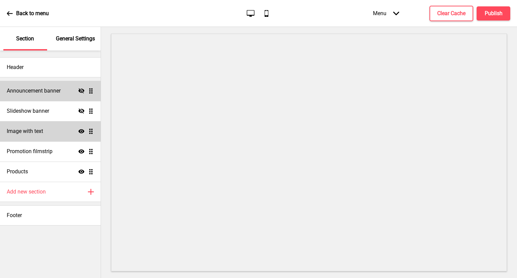
click at [82, 133] on icon at bounding box center [81, 131] width 6 height 4
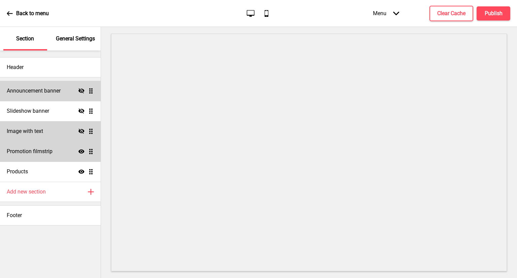
click at [81, 153] on icon "Show" at bounding box center [81, 152] width 6 height 6
click at [81, 152] on icon at bounding box center [81, 151] width 6 height 5
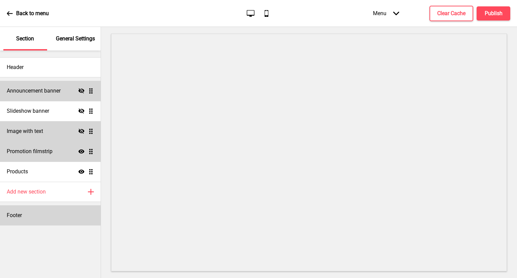
click at [42, 220] on div "Footer" at bounding box center [50, 215] width 101 height 20
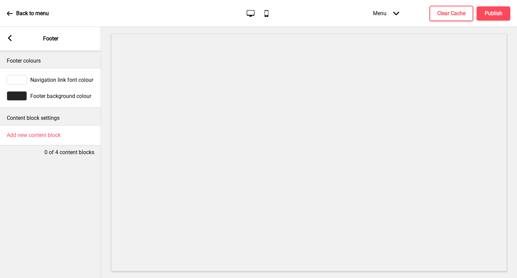
click at [19, 96] on div at bounding box center [17, 95] width 20 height 9
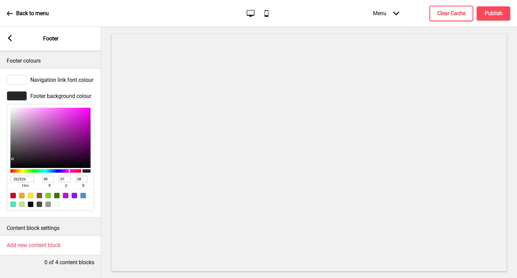
drag, startPoint x: 0, startPoint y: 166, endPoint x: 0, endPoint y: 160, distance: 6.4
click at [0, 160] on div "Footer background colour 262526 hex 38 r 37 g 38 b 100 a" at bounding box center [50, 151] width 101 height 126
paste input "#e6b312"
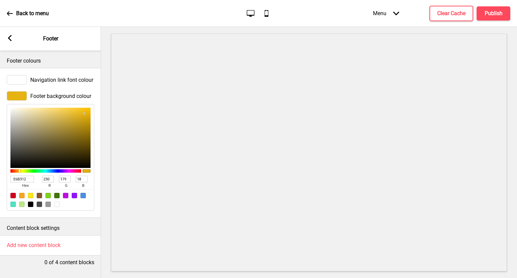
drag, startPoint x: 27, startPoint y: 178, endPoint x: 0, endPoint y: 170, distance: 28.2
click at [0, 170] on div "Footer background colour E6B312 hex 230 r 179 g 18 b 100 a" at bounding box center [50, 151] width 101 height 126
paste input "#1e2d66"
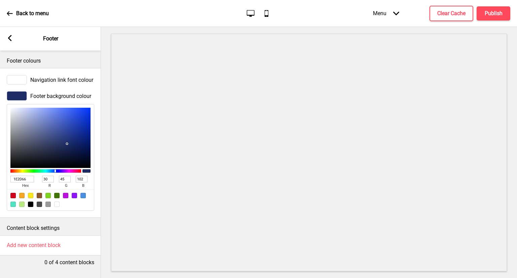
click at [74, 65] on div "Footer colours" at bounding box center [50, 60] width 101 height 18
click at [7, 35] on rect at bounding box center [10, 38] width 6 height 6
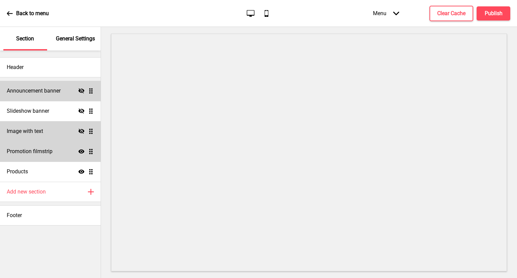
click at [25, 12] on p "Back to menu" at bounding box center [32, 13] width 33 height 7
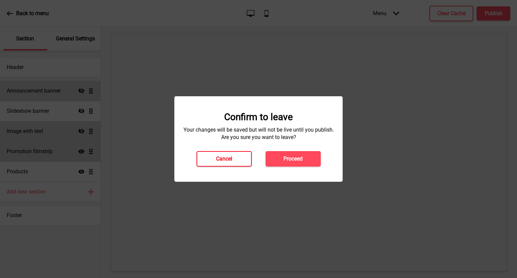
click at [217, 161] on h4 "Cancel" at bounding box center [224, 158] width 16 height 7
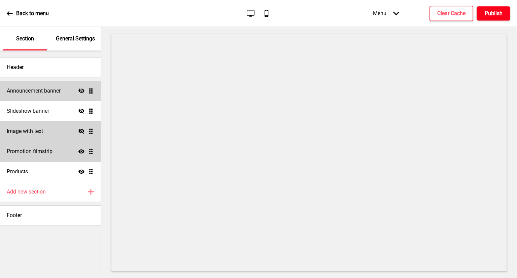
click at [503, 11] on button "Publish" at bounding box center [494, 13] width 34 height 14
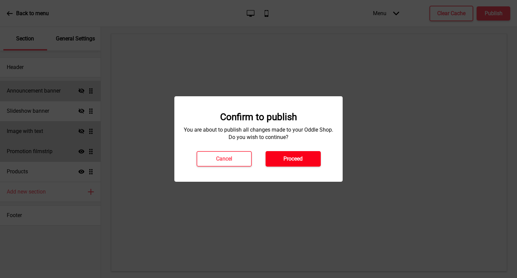
click at [291, 154] on button "Proceed" at bounding box center [293, 158] width 55 height 15
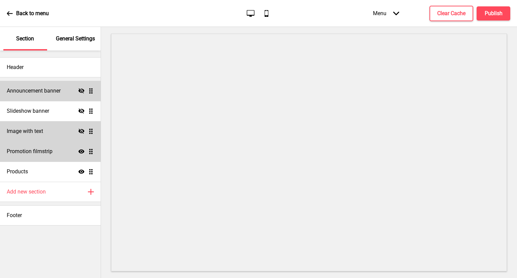
click at [73, 43] on div "General Settings" at bounding box center [76, 39] width 44 height 24
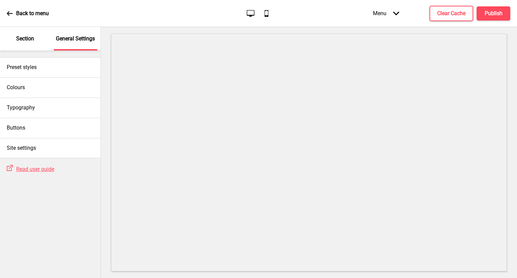
click at [22, 45] on div "Section" at bounding box center [25, 39] width 44 height 24
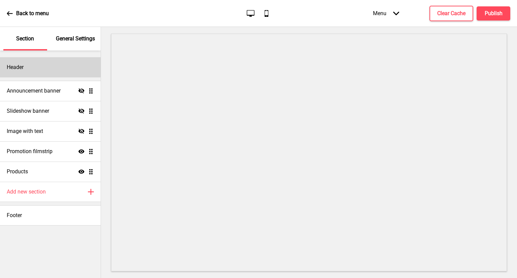
click at [40, 72] on div "Header" at bounding box center [50, 67] width 101 height 20
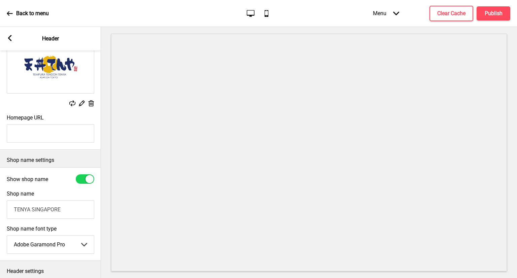
scroll to position [101, 0]
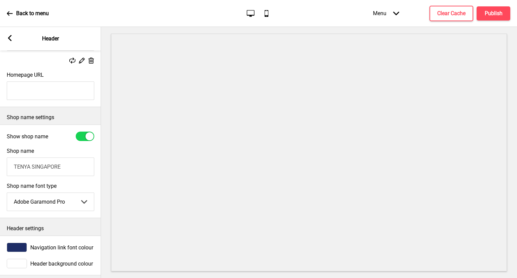
click at [9, 36] on icon at bounding box center [10, 38] width 4 height 6
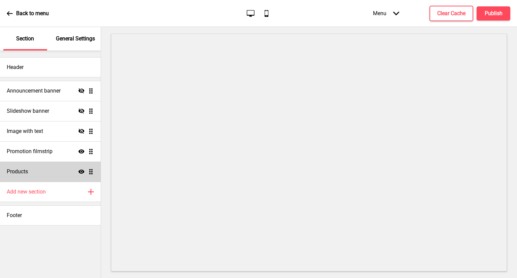
click at [33, 173] on div "Products Show Drag" at bounding box center [50, 172] width 101 height 20
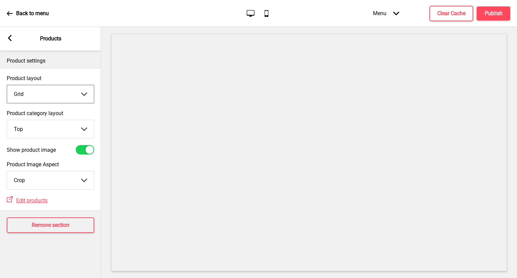
click at [52, 100] on select "Grid List" at bounding box center [50, 94] width 87 height 18
click at [7, 85] on select "Grid List" at bounding box center [50, 94] width 87 height 18
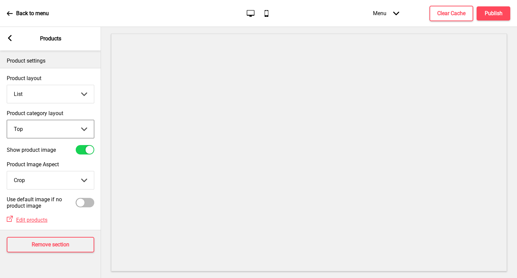
click at [45, 131] on select "Top Side" at bounding box center [50, 129] width 87 height 18
click at [7, 120] on select "Top Side" at bounding box center [50, 129] width 87 height 18
click at [51, 124] on select "Top Side" at bounding box center [50, 129] width 87 height 18
click at [7, 120] on select "Top Side" at bounding box center [50, 129] width 87 height 18
click at [46, 176] on select "Crop Natural" at bounding box center [50, 180] width 87 height 18
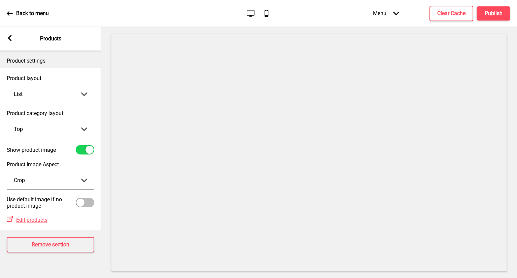
click at [7, 171] on select "Crop Natural" at bounding box center [50, 180] width 87 height 18
click at [49, 91] on select "Grid List" at bounding box center [50, 94] width 87 height 18
click at [7, 85] on select "Grid List" at bounding box center [50, 94] width 87 height 18
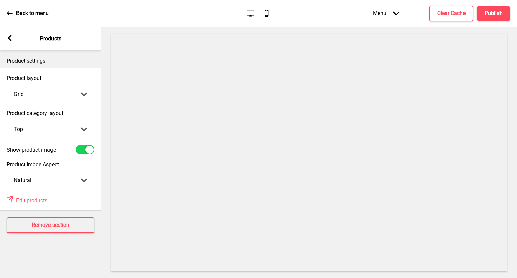
click at [13, 39] on div "Arrow left Products" at bounding box center [50, 39] width 101 height 24
click at [11, 38] on rect at bounding box center [10, 38] width 6 height 6
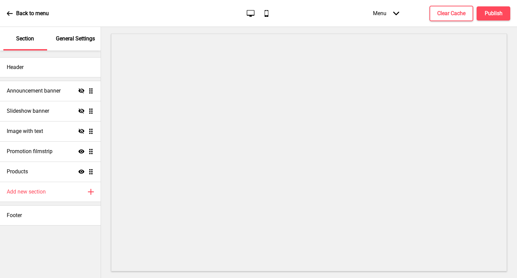
click at [19, 10] on p "Back to menu" at bounding box center [32, 13] width 33 height 7
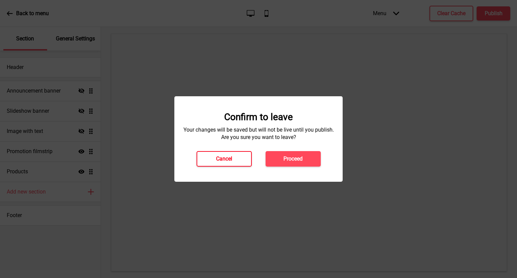
click at [207, 152] on button "Cancel" at bounding box center [224, 158] width 55 height 15
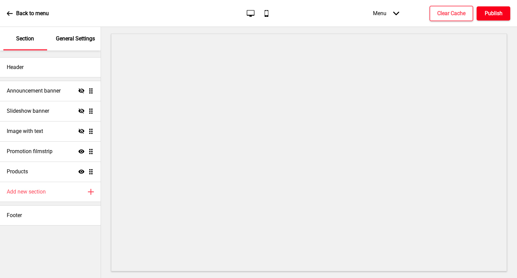
click at [498, 9] on button "Publish" at bounding box center [494, 13] width 34 height 14
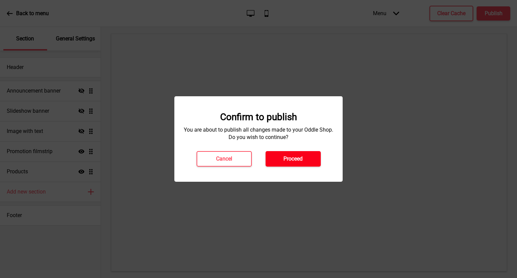
click at [310, 156] on button "Proceed" at bounding box center [293, 158] width 55 height 15
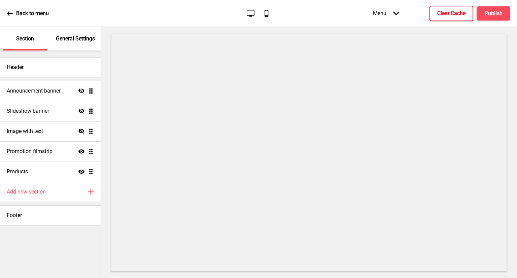
click at [453, 14] on h4 "Clear Cache" at bounding box center [451, 13] width 28 height 7
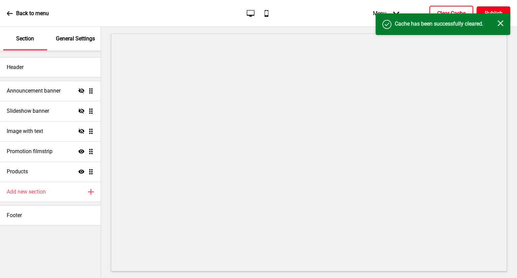
click at [501, 11] on h4 "Publish" at bounding box center [494, 13] width 18 height 7
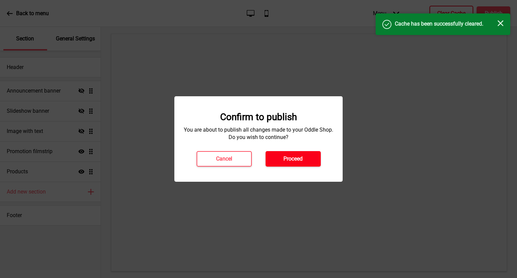
click at [300, 162] on h4 "Proceed" at bounding box center [293, 158] width 19 height 7
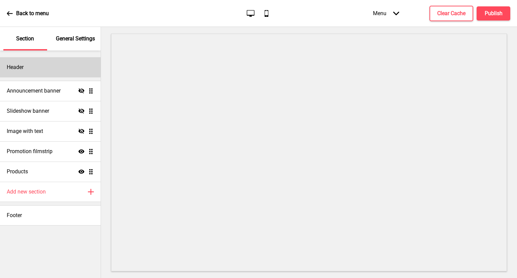
click at [30, 71] on div "Header" at bounding box center [50, 67] width 101 height 20
select select "Adobe Garamond Pro"
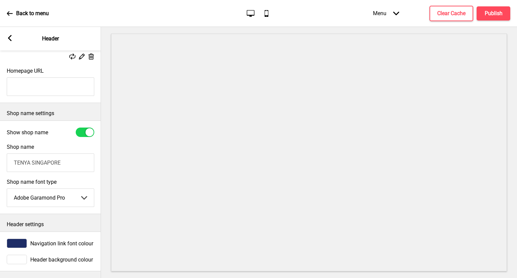
scroll to position [112, 0]
drag, startPoint x: 65, startPoint y: 154, endPoint x: 0, endPoint y: 163, distance: 65.7
click at [0, 163] on div "Shop name TENYA SINGAPORE" at bounding box center [50, 157] width 101 height 35
type input "Tempura Tendon Tenya"
click at [492, 15] on h4 "Publish" at bounding box center [494, 13] width 18 height 7
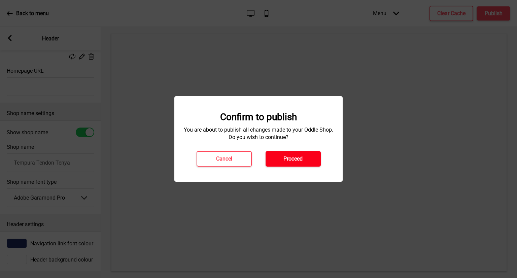
click at [269, 160] on button "Proceed" at bounding box center [293, 158] width 55 height 15
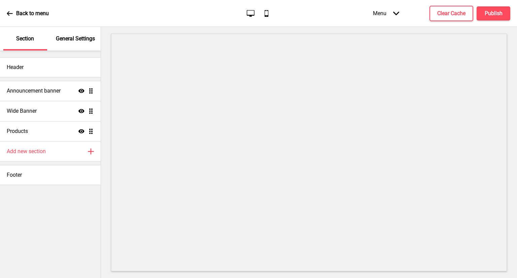
click at [90, 42] on p "General Settings" at bounding box center [75, 38] width 39 height 7
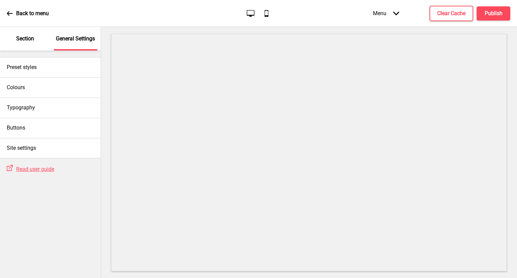
click at [89, 38] on p "General Settings" at bounding box center [75, 38] width 39 height 7
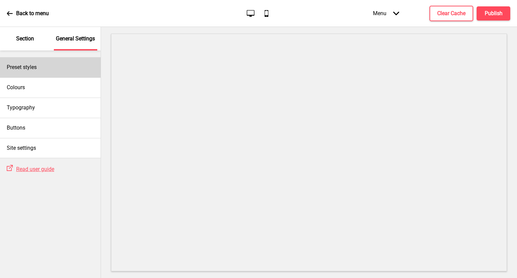
click at [25, 70] on h4 "Preset styles" at bounding box center [22, 67] width 30 height 7
select select "Custom"
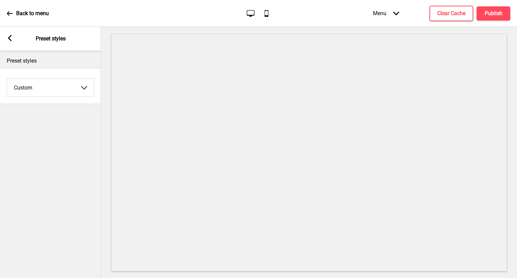
click at [8, 38] on icon at bounding box center [10, 38] width 4 height 6
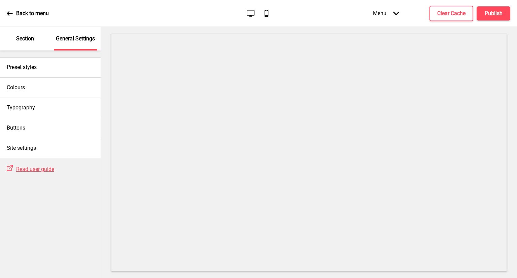
click at [63, 100] on div "Typography" at bounding box center [50, 108] width 101 height 20
select select "Nunito Sans"
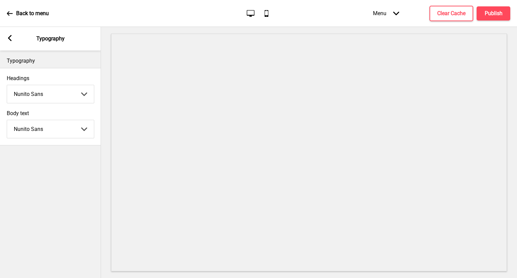
click at [10, 39] on rect at bounding box center [10, 38] width 6 height 6
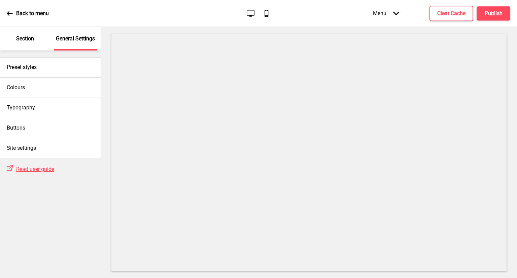
click at [17, 37] on p "Section" at bounding box center [25, 38] width 18 height 7
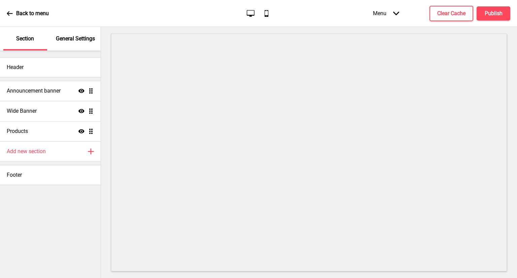
click at [12, 18] on div "Back to menu" at bounding box center [28, 13] width 42 height 18
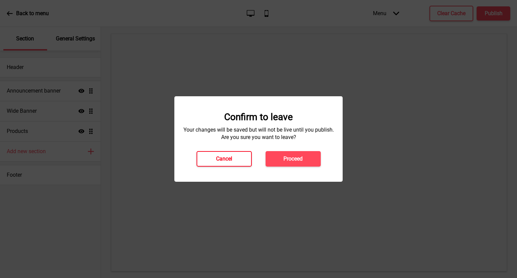
click at [214, 158] on button "Cancel" at bounding box center [224, 158] width 55 height 15
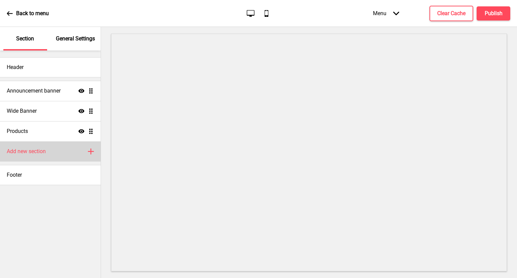
click at [38, 152] on h4 "Add new section" at bounding box center [26, 151] width 39 height 7
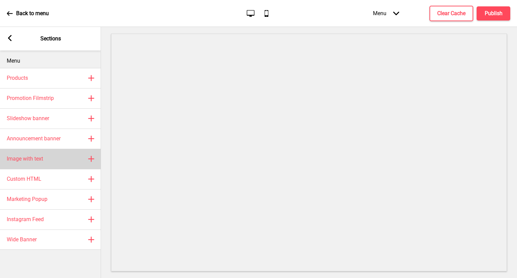
click at [54, 152] on div "Image with text Plus" at bounding box center [50, 159] width 101 height 20
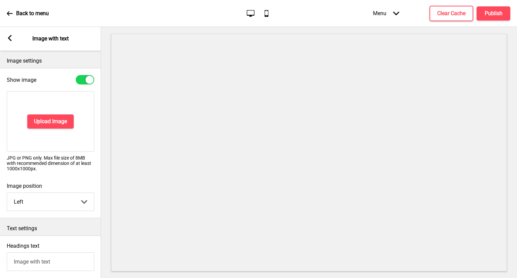
click at [13, 42] on div "Arrow left Image with text" at bounding box center [50, 39] width 101 height 24
click at [11, 37] on rect at bounding box center [10, 38] width 6 height 6
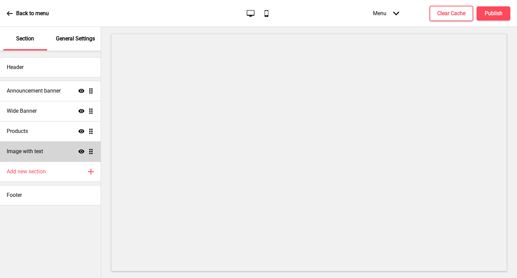
click at [82, 153] on icon "Show" at bounding box center [81, 152] width 6 height 6
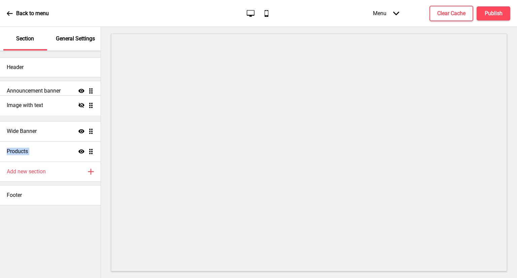
drag, startPoint x: 89, startPoint y: 151, endPoint x: 90, endPoint y: 105, distance: 46.2
click at [90, 105] on ul "Announcement banner Show Drag Wide Banner Show Drag Products Show Drag Image wi…" at bounding box center [50, 121] width 101 height 81
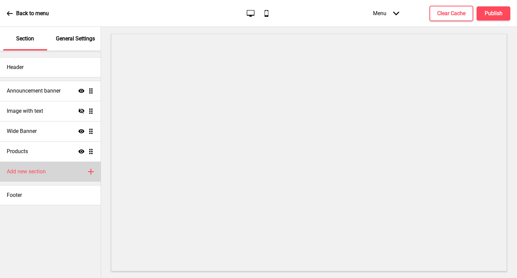
click at [71, 177] on div "Add new section Plus" at bounding box center [50, 172] width 101 height 20
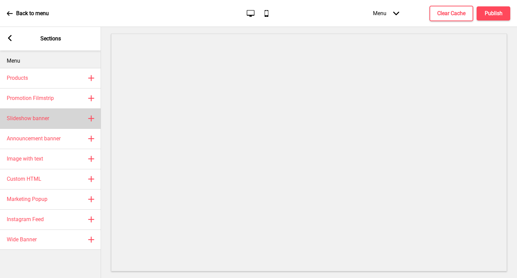
click at [57, 123] on div "Slideshow banner Plus" at bounding box center [50, 118] width 101 height 20
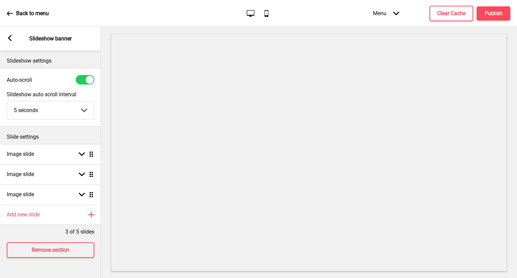
click at [9, 34] on div "Arrow left Slideshow banner" at bounding box center [50, 39] width 101 height 24
click at [9, 38] on icon at bounding box center [10, 38] width 4 height 6
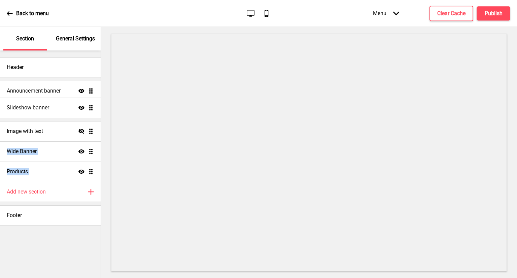
drag, startPoint x: 90, startPoint y: 171, endPoint x: 93, endPoint y: 107, distance: 64.0
click at [93, 107] on ul "Announcement banner Show Drag Image with text Hide Drag Wide Banner Show Drag P…" at bounding box center [50, 131] width 101 height 101
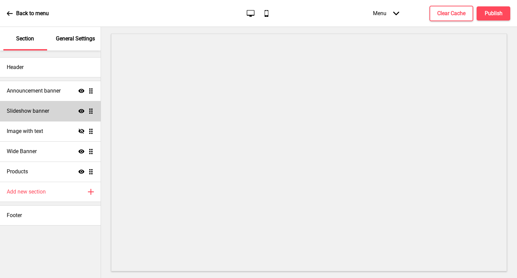
click at [81, 111] on icon at bounding box center [81, 111] width 6 height 4
click at [24, 31] on div "Section" at bounding box center [25, 39] width 44 height 24
click at [13, 13] on div "Back to menu" at bounding box center [28, 13] width 42 height 18
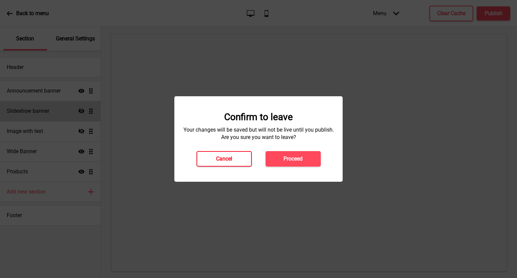
click at [235, 160] on button "Cancel" at bounding box center [224, 158] width 55 height 15
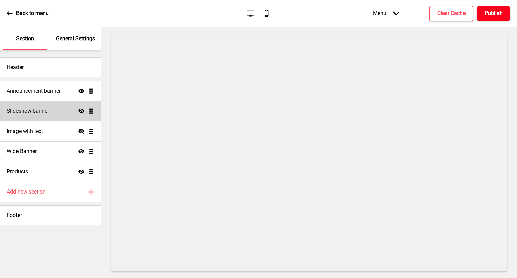
click at [494, 11] on h4 "Publish" at bounding box center [494, 13] width 18 height 7
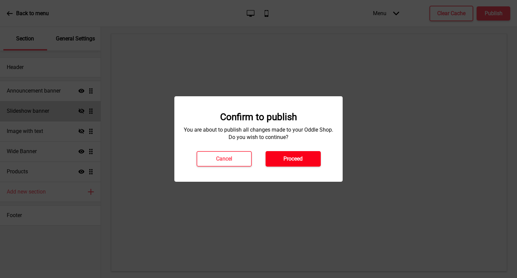
click at [287, 159] on h4 "Proceed" at bounding box center [293, 158] width 19 height 7
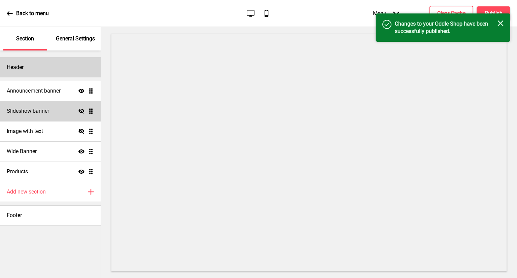
click at [65, 64] on div "Header" at bounding box center [50, 67] width 101 height 20
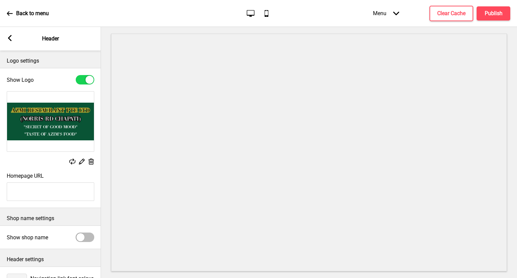
click at [15, 15] on div "Back to menu" at bounding box center [28, 13] width 42 height 18
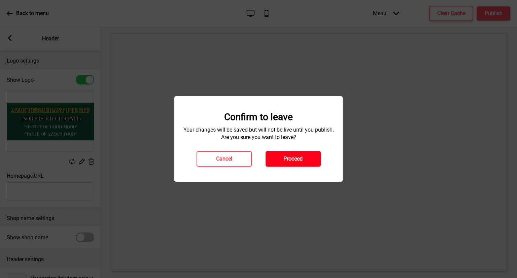
click at [297, 157] on h4 "Proceed" at bounding box center [293, 158] width 19 height 7
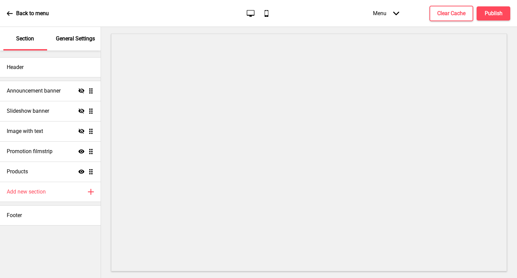
click at [84, 41] on p "General Settings" at bounding box center [75, 38] width 39 height 7
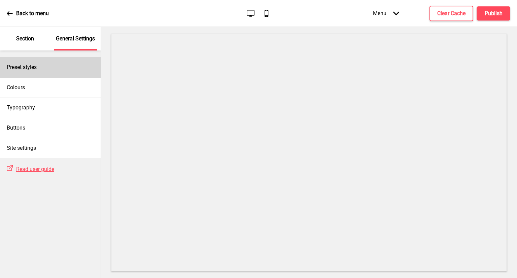
click at [63, 67] on div "Preset styles" at bounding box center [50, 67] width 101 height 20
select select "Custom"
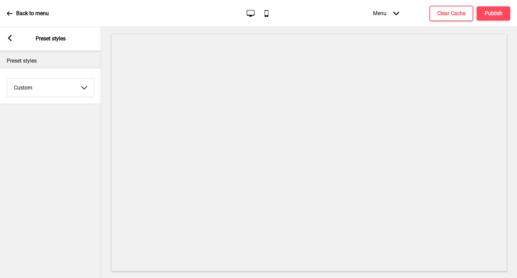
click at [8, 39] on icon at bounding box center [10, 38] width 4 height 6
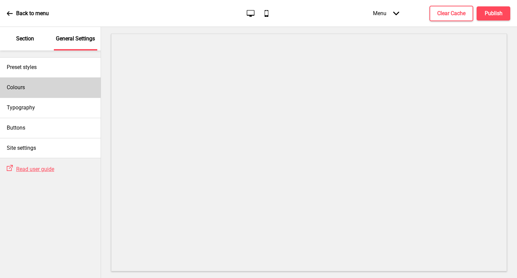
click at [49, 89] on div "Colours" at bounding box center [50, 87] width 101 height 20
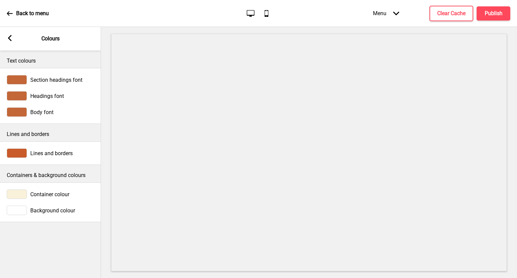
click at [60, 195] on span "Container colour" at bounding box center [49, 194] width 39 height 6
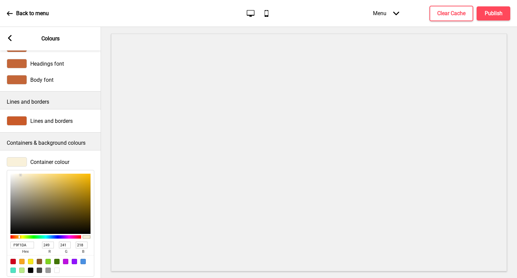
scroll to position [67, 0]
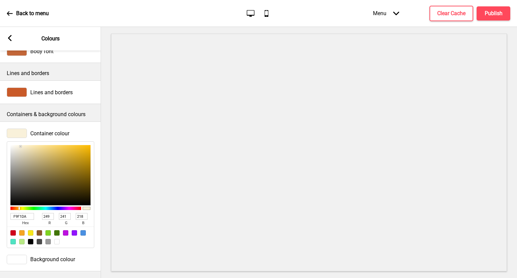
drag, startPoint x: 30, startPoint y: 209, endPoint x: 0, endPoint y: 207, distance: 29.7
click at [0, 207] on div "Container colour F9F1DA hex 249 r 241 g 218 b 100 a" at bounding box center [50, 188] width 101 height 126
paste input "#f9f1da"
drag, startPoint x: 30, startPoint y: 210, endPoint x: 14, endPoint y: 201, distance: 18.0
click at [14, 201] on div "F9F1DA hex 249 r 241 g 218 b 100 a" at bounding box center [51, 194] width 88 height 107
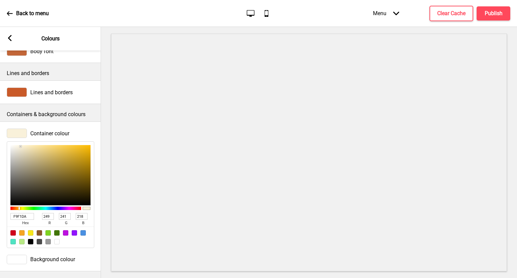
paste input "#faefd9"
drag, startPoint x: 30, startPoint y: 212, endPoint x: 0, endPoint y: 212, distance: 30.0
click at [0, 212] on div "Container colour F#faefd9 hex 249 r 241 g 218 b 100 a" at bounding box center [50, 188] width 101 height 126
paste input
type input "#faefd9"
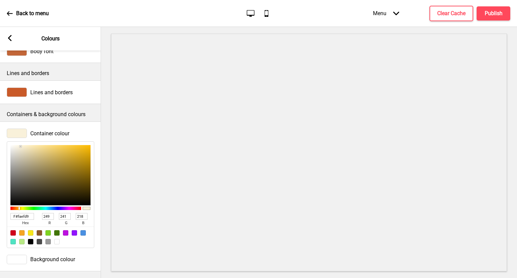
type input "250"
type input "239"
type input "217"
drag, startPoint x: 28, startPoint y: 211, endPoint x: 0, endPoint y: 194, distance: 33.1
click at [0, 194] on div "Container colour FAEFD9 hex 250 r 239 g 217 b 100 a" at bounding box center [50, 188] width 101 height 126
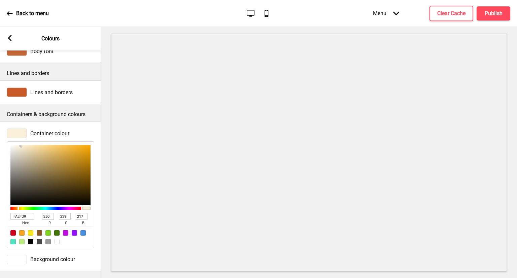
paste input "#f9f1da"
type input "#f9f1da"
type input "249"
type input "241"
type input "218"
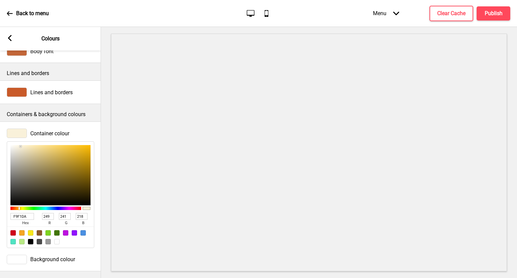
click at [81, 111] on p "Containers & background colours" at bounding box center [51, 114] width 88 height 7
type input "534008"
type input "83"
type input "64"
type input "8"
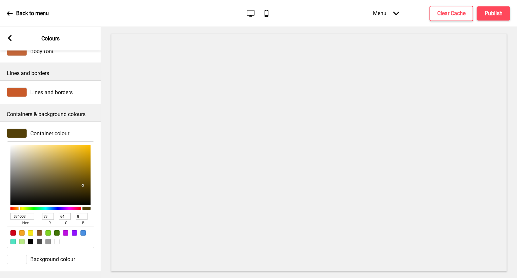
type input "A37C08"
type input "163"
type input "124"
type input "EEB508"
type input "238"
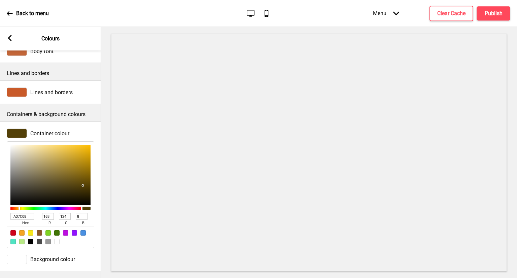
type input "181"
type input "FFC208"
type input "255"
type input "194"
type input "FFC207"
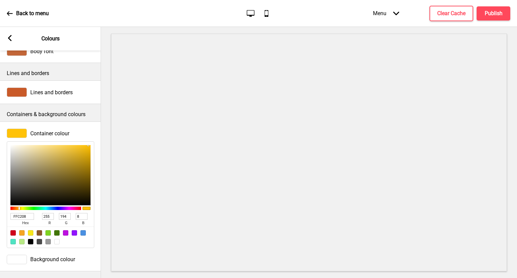
type input "7"
type input "FFC206"
type input "6"
drag, startPoint x: 83, startPoint y: 179, endPoint x: 89, endPoint y: 133, distance: 46.6
click at [89, 138] on div "FFC206 hex 255 r 194 g 6 b 100 a" at bounding box center [51, 193] width 88 height 110
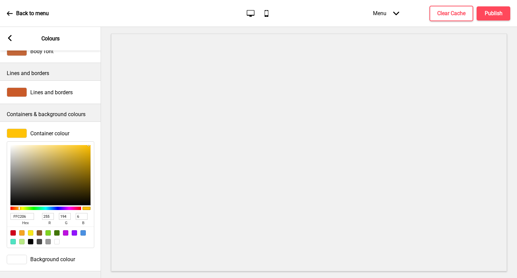
type input "EEE9D9"
type input "238"
type input "233"
type input "217"
type input "F0EBDC"
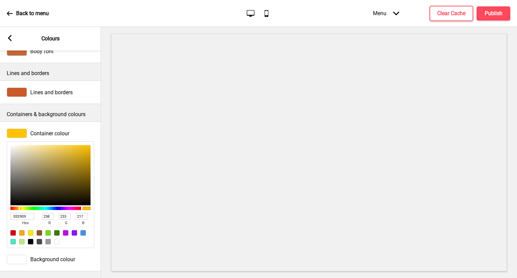
type input "240"
type input "235"
type input "220"
type input "F8F5EB"
type input "248"
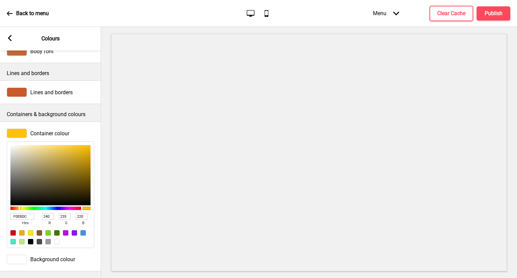
type input "245"
type input "235"
type input "FFFEF9"
type input "255"
type input "254"
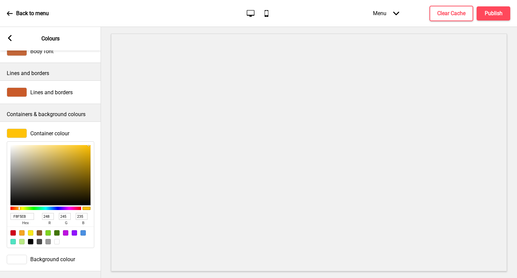
type input "249"
drag, startPoint x: 18, startPoint y: 143, endPoint x: 12, endPoint y: 138, distance: 7.4
click at [12, 141] on div "FFFEF9 hex 255 r 254 g 249 b 100 a" at bounding box center [51, 194] width 88 height 107
drag, startPoint x: 22, startPoint y: 213, endPoint x: 28, endPoint y: 213, distance: 6.7
click at [24, 213] on input "FFFEF9" at bounding box center [22, 216] width 24 height 7
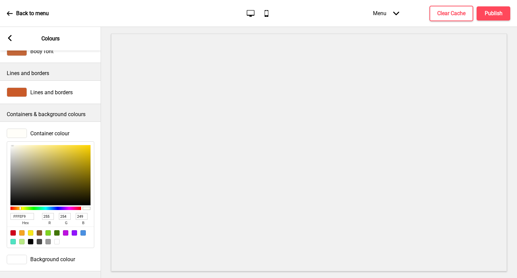
click at [34, 213] on div "FFFEF9 hex" at bounding box center [25, 220] width 30 height 14
drag, startPoint x: 28, startPoint y: 211, endPoint x: 0, endPoint y: 206, distance: 28.6
click at [0, 206] on div "Container colour FFFEF9 hex 255 r 254 g 249 b 100 a" at bounding box center [50, 188] width 101 height 126
paste input "#f9f1da"
type input "#f9f1da"
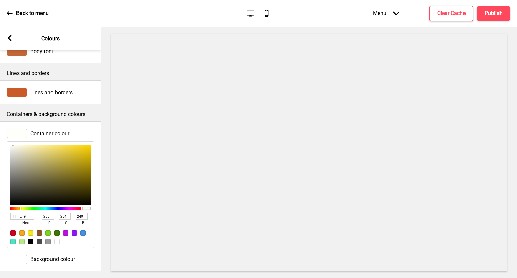
type input "249"
type input "241"
type input "218"
type input "F9F1DA"
click at [8, 37] on rect at bounding box center [10, 38] width 6 height 6
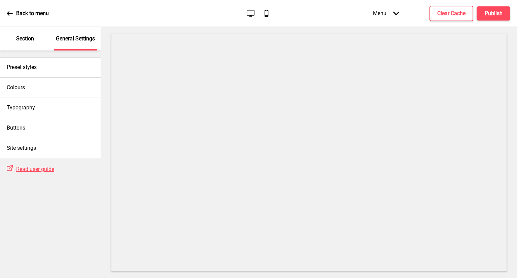
click at [32, 39] on p "Section" at bounding box center [25, 38] width 18 height 7
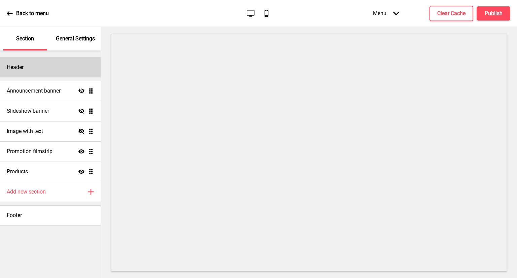
click at [51, 66] on div "Header" at bounding box center [50, 67] width 101 height 20
select select "Bree Serif"
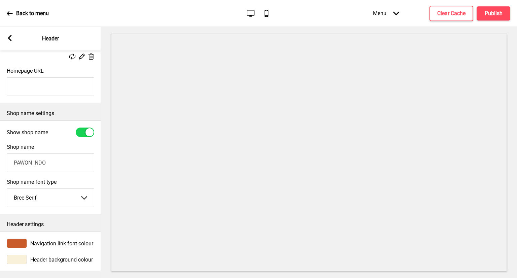
scroll to position [112, 0]
click at [27, 261] on div "Header background colour" at bounding box center [50, 260] width 101 height 16
click at [29, 259] on div "Header background colour" at bounding box center [51, 259] width 88 height 9
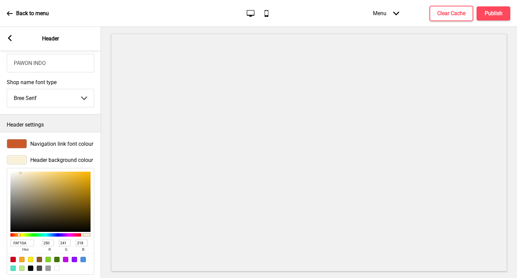
scroll to position [223, 0]
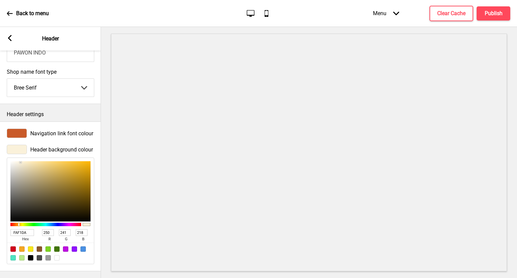
drag, startPoint x: 28, startPoint y: 226, endPoint x: 6, endPoint y: 223, distance: 21.7
click at [6, 223] on div "Header background colour FAF1DA hex 250 r 241 g 218 b 100 a" at bounding box center [50, 204] width 101 height 126
paste input "#f9f1da"
type input "#f9f1da"
type input "249"
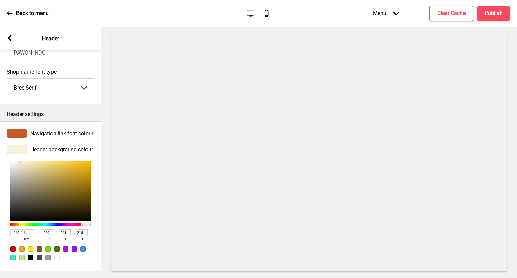
type input "F9F1DA"
click at [98, 234] on div "Header background colour F9F1DA hex 249 r 241 g 218 b 100 a" at bounding box center [50, 204] width 101 height 126
click at [8, 36] on rect at bounding box center [10, 38] width 6 height 6
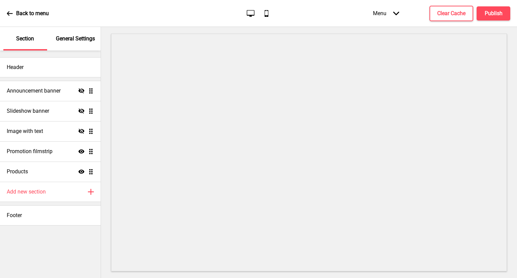
click at [13, 13] on div "Back to menu" at bounding box center [28, 13] width 42 height 18
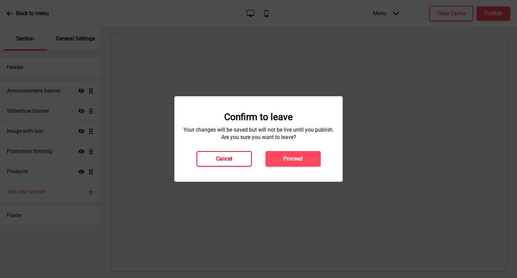
click at [241, 158] on button "Cancel" at bounding box center [224, 158] width 55 height 15
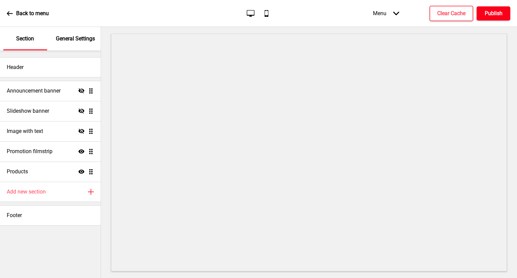
click at [492, 14] on h4 "Publish" at bounding box center [494, 13] width 18 height 7
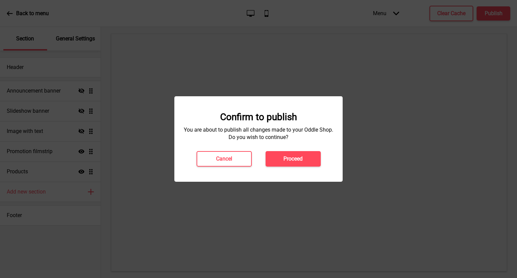
click at [308, 167] on div "Confirm to publish You are about to publish all changes made to your Oddle Shop…" at bounding box center [258, 139] width 168 height 86
click at [307, 155] on button "Proceed" at bounding box center [293, 158] width 55 height 15
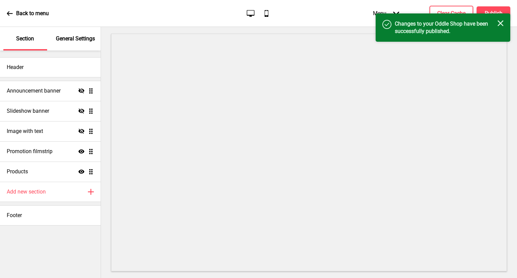
click at [437, 13] on div "Success Changes to your Oddle Shop have been successfully published. Close" at bounding box center [443, 27] width 135 height 28
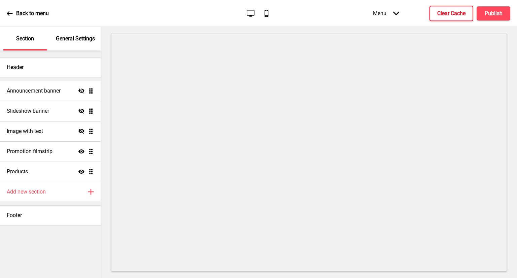
click at [442, 7] on button "Clear Cache" at bounding box center [452, 13] width 44 height 15
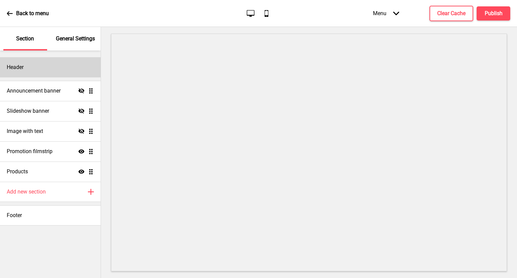
click at [42, 62] on div "Header" at bounding box center [50, 67] width 101 height 20
select select "Bree Serif"
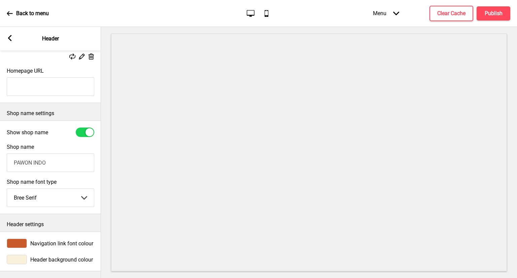
scroll to position [112, 0]
click at [35, 257] on span "Header background colour" at bounding box center [61, 260] width 63 height 6
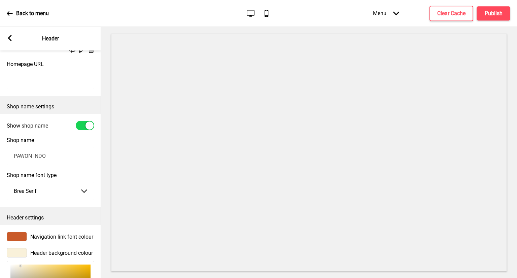
scroll to position [213, 0]
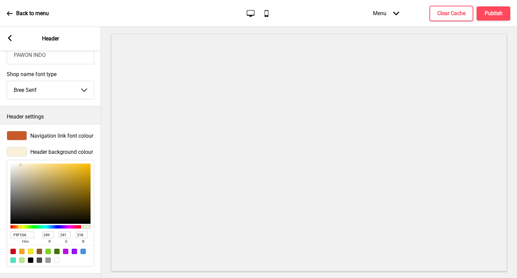
drag, startPoint x: 26, startPoint y: 236, endPoint x: 0, endPoint y: 232, distance: 26.3
click at [0, 232] on div "Header background colour F9F1DA hex 249 r 241 g 218 b 100 a" at bounding box center [50, 207] width 101 height 126
paste input "#f1e4ca"
type input "#f1e4ca"
type input "241"
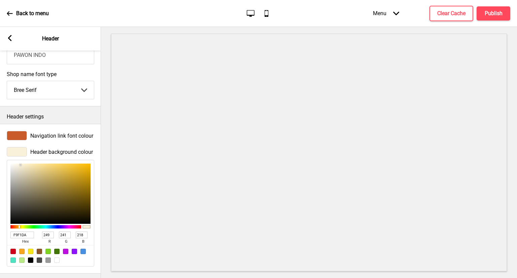
type input "228"
type input "202"
type input "F1E4CA"
click at [492, 14] on h4 "Publish" at bounding box center [494, 13] width 18 height 7
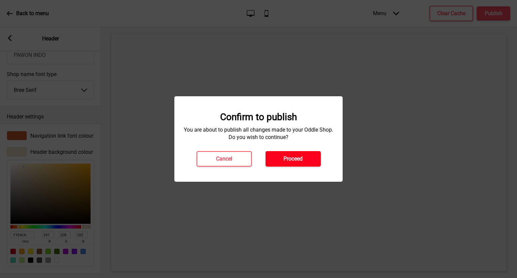
click at [312, 159] on button "Proceed" at bounding box center [293, 158] width 55 height 15
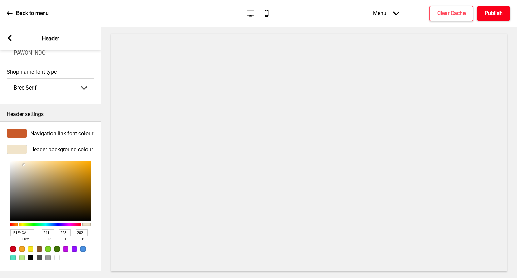
scroll to position [223, 0]
click at [5, 37] on div "Arrow left Header" at bounding box center [50, 39] width 101 height 24
click at [8, 38] on rect at bounding box center [10, 38] width 6 height 6
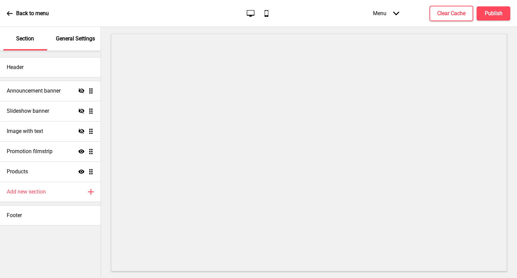
click at [80, 40] on p "General Settings" at bounding box center [75, 38] width 39 height 7
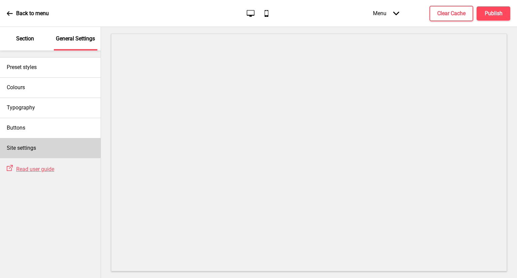
click at [59, 149] on div "Site settings" at bounding box center [50, 148] width 101 height 20
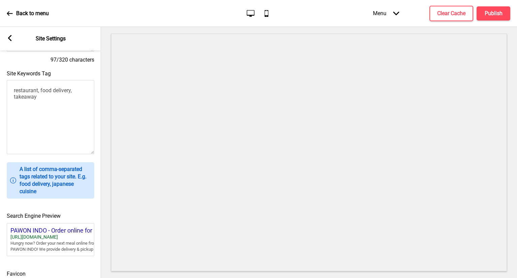
scroll to position [263, 0]
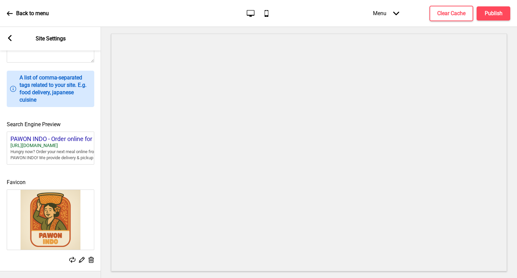
click at [81, 257] on icon at bounding box center [82, 260] width 6 height 6
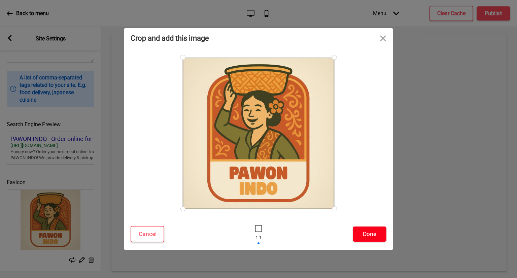
click at [365, 229] on button "Done" at bounding box center [370, 234] width 34 height 15
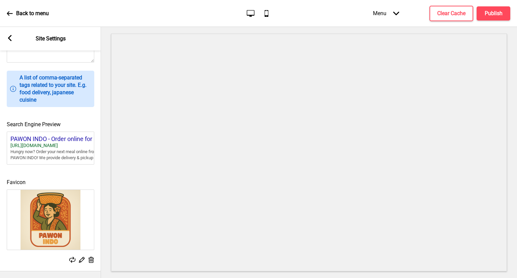
click at [64, 217] on img at bounding box center [50, 220] width 87 height 60
click at [82, 256] on rect at bounding box center [81, 259] width 7 height 7
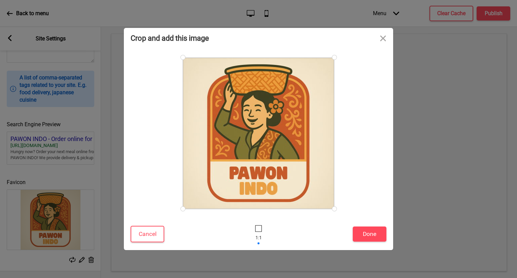
click at [267, 130] on div at bounding box center [259, 134] width 152 height 152
click at [366, 228] on button "Done" at bounding box center [370, 234] width 34 height 15
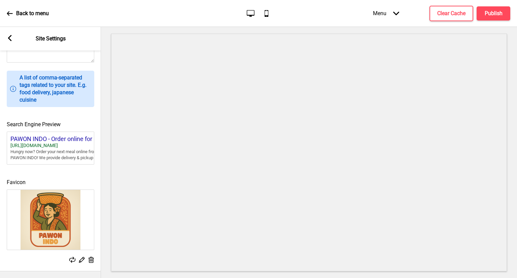
scroll to position [196, 0]
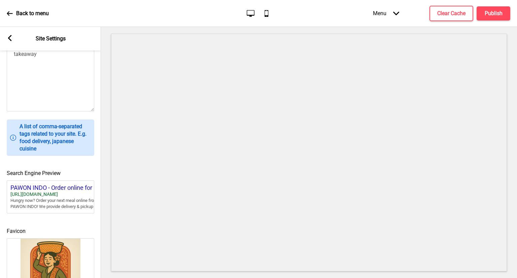
click at [8, 35] on div "Arrow left" at bounding box center [10, 38] width 6 height 7
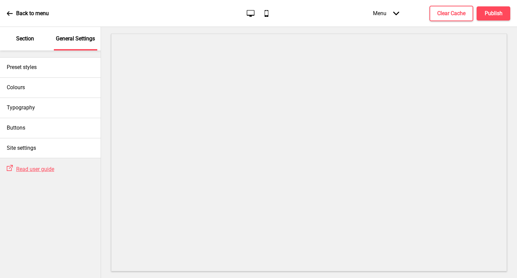
click at [26, 37] on p "Section" at bounding box center [25, 38] width 18 height 7
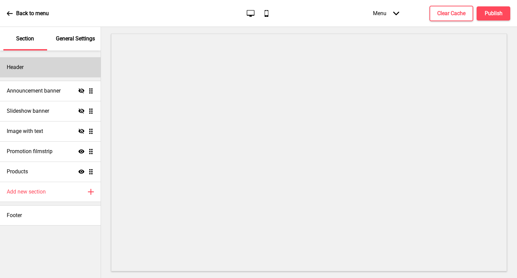
click at [52, 67] on div "Header" at bounding box center [50, 67] width 101 height 20
select select "Bree Serif"
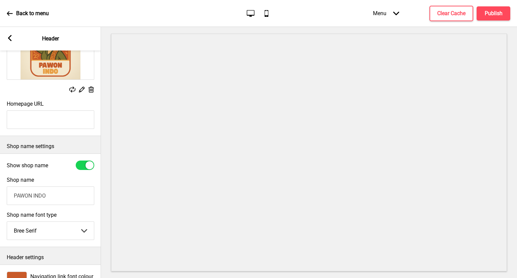
scroll to position [34, 0]
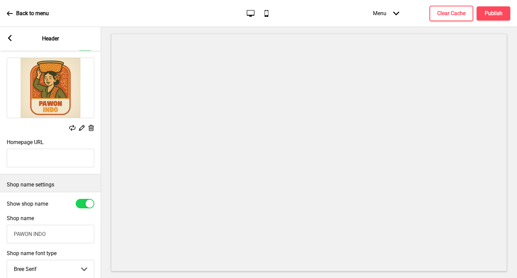
click at [82, 127] on rect at bounding box center [81, 127] width 7 height 7
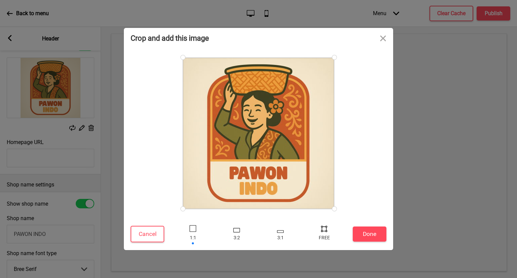
click at [53, 138] on div "Crop and add this image Cancel Done Drop a file here Drag & drop files here or …" at bounding box center [258, 139] width 517 height 278
click at [152, 231] on button "Cancel" at bounding box center [148, 234] width 34 height 17
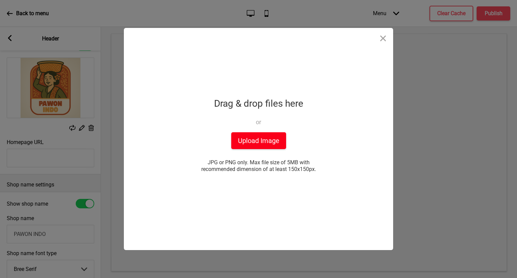
click at [279, 139] on button "Upload Image" at bounding box center [258, 140] width 55 height 17
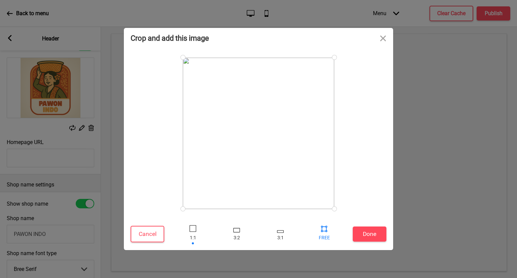
click at [322, 230] on div at bounding box center [324, 229] width 10 height 10
click at [363, 233] on button "Done" at bounding box center [370, 234] width 34 height 15
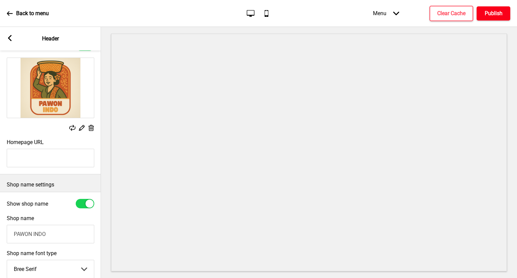
click at [489, 13] on h4 "Publish" at bounding box center [494, 13] width 18 height 7
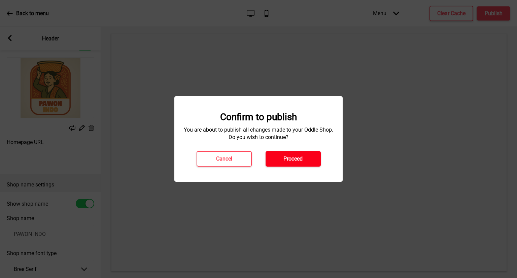
click at [305, 153] on button "Proceed" at bounding box center [293, 158] width 55 height 15
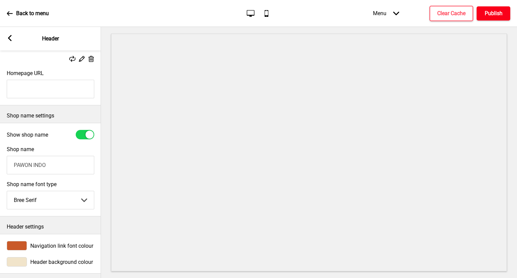
scroll to position [112, 0]
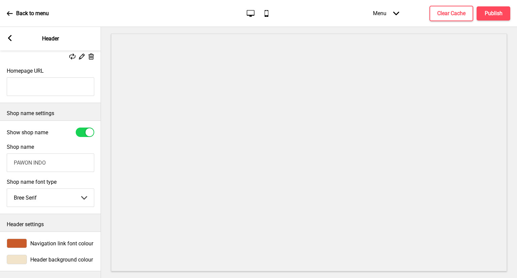
click at [83, 257] on span "Header background colour" at bounding box center [61, 260] width 63 height 6
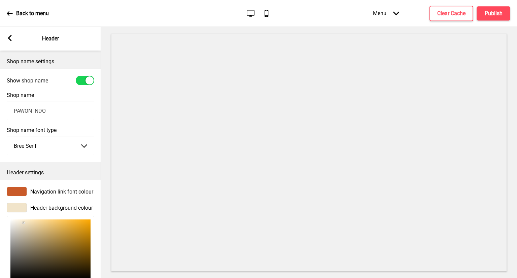
scroll to position [213, 0]
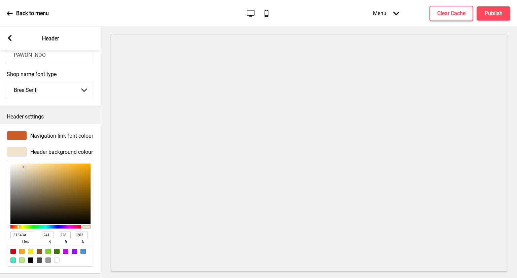
drag, startPoint x: 27, startPoint y: 236, endPoint x: 0, endPoint y: 241, distance: 27.4
click at [0, 241] on div "Header background colour F1E4CA hex 241 r 228 g 202 b 100 a" at bounding box center [50, 207] width 101 height 126
paste input "#efe1c5"
type input "#efe1c5"
type input "239"
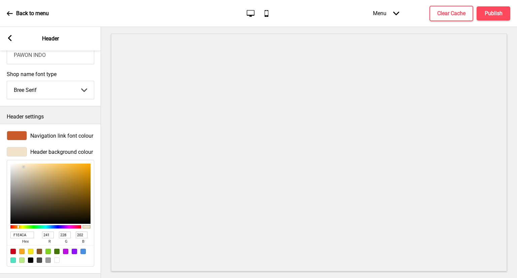
type input "225"
type input "197"
type input "EFE1C5"
click at [485, 15] on h4 "Publish" at bounding box center [494, 13] width 18 height 7
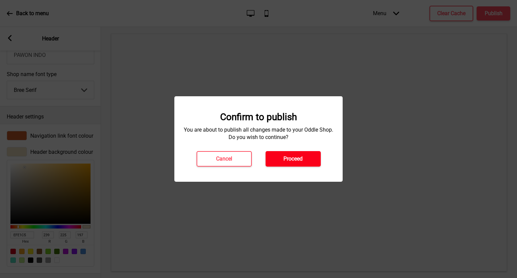
click at [296, 156] on h4 "Proceed" at bounding box center [293, 158] width 19 height 7
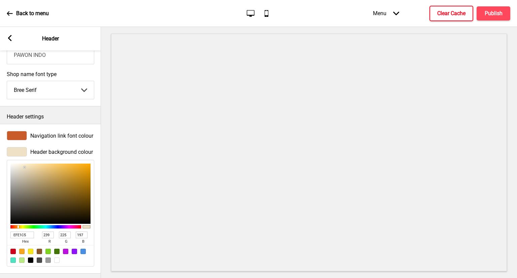
click at [442, 17] on button "Clear Cache" at bounding box center [452, 13] width 44 height 15
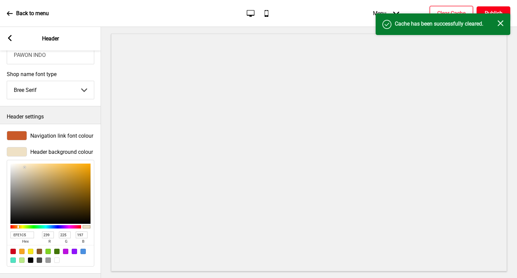
click at [485, 11] on h4 "Publish" at bounding box center [494, 13] width 18 height 7
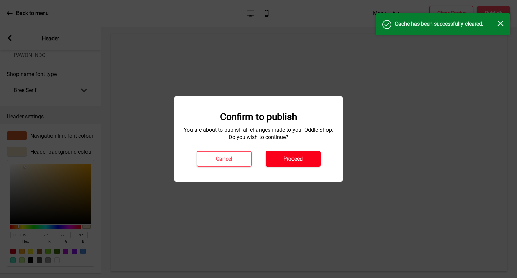
click at [288, 162] on h4 "Proceed" at bounding box center [293, 158] width 19 height 7
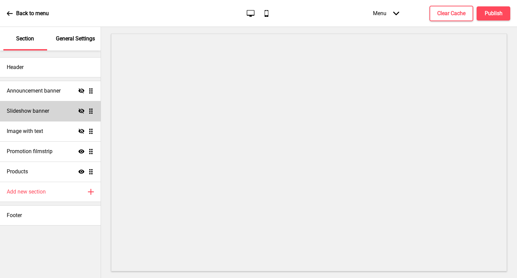
click at [45, 106] on div "Slideshow banner Hide Drag" at bounding box center [50, 111] width 101 height 20
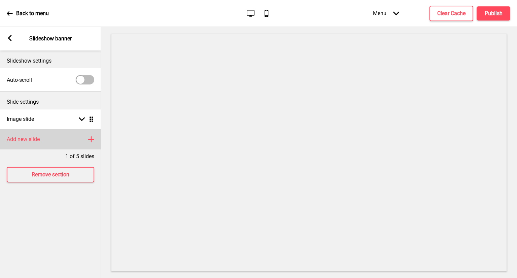
click at [73, 138] on div "Add new slide Plus" at bounding box center [50, 139] width 101 height 20
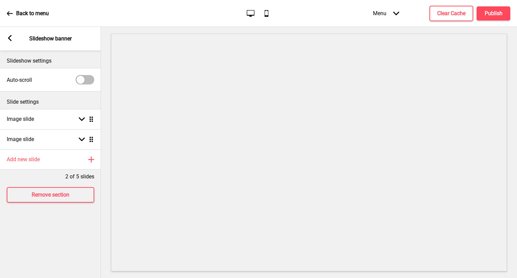
click at [79, 80] on div at bounding box center [80, 80] width 8 height 8
checkbox input "true"
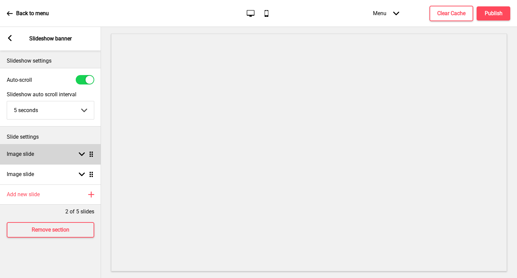
click at [80, 157] on rect at bounding box center [82, 154] width 6 height 6
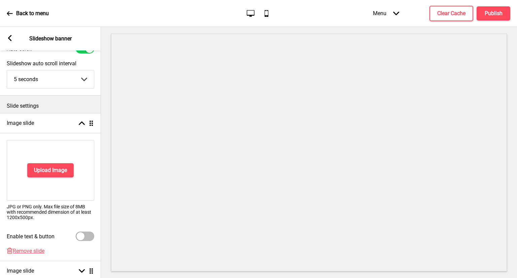
scroll to position [67, 0]
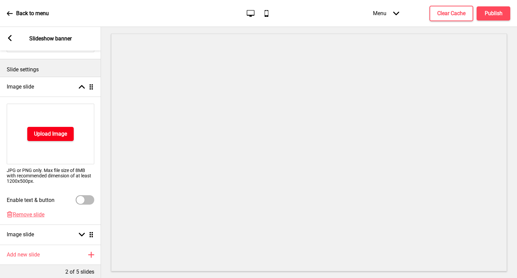
click at [62, 137] on h4 "Upload Image" at bounding box center [50, 133] width 33 height 7
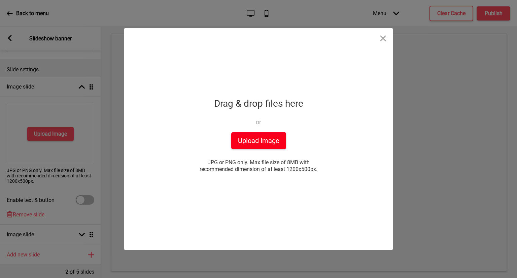
click at [265, 142] on button "Upload Image" at bounding box center [258, 140] width 55 height 17
click at [347, 38] on div "Drop a file here Drag & drop files here or Upload files from your computer Uplo…" at bounding box center [258, 139] width 269 height 222
click at [247, 140] on button "Upload Image" at bounding box center [258, 140] width 55 height 17
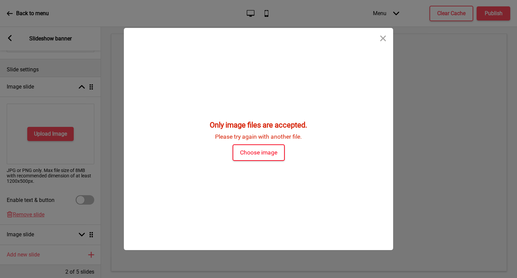
click at [261, 152] on button "Choose image" at bounding box center [259, 152] width 52 height 17
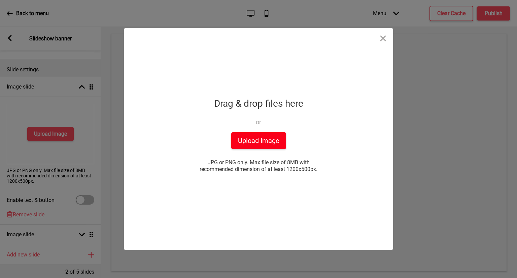
click at [248, 131] on div "Drag & drop files here or Upload files from your computer" at bounding box center [258, 113] width 89 height 37
click at [249, 139] on button "Upload Image" at bounding box center [258, 140] width 55 height 17
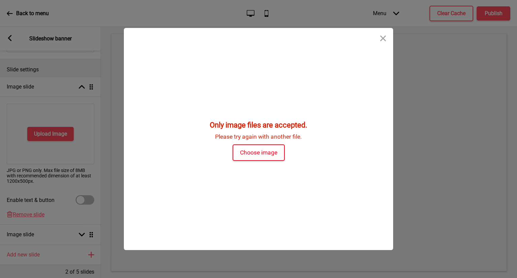
click at [246, 159] on button "Choose image" at bounding box center [259, 152] width 52 height 17
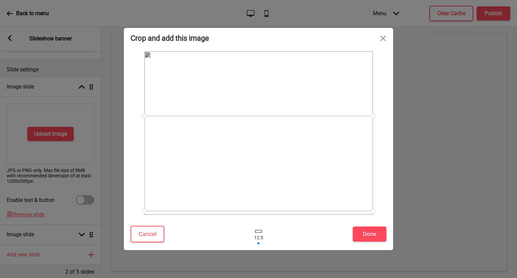
drag, startPoint x: 272, startPoint y: 124, endPoint x: 271, endPoint y: 154, distance: 30.3
click at [271, 154] on div at bounding box center [258, 163] width 229 height 95
drag, startPoint x: 145, startPoint y: 115, endPoint x: 188, endPoint y: 112, distance: 42.5
click at [188, 112] on div at bounding box center [258, 133] width 229 height 163
drag, startPoint x: 266, startPoint y: 155, endPoint x: 275, endPoint y: 126, distance: 30.7
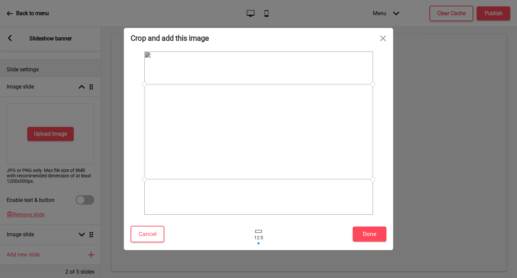
click at [275, 126] on div at bounding box center [258, 131] width 229 height 95
drag, startPoint x: 269, startPoint y: 241, endPoint x: 249, endPoint y: 233, distance: 22.3
click at [249, 233] on div at bounding box center [258, 234] width 175 height 22
drag, startPoint x: 266, startPoint y: 113, endPoint x: 267, endPoint y: 73, distance: 40.4
click at [267, 73] on div at bounding box center [258, 99] width 229 height 95
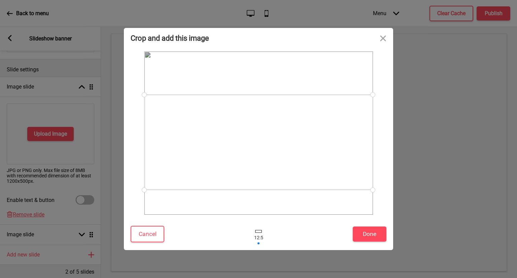
drag, startPoint x: 267, startPoint y: 87, endPoint x: 273, endPoint y: 130, distance: 43.9
click at [273, 130] on div at bounding box center [258, 142] width 229 height 95
drag, startPoint x: 370, startPoint y: 95, endPoint x: 260, endPoint y: 87, distance: 110.4
click at [260, 87] on div at bounding box center [258, 133] width 229 height 163
drag, startPoint x: 371, startPoint y: 93, endPoint x: 223, endPoint y: 118, distance: 150.8
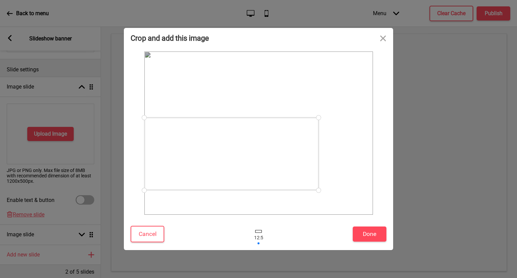
click at [223, 118] on div at bounding box center [231, 154] width 174 height 73
drag, startPoint x: 320, startPoint y: 192, endPoint x: 446, endPoint y: 235, distance: 133.4
click at [446, 235] on div "Crop and add this image Cancel Done Drop a file here Drag & drop files here or …" at bounding box center [258, 139] width 517 height 278
drag, startPoint x: 323, startPoint y: 167, endPoint x: 329, endPoint y: 136, distance: 31.4
click at [329, 136] on div at bounding box center [258, 134] width 229 height 95
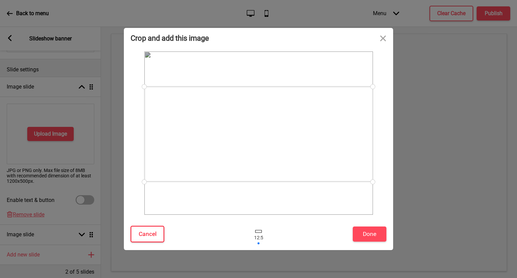
click at [140, 230] on button "Cancel" at bounding box center [148, 234] width 34 height 17
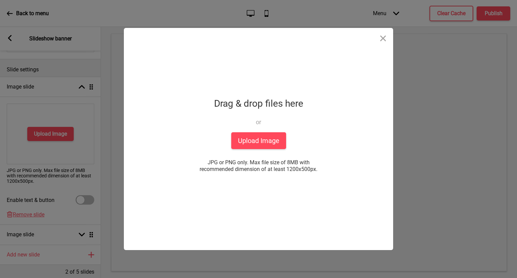
drag, startPoint x: 317, startPoint y: 169, endPoint x: 288, endPoint y: 168, distance: 29.0
click at [288, 168] on span "JPG or PNG only. Max file size of 8MB with recommended dimension of at least 12…" at bounding box center [258, 165] width 135 height 13
copy span "1200x500px."
click at [259, 140] on button "Upload Image" at bounding box center [258, 140] width 55 height 17
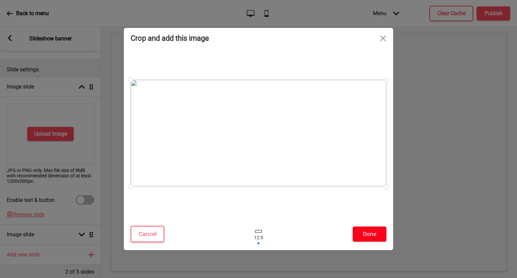
click at [380, 234] on button "Done" at bounding box center [370, 234] width 34 height 15
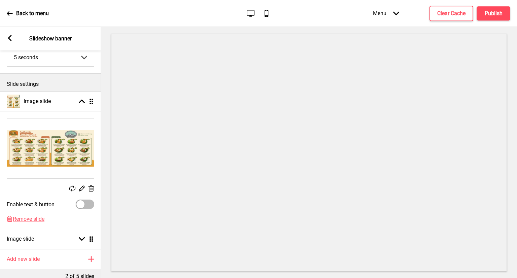
scroll to position [96, 0]
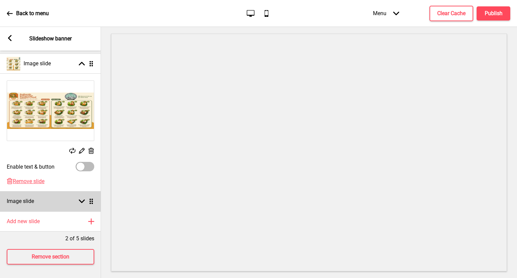
click at [83, 200] on icon at bounding box center [82, 202] width 6 height 4
select select "right"
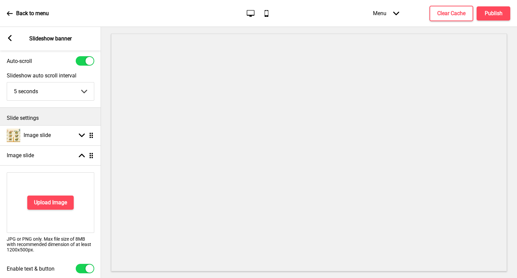
scroll to position [34, 0]
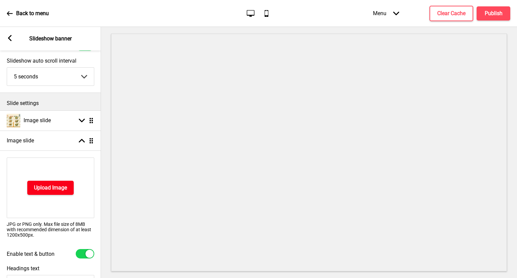
click at [54, 188] on h4 "Upload Image" at bounding box center [50, 187] width 33 height 7
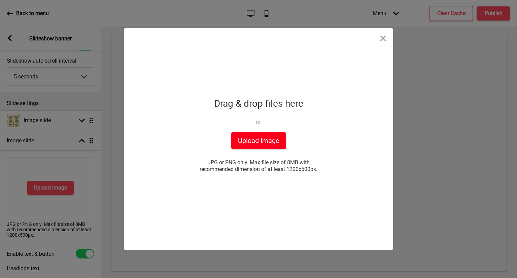
click at [255, 135] on button "Upload Image" at bounding box center [258, 140] width 55 height 17
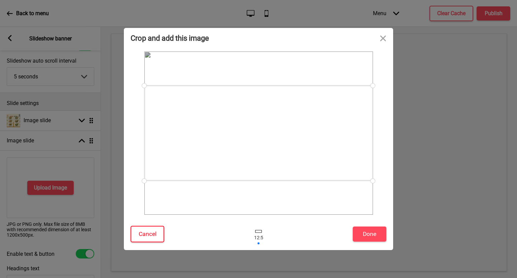
click at [151, 231] on button "Cancel" at bounding box center [148, 234] width 34 height 17
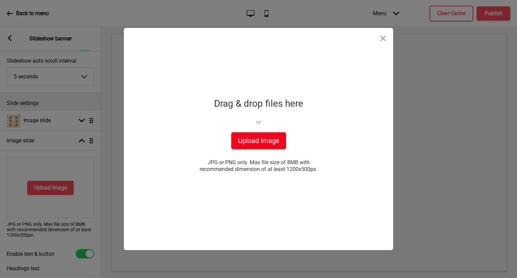
click at [260, 146] on button "Upload Image" at bounding box center [258, 140] width 55 height 17
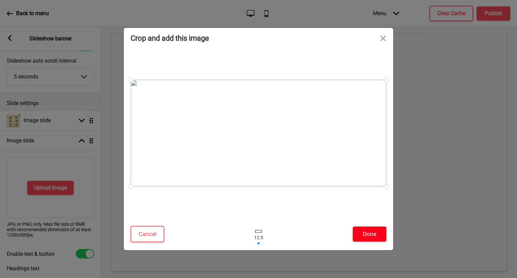
click at [377, 233] on button "Done" at bounding box center [370, 234] width 34 height 15
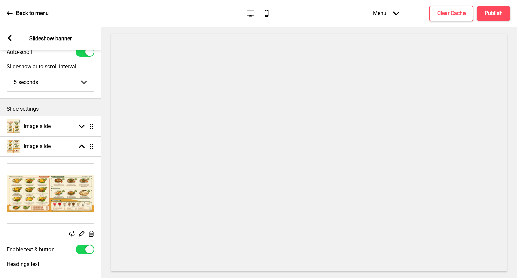
scroll to position [0, 0]
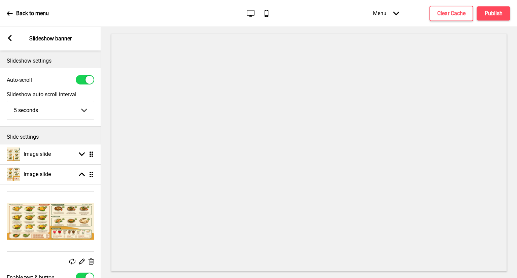
click at [8, 36] on rect at bounding box center [10, 38] width 6 height 6
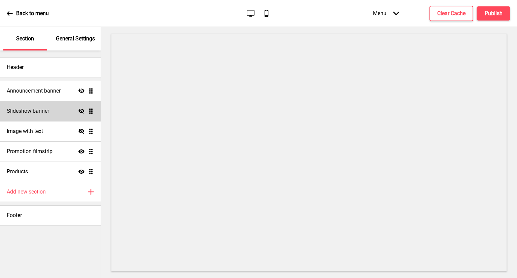
click at [81, 110] on icon "Hide" at bounding box center [81, 111] width 6 height 6
click at [59, 113] on div "Slideshow banner Show Drag" at bounding box center [50, 111] width 101 height 20
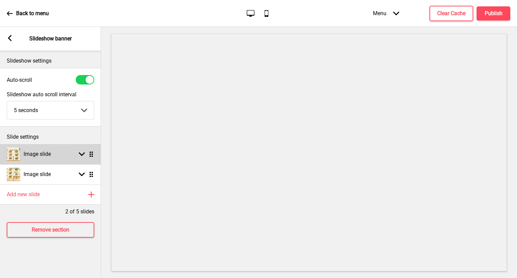
click at [84, 153] on icon at bounding box center [82, 155] width 6 height 4
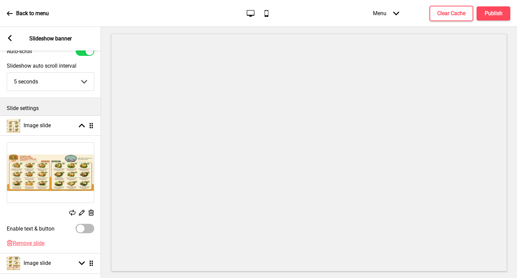
scroll to position [67, 0]
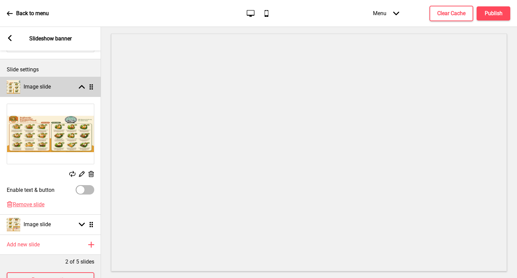
click at [74, 87] on div "Image slide Arrow up Drag" at bounding box center [50, 87] width 101 height 20
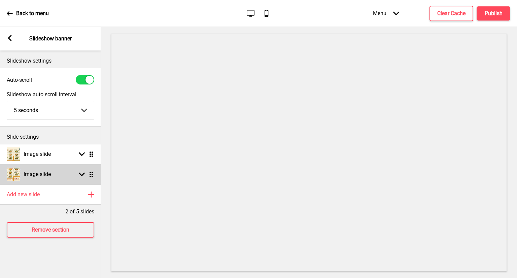
scroll to position [0, 0]
click at [85, 176] on rect at bounding box center [82, 174] width 6 height 6
select select "right"
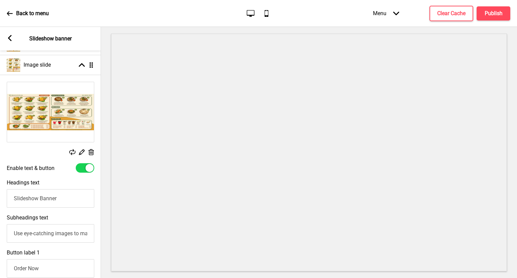
scroll to position [135, 0]
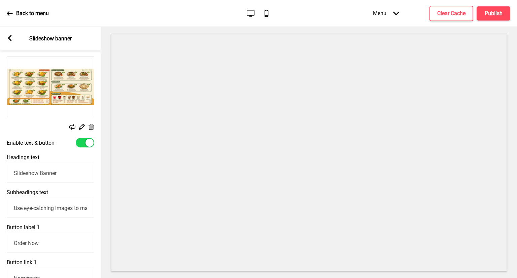
click at [85, 143] on div at bounding box center [85, 142] width 19 height 9
checkbox input "false"
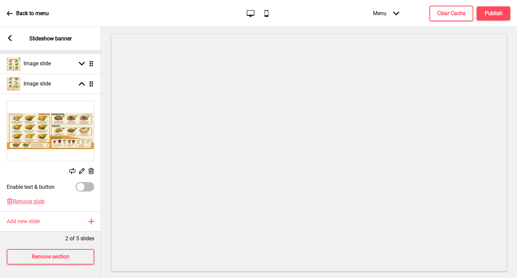
scroll to position [0, 0]
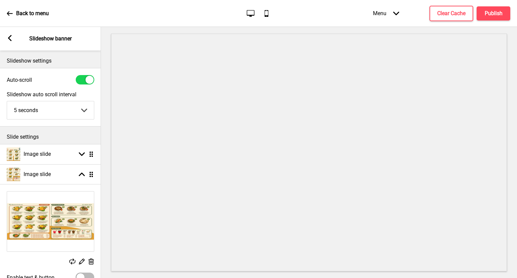
click at [8, 36] on rect at bounding box center [10, 38] width 6 height 6
